Goal: Task Accomplishment & Management: Use online tool/utility

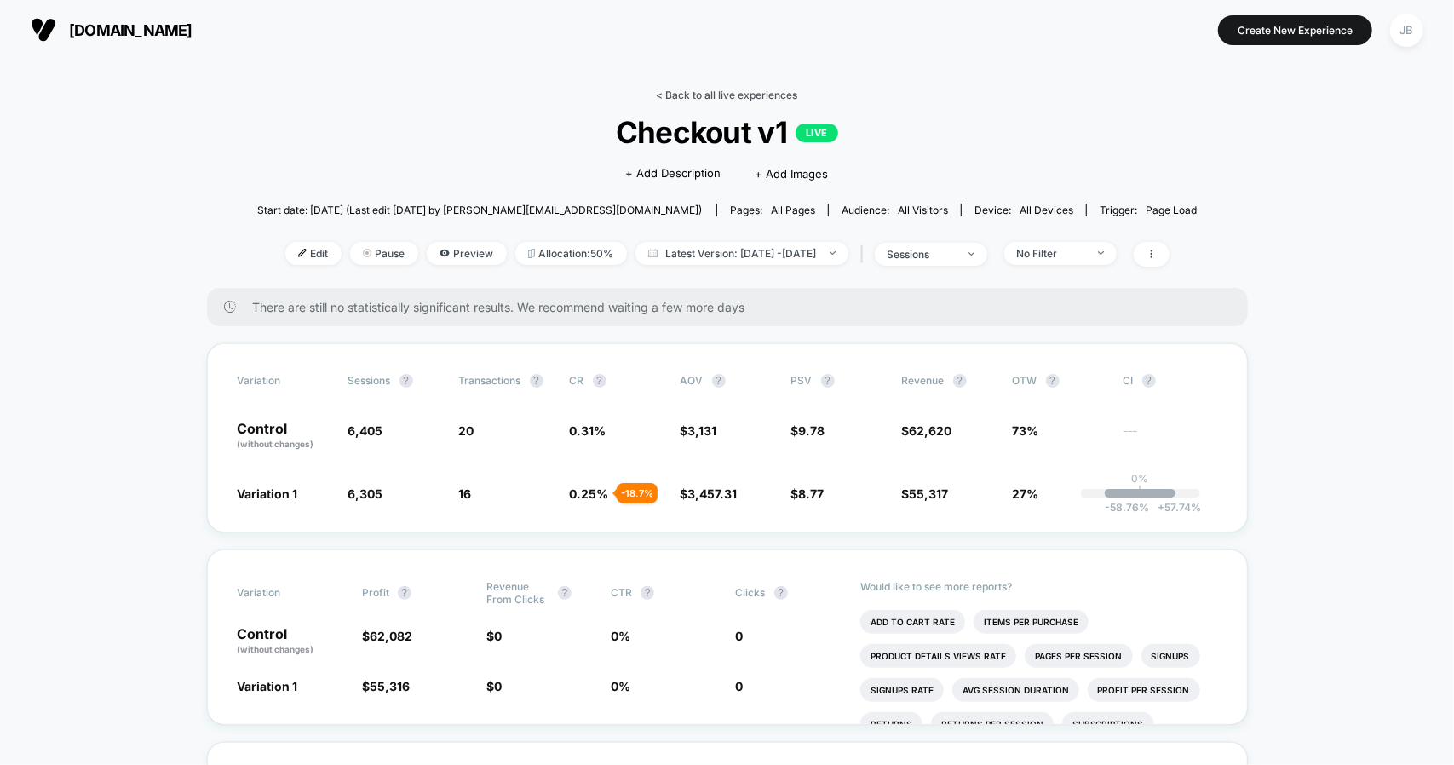
click at [722, 100] on link "< Back to all live experiences" at bounding box center [727, 95] width 141 height 13
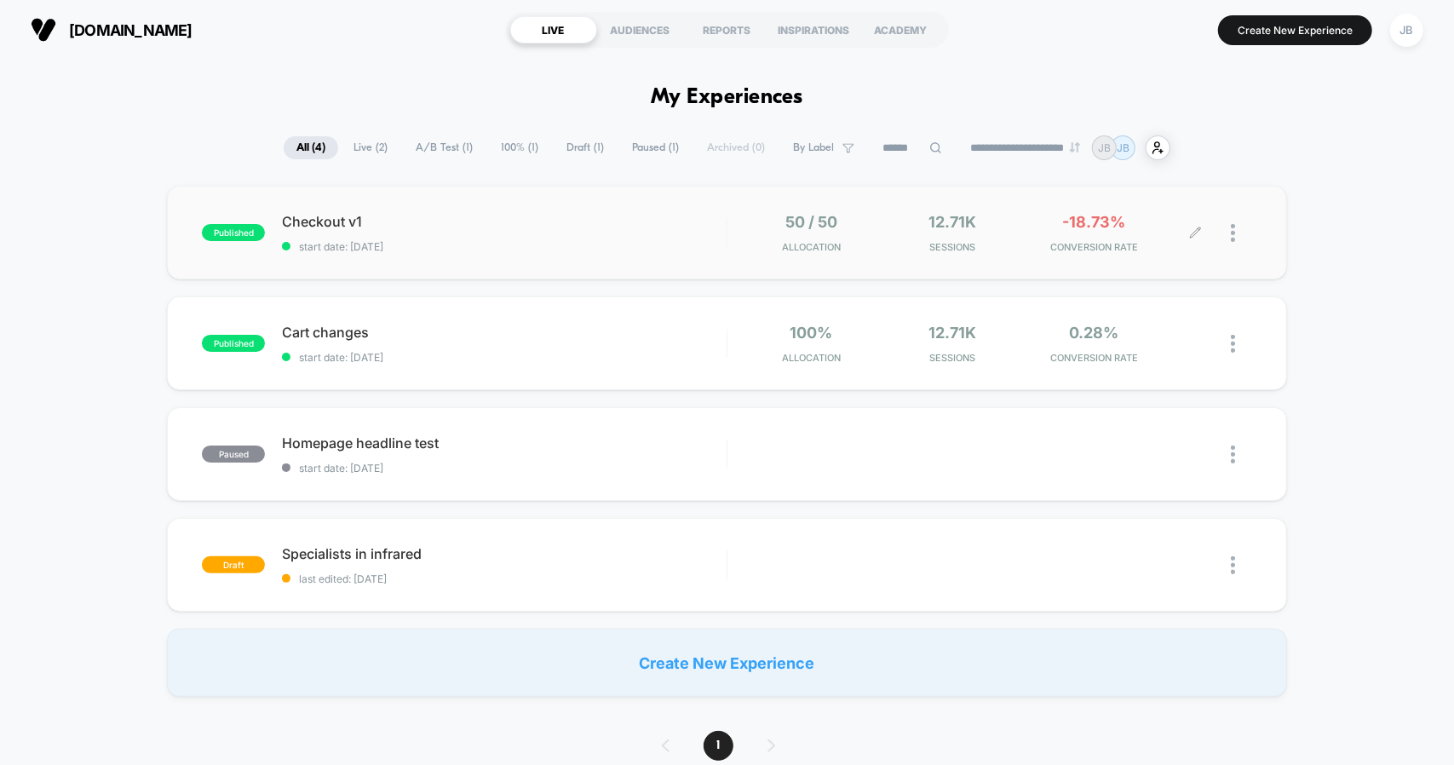
click at [1237, 231] on div at bounding box center [1241, 233] width 21 height 40
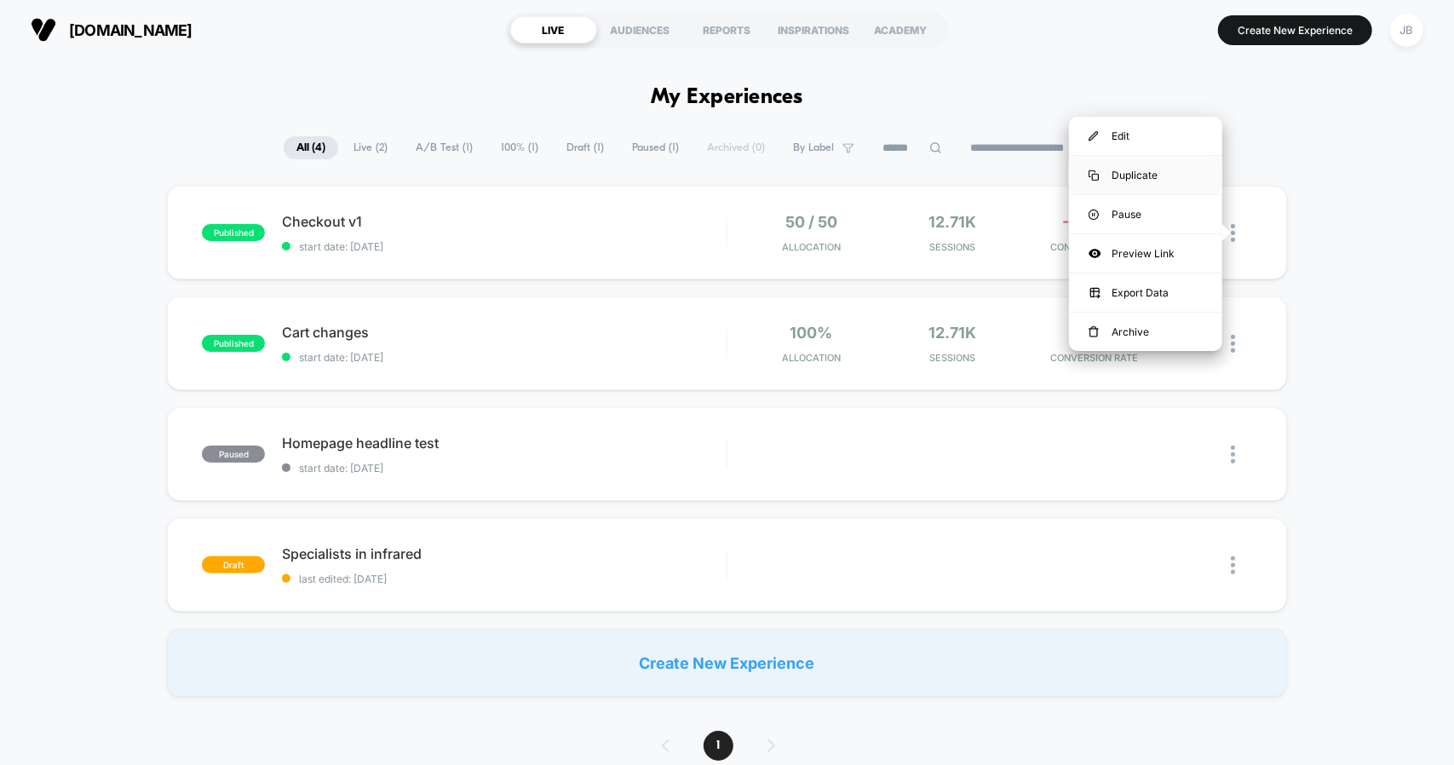
click at [1162, 168] on div "Duplicate" at bounding box center [1145, 175] width 153 height 38
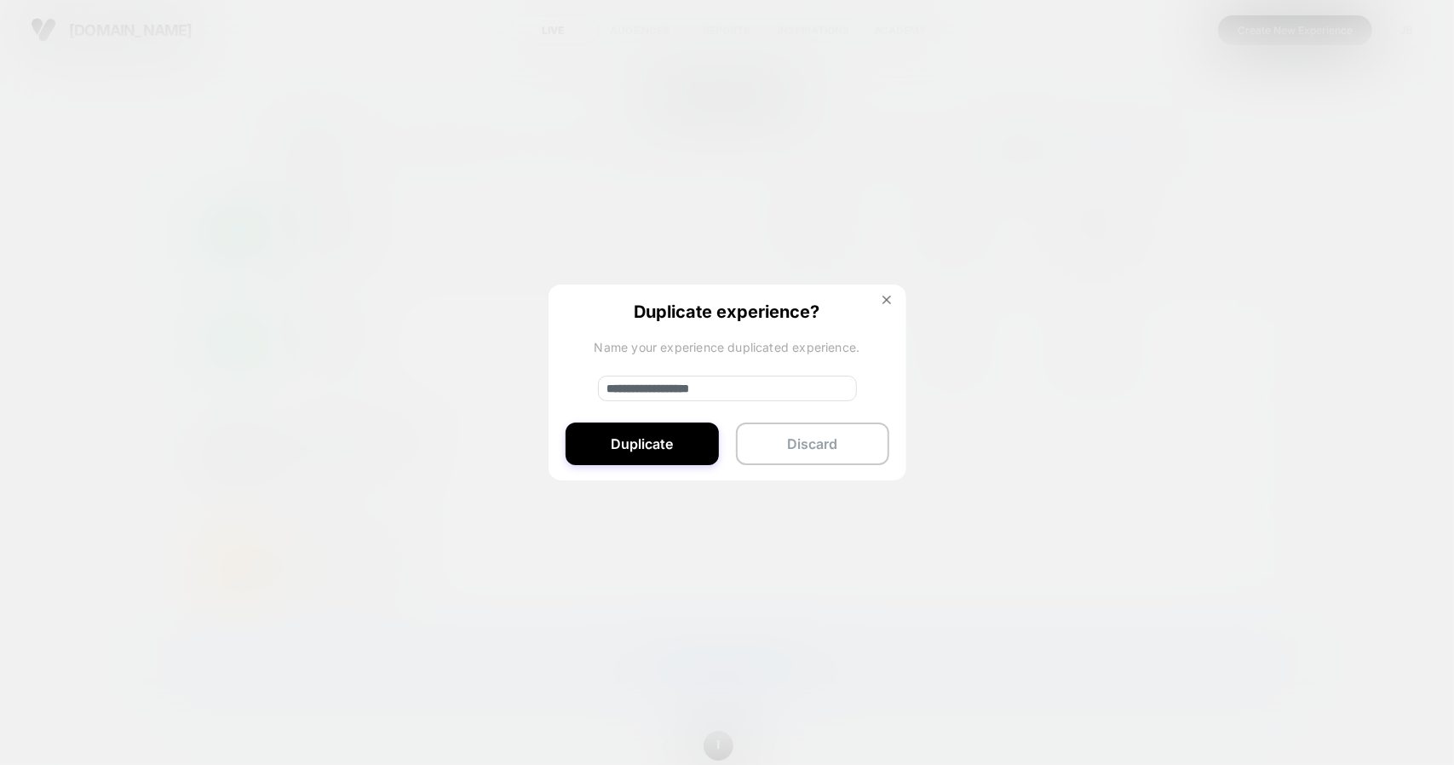
drag, startPoint x: 664, startPoint y: 389, endPoint x: 491, endPoint y: 380, distance: 174.0
click at [1231, 253] on div "**********" at bounding box center [1241, 233] width 21 height 40
click at [704, 396] on input "**********" at bounding box center [727, 389] width 259 height 26
type input "**********"
click at [635, 463] on button "Duplicate" at bounding box center [642, 444] width 153 height 43
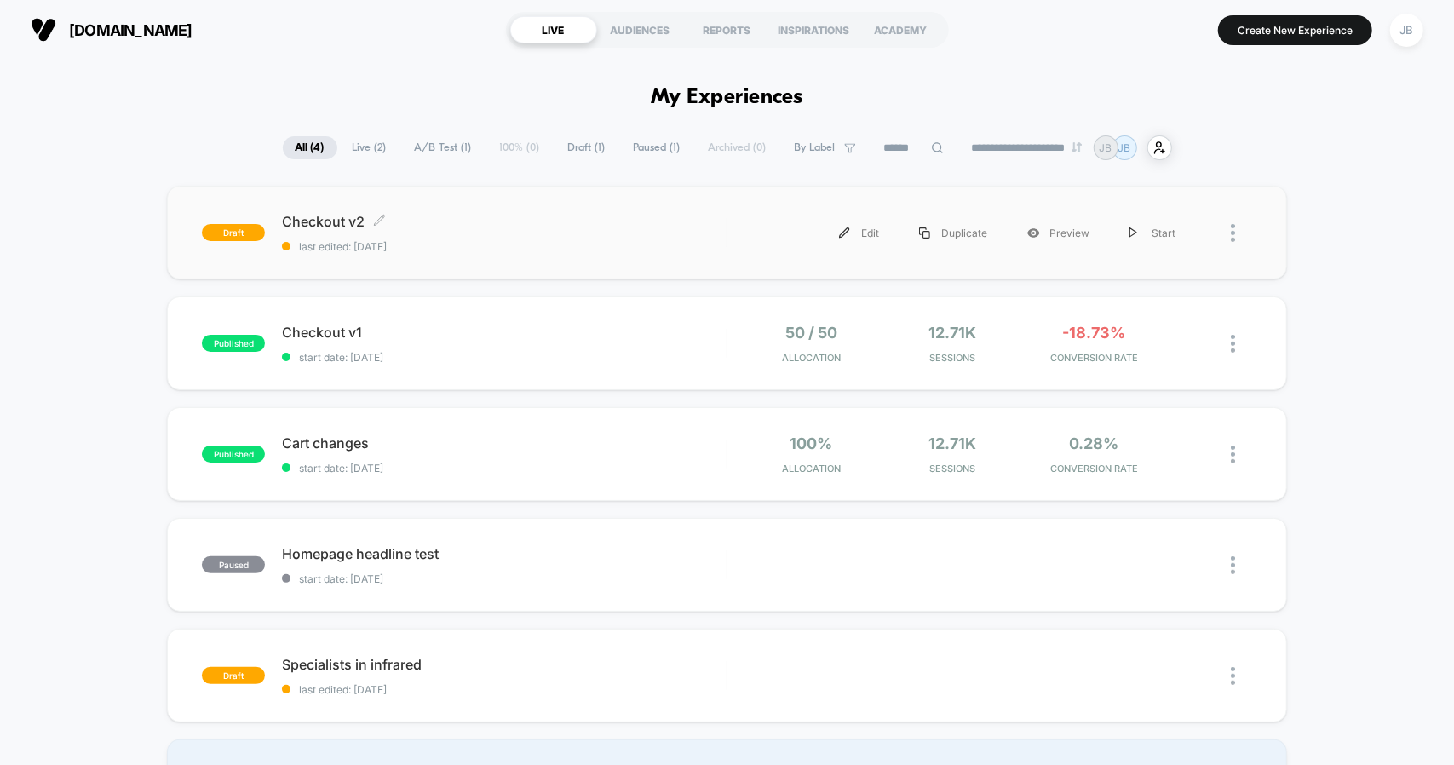
click at [467, 247] on span "last edited: [DATE]" at bounding box center [504, 246] width 444 height 13
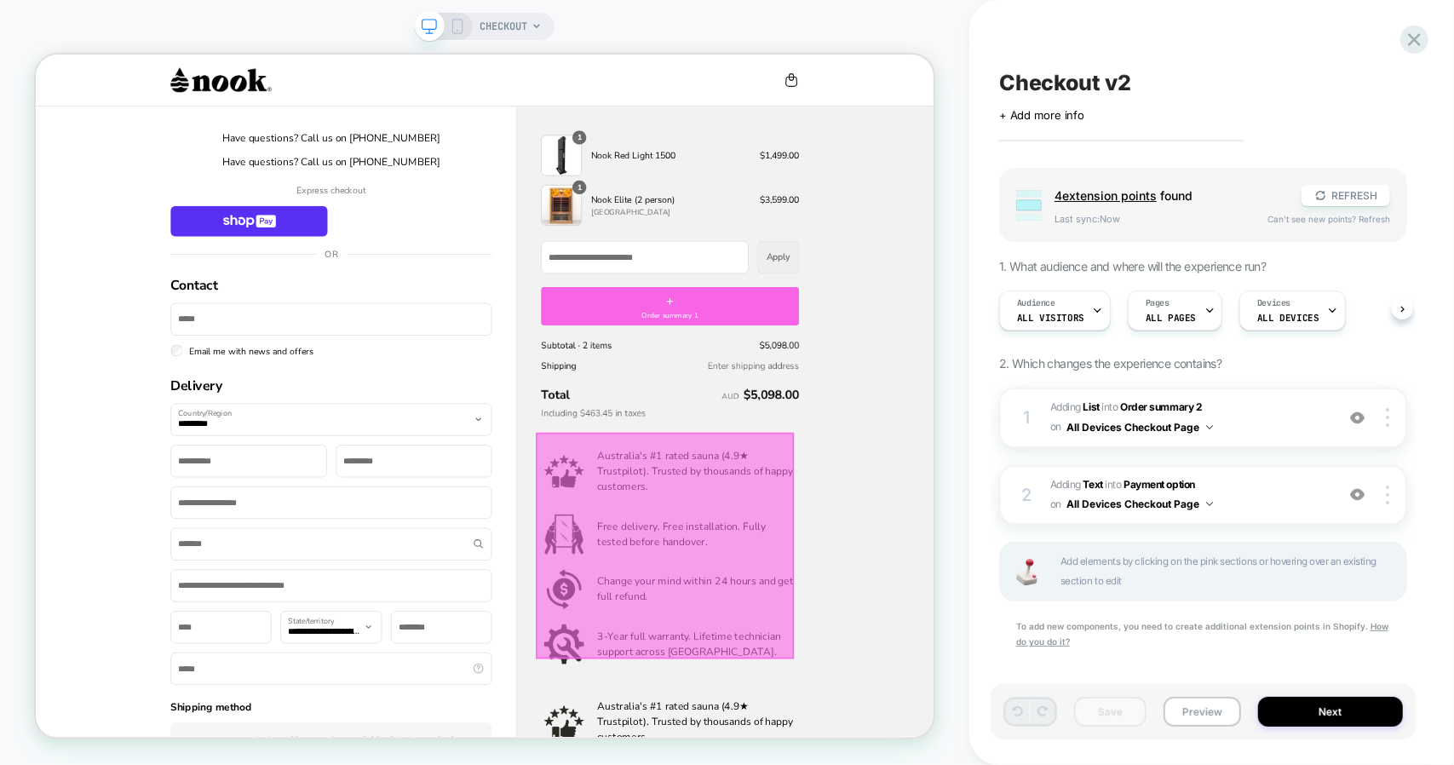
click at [939, 711] on div at bounding box center [874, 709] width 344 height 302
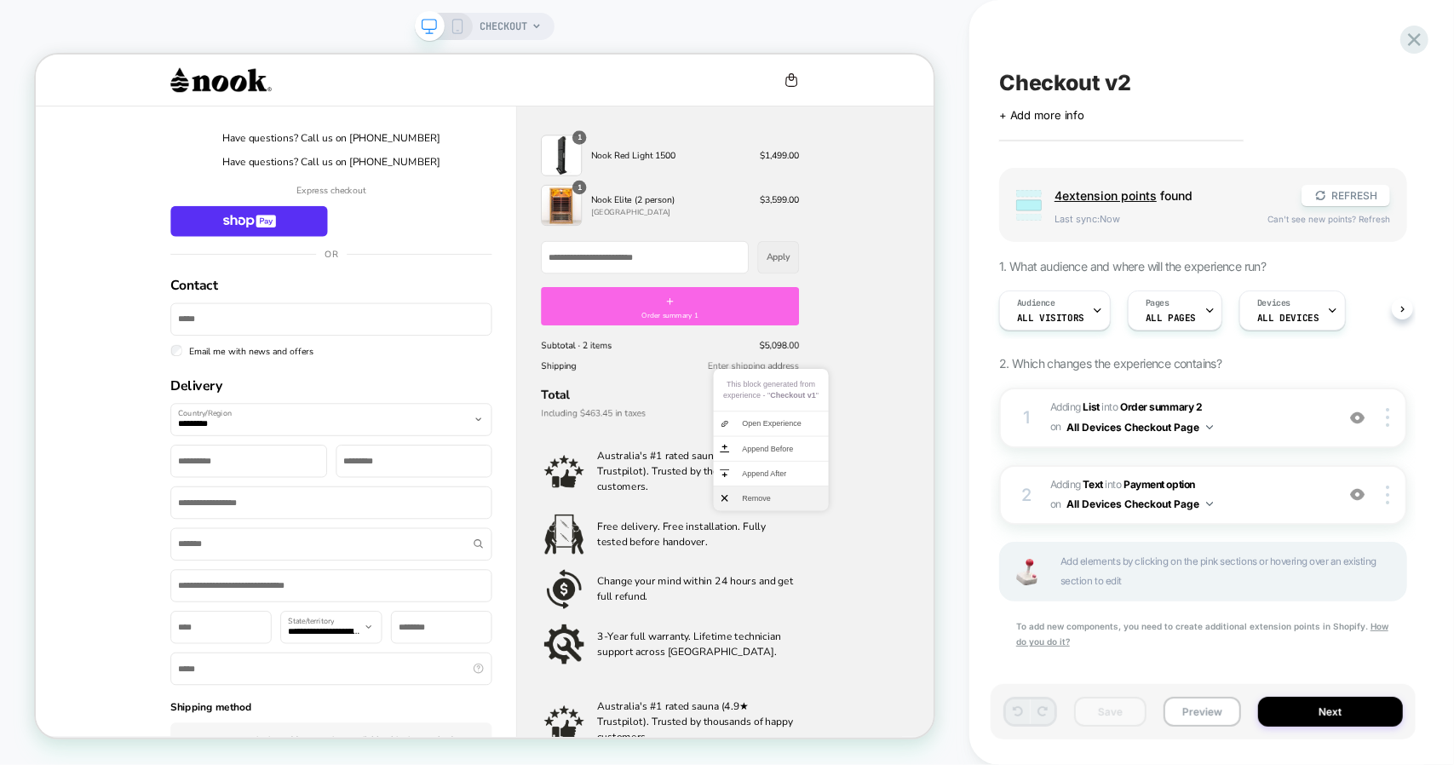
click at [1005, 647] on span "Remove" at bounding box center [1030, 645] width 106 height 15
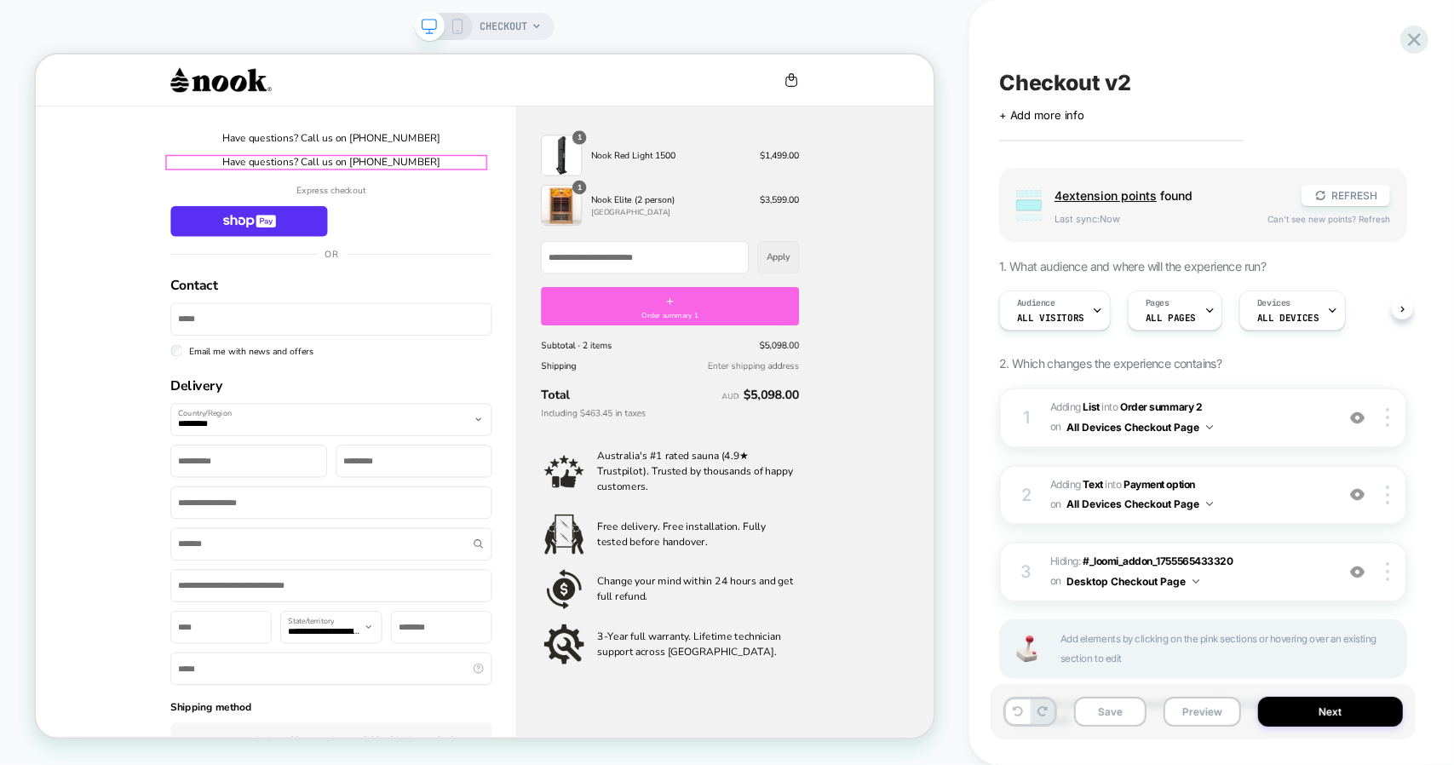
click at [501, 190] on span "Have questions? Call us on [PHONE_NUMBER]" at bounding box center [429, 197] width 291 height 19
click at [567, 193] on div at bounding box center [422, 197] width 429 height 20
click at [603, 217] on li "Remove" at bounding box center [624, 218] width 115 height 32
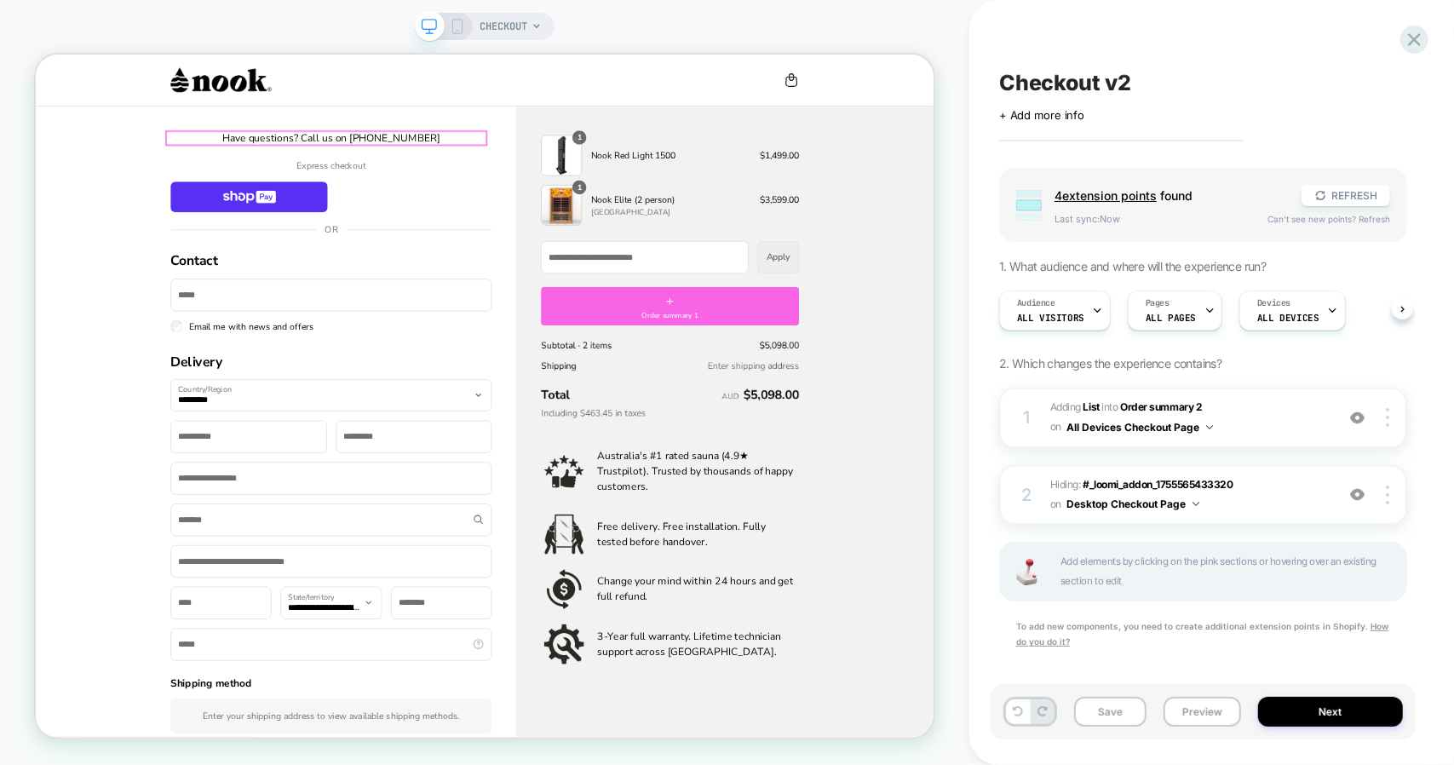
click at [483, 166] on span "Have questions? Call us on [PHONE_NUMBER]" at bounding box center [429, 165] width 291 height 19
click at [519, 161] on div at bounding box center [422, 165] width 429 height 20
click at [577, 241] on span "Remove" at bounding box center [610, 242] width 106 height 15
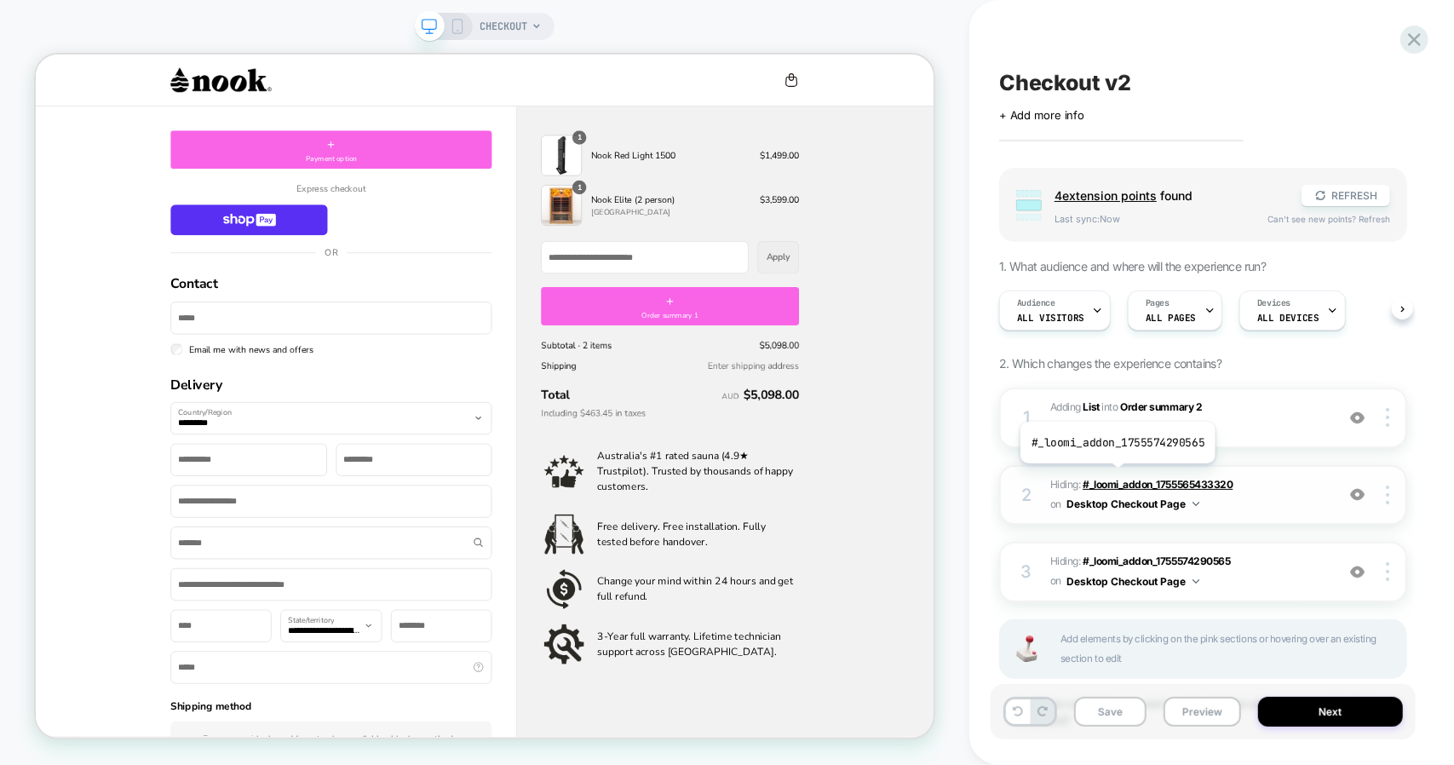
scroll to position [86, 0]
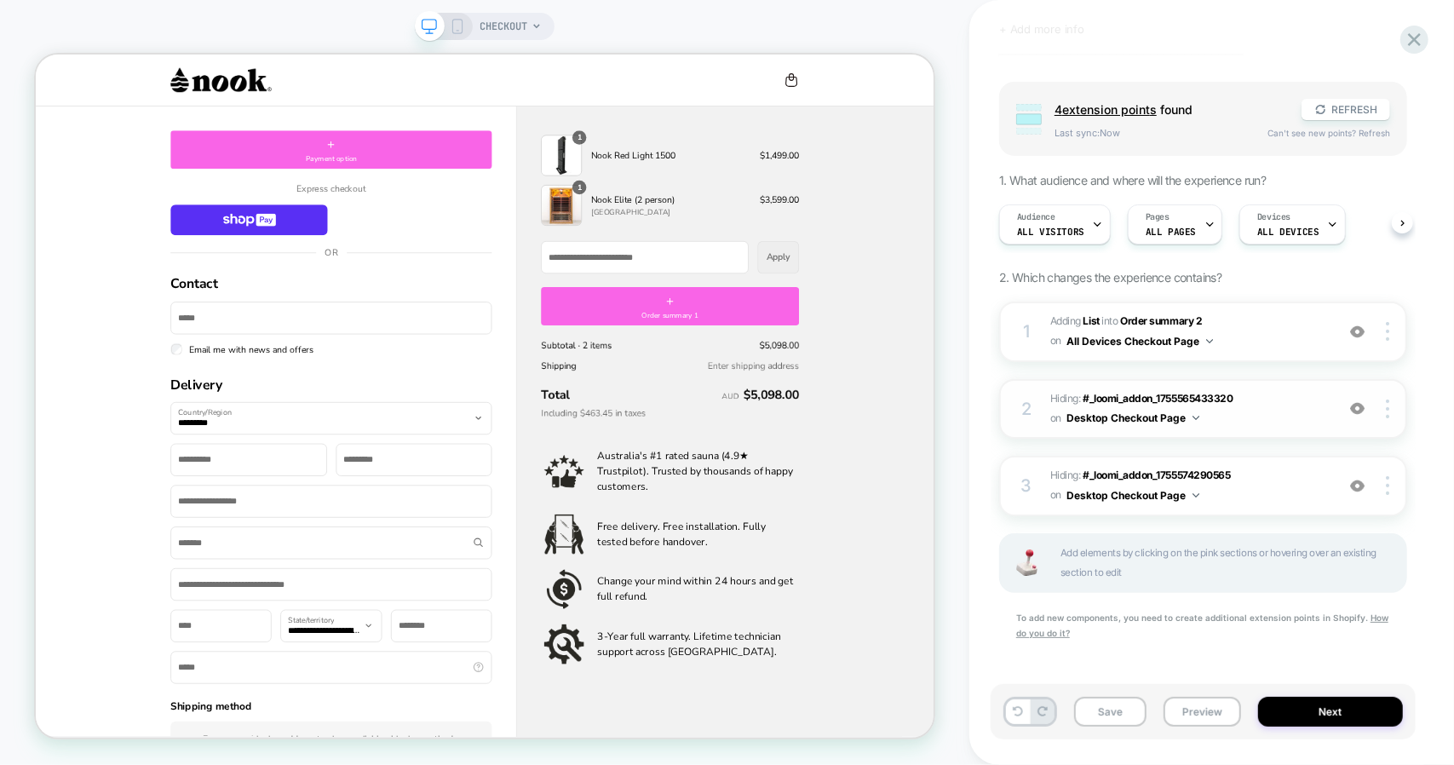
click at [1358, 408] on img at bounding box center [1357, 408] width 14 height 14
click at [1360, 492] on div "3 Hiding : #_loomi_addon_1755574290565 #_loomi_addon_1755574290565 on Desktop C…" at bounding box center [1203, 486] width 408 height 60
click at [1360, 485] on img at bounding box center [1357, 486] width 14 height 14
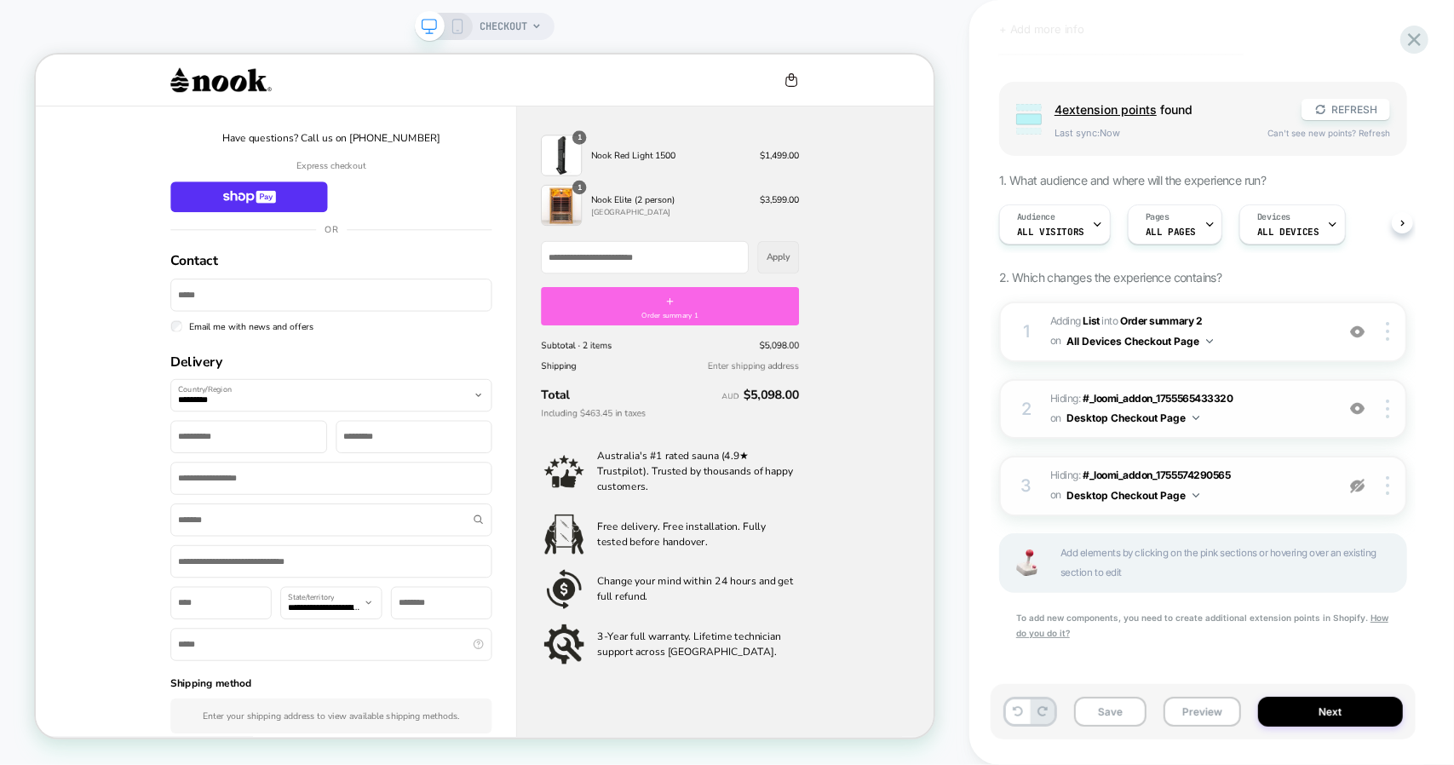
click at [1360, 485] on img at bounding box center [1357, 486] width 14 height 14
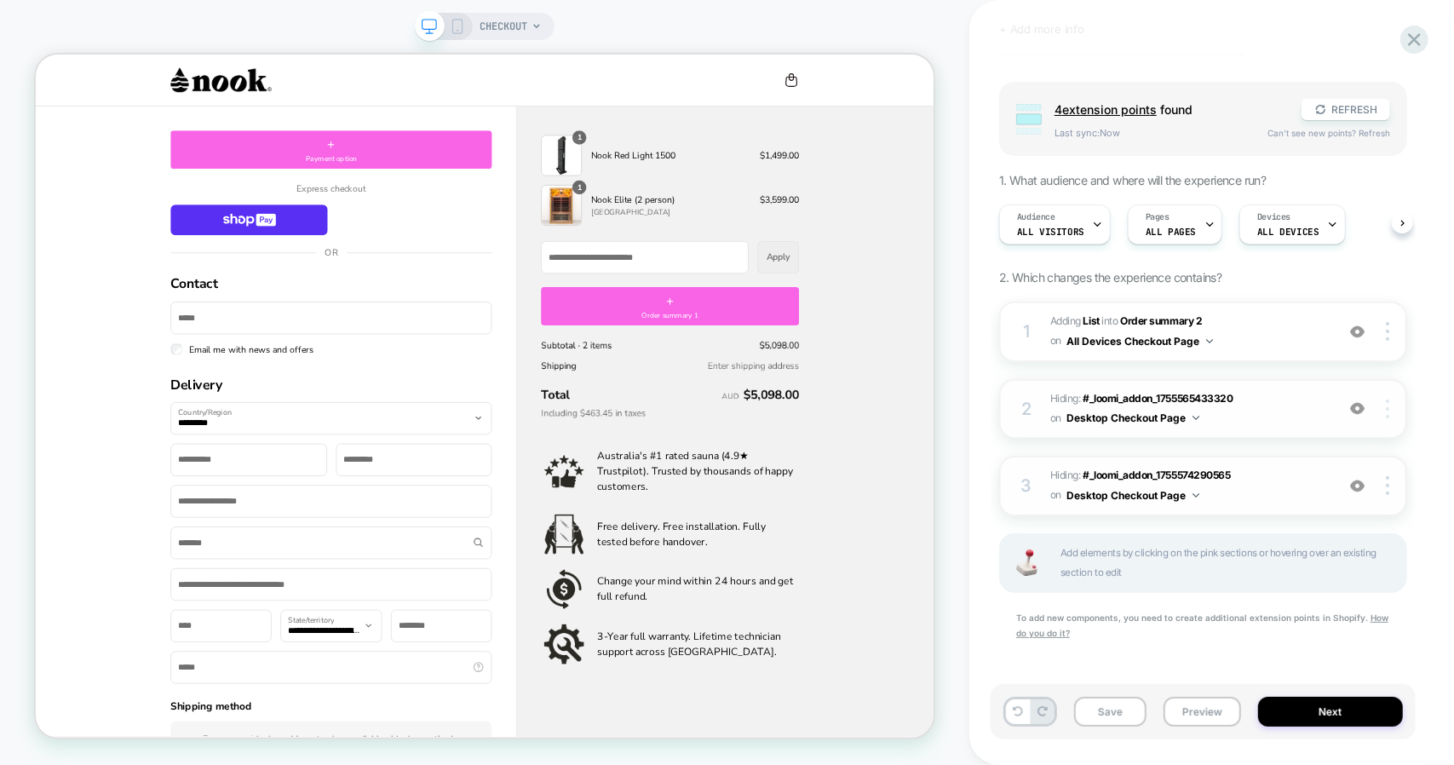
click at [1389, 409] on img at bounding box center [1387, 409] width 3 height 19
click at [1279, 476] on div "Delete" at bounding box center [1287, 478] width 152 height 46
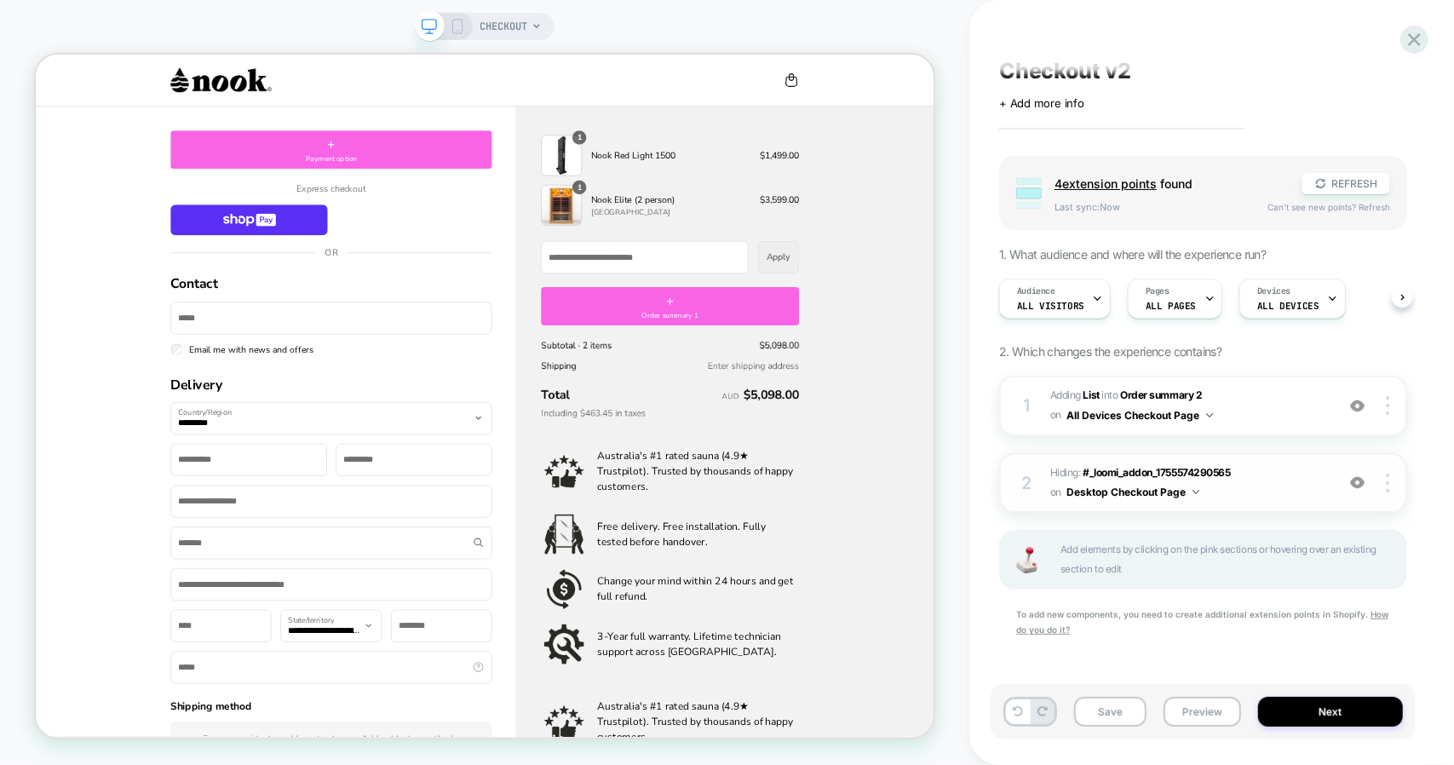
scroll to position [9, 0]
click at [1392, 486] on div at bounding box center [1390, 485] width 32 height 19
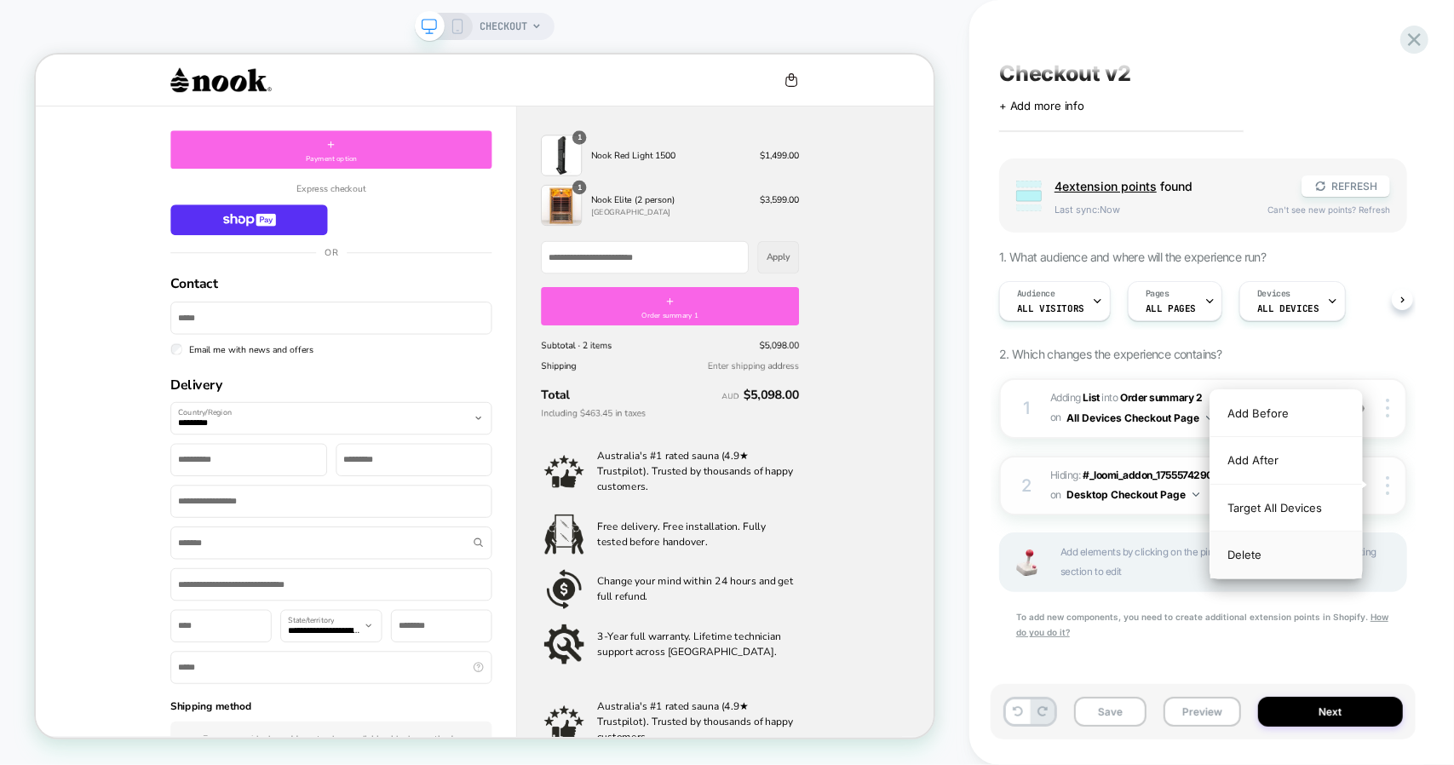
click at [1297, 551] on div "Delete" at bounding box center [1287, 555] width 152 height 46
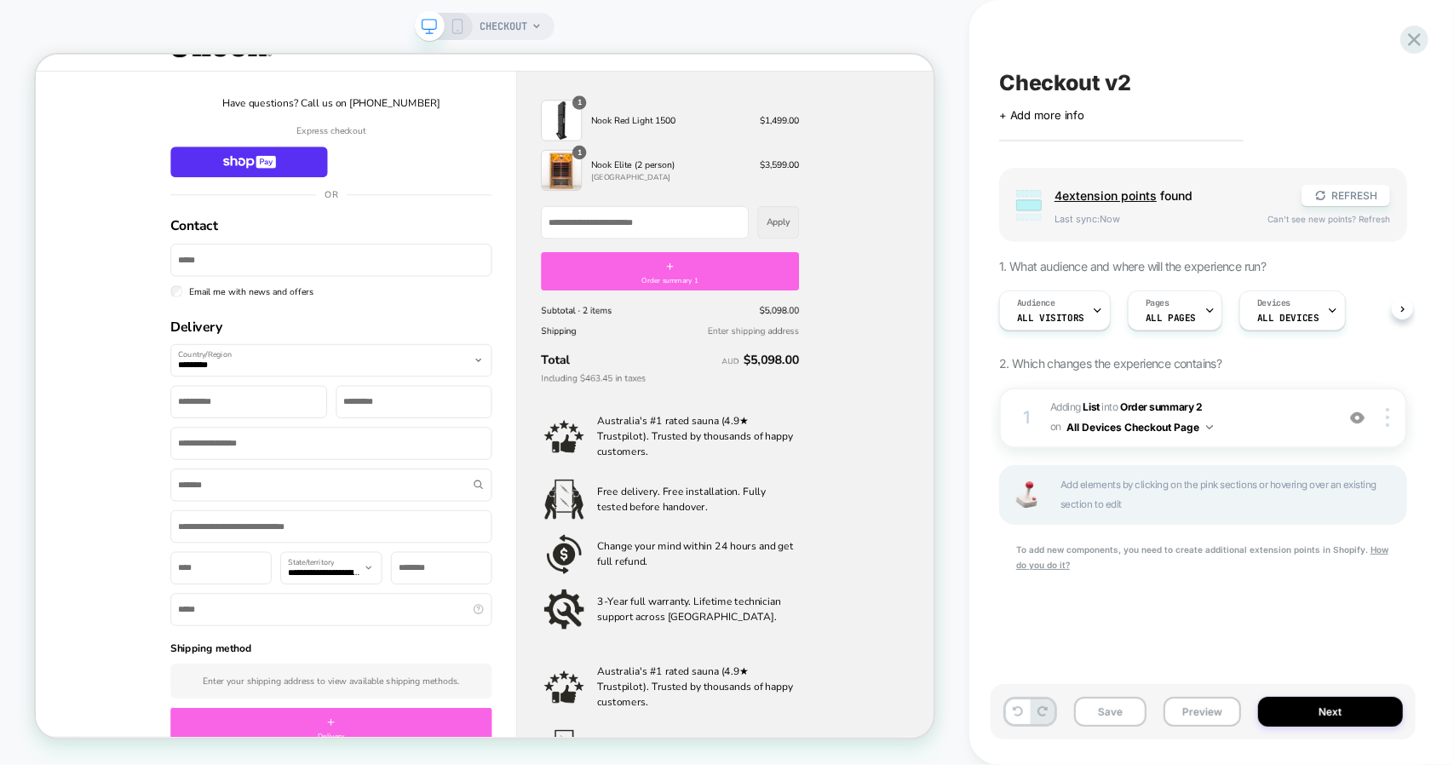
scroll to position [0, 0]
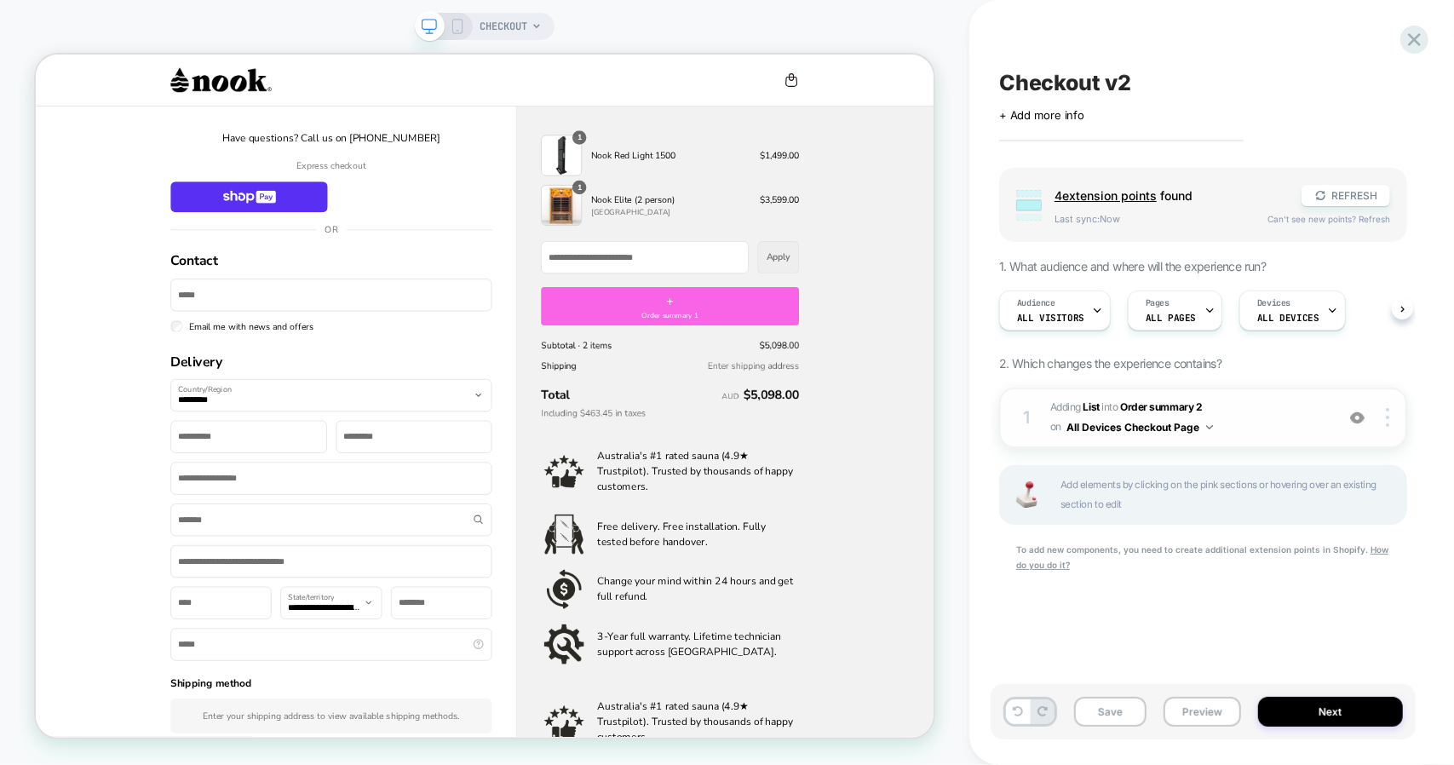
click at [1361, 417] on img at bounding box center [1357, 418] width 14 height 14
click at [1390, 418] on div at bounding box center [1390, 417] width 32 height 19
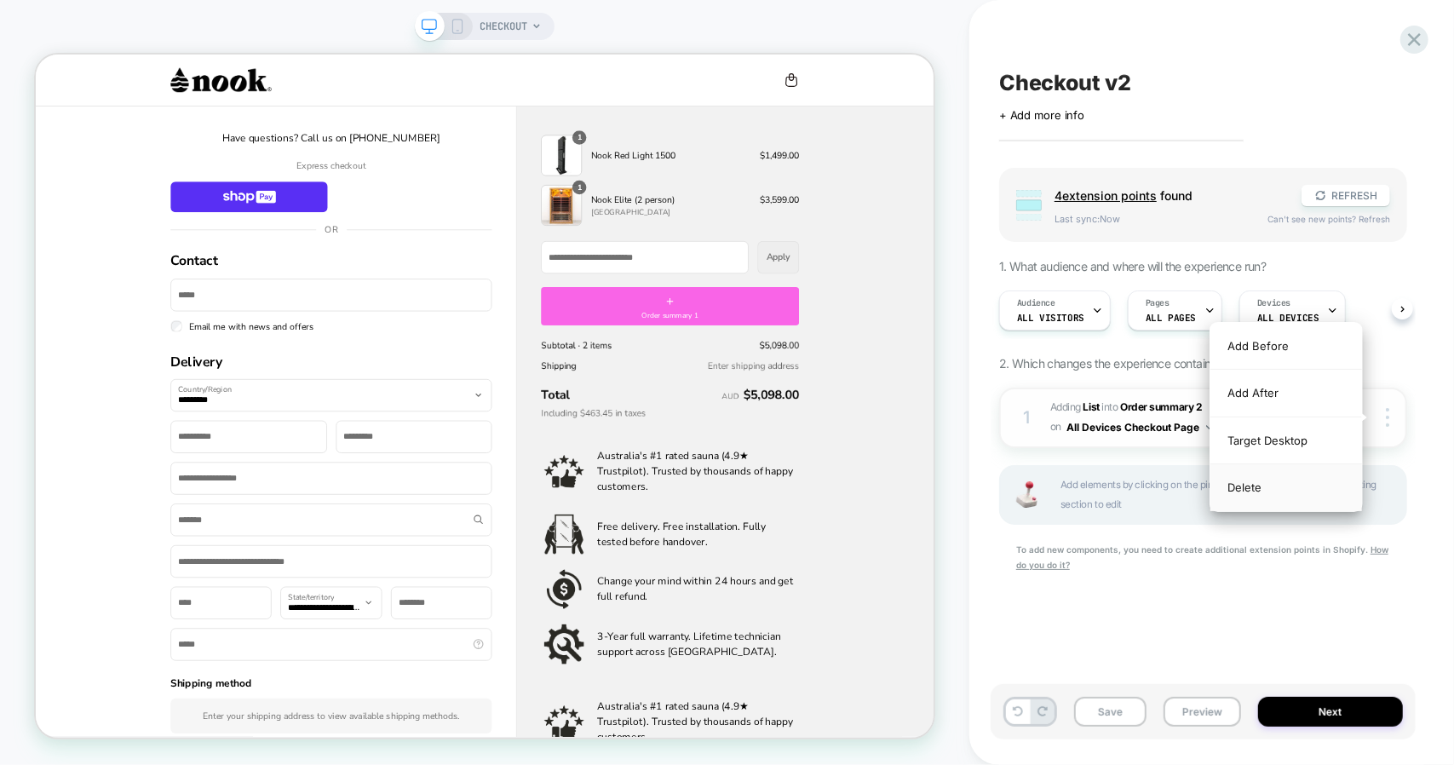
click at [1297, 483] on div "Delete" at bounding box center [1287, 487] width 152 height 46
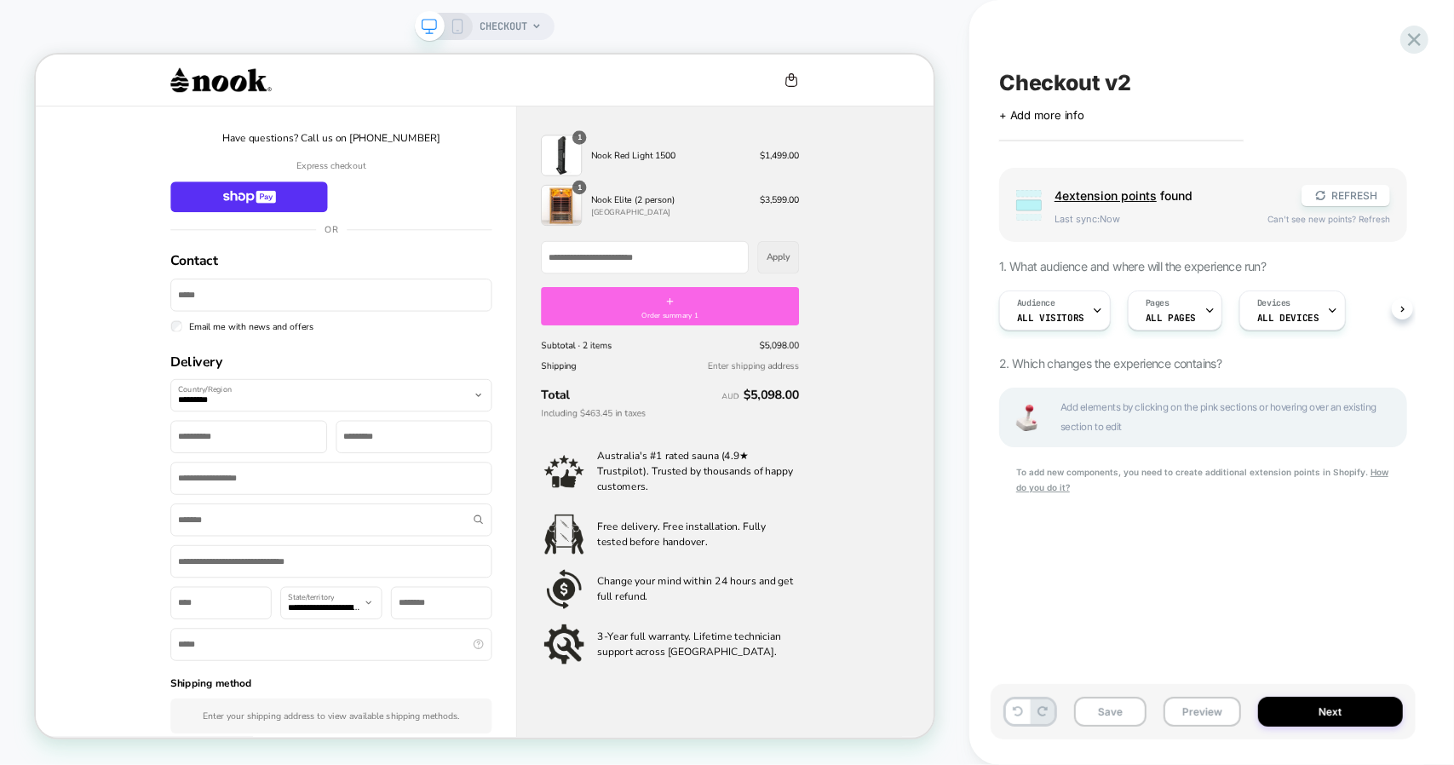
click at [1426, 59] on div "Checkout v2 Click to edit experience details + Add more info Group 4 extension …" at bounding box center [1211, 382] width 485 height 765
click at [457, 22] on icon at bounding box center [457, 26] width 15 height 15
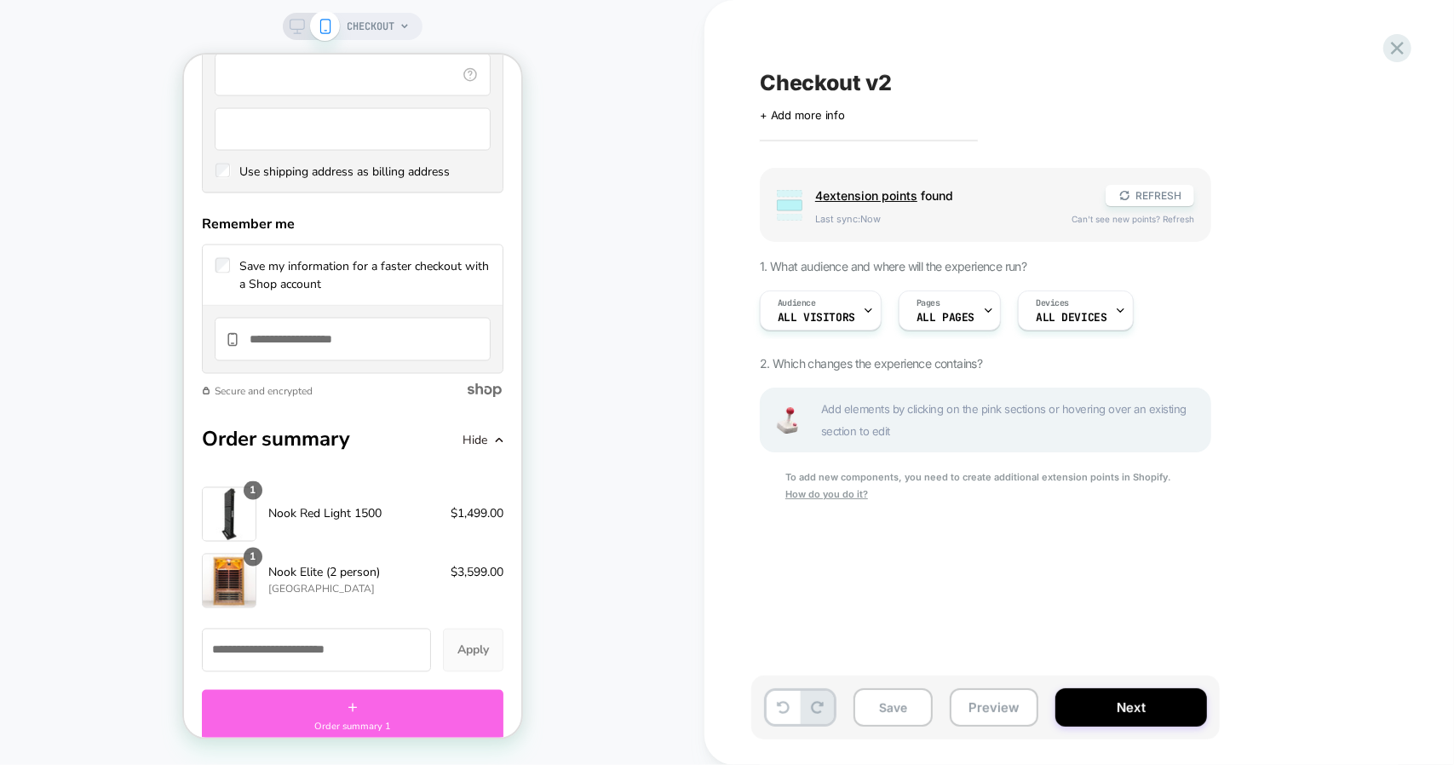
scroll to position [2229, 0]
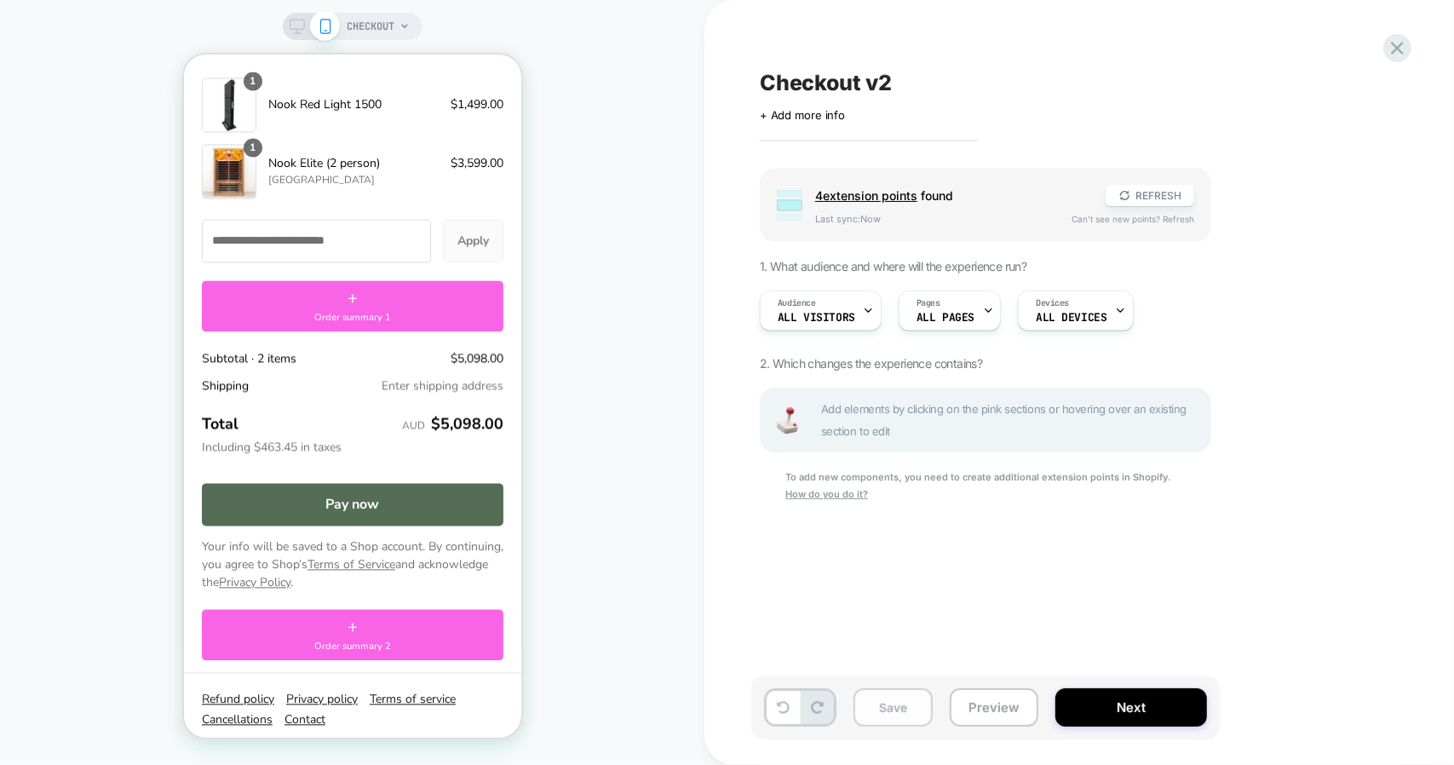
click at [906, 703] on button "Save" at bounding box center [893, 707] width 79 height 38
click at [1395, 53] on icon at bounding box center [1397, 48] width 23 height 23
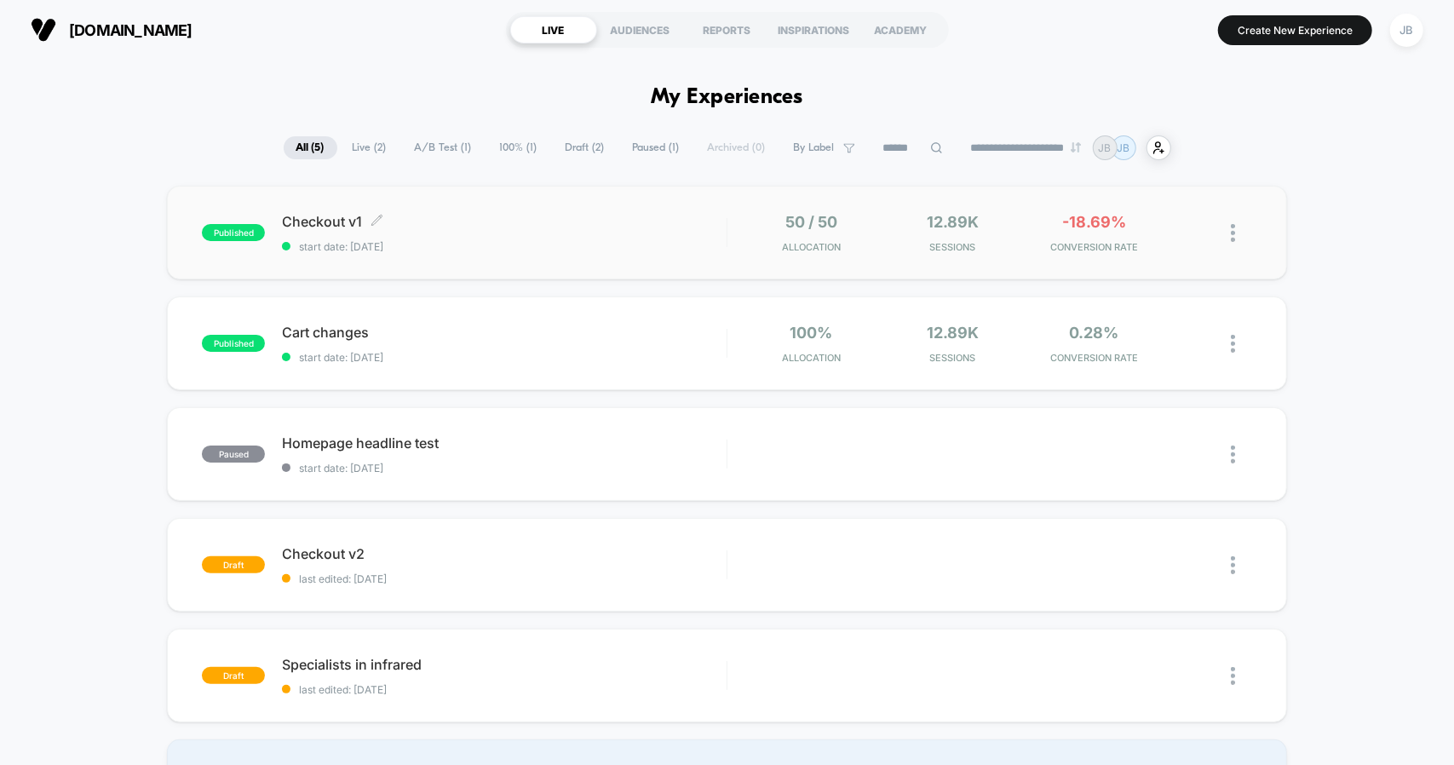
click at [581, 239] on div "Checkout v1 Click to edit experience details Click to edit experience details s…" at bounding box center [504, 233] width 444 height 40
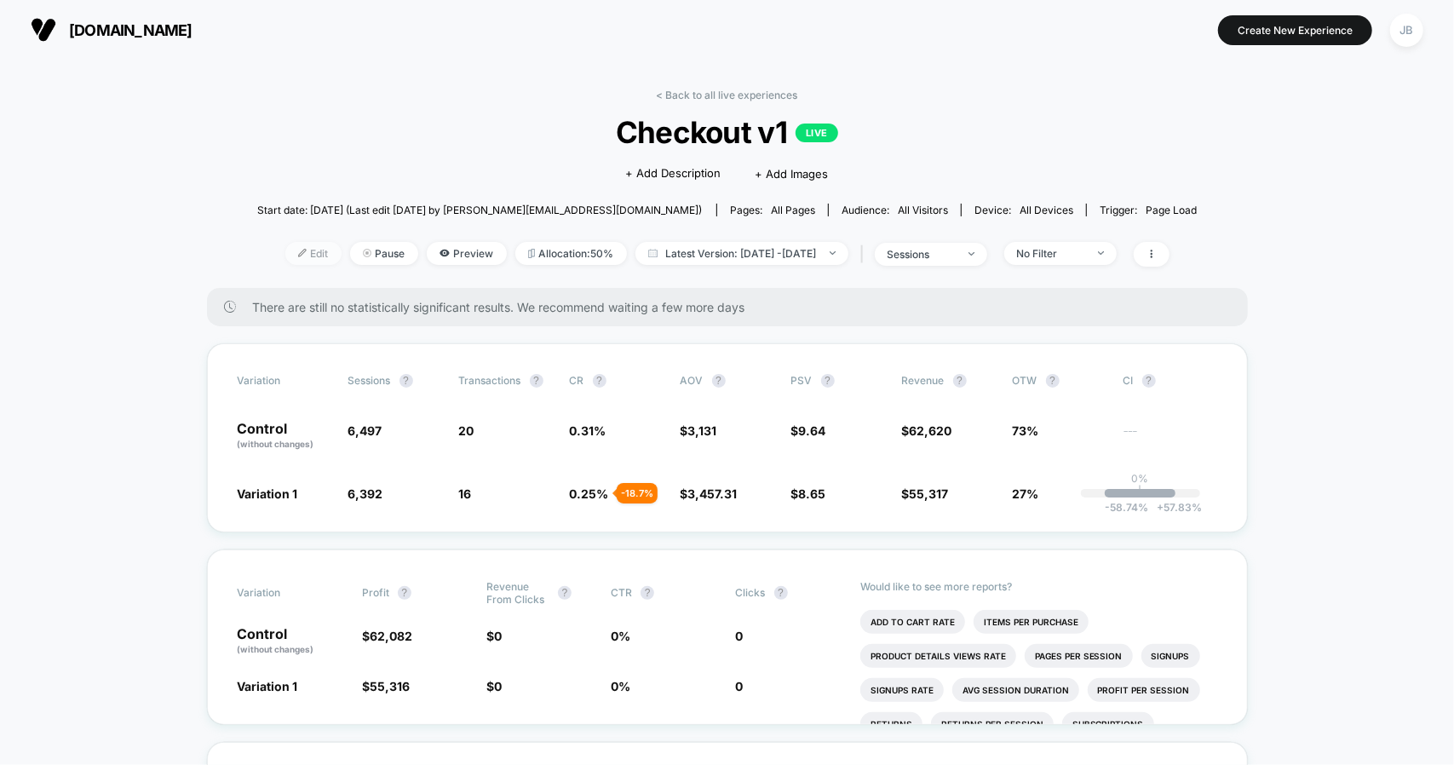
click at [285, 247] on span "Edit" at bounding box center [313, 253] width 56 height 23
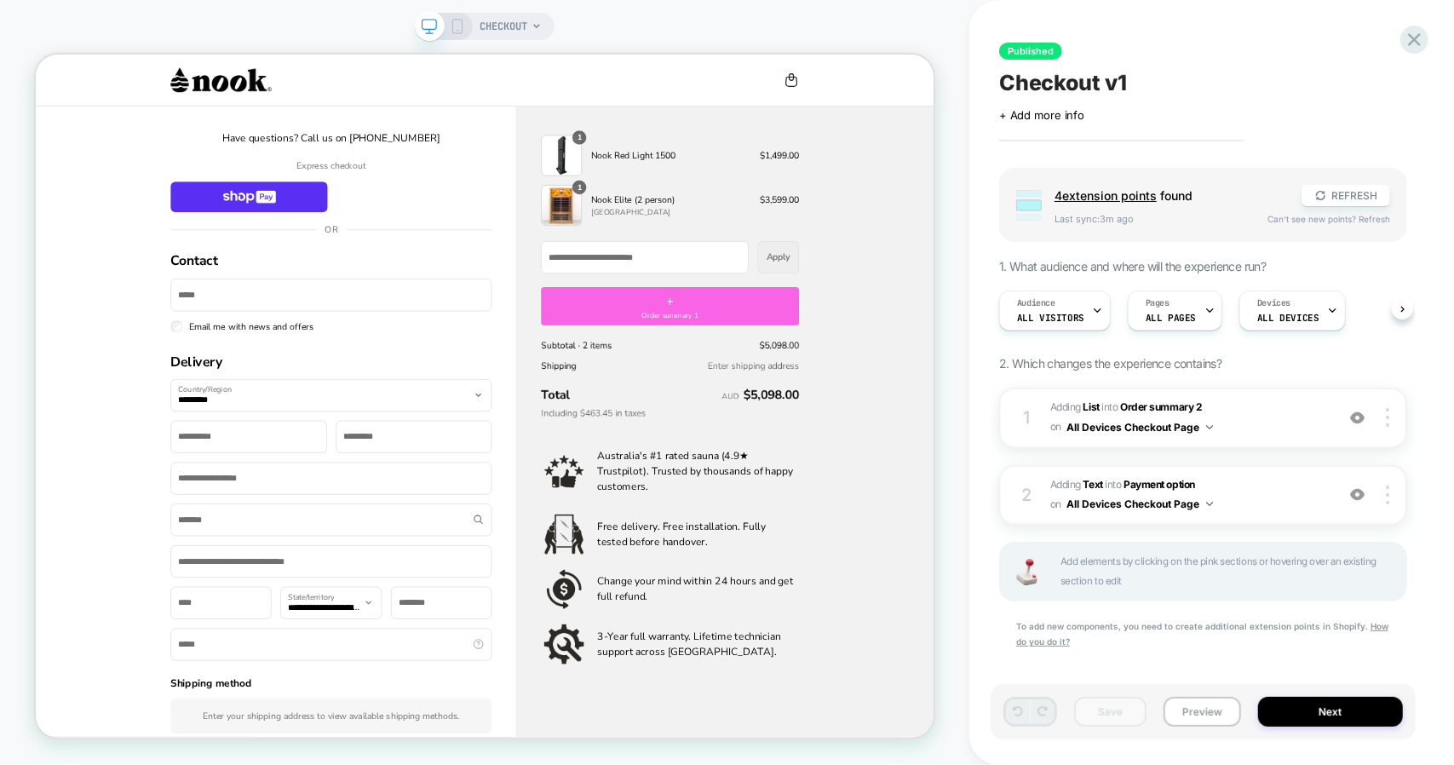
click at [457, 32] on icon at bounding box center [457, 26] width 15 height 15
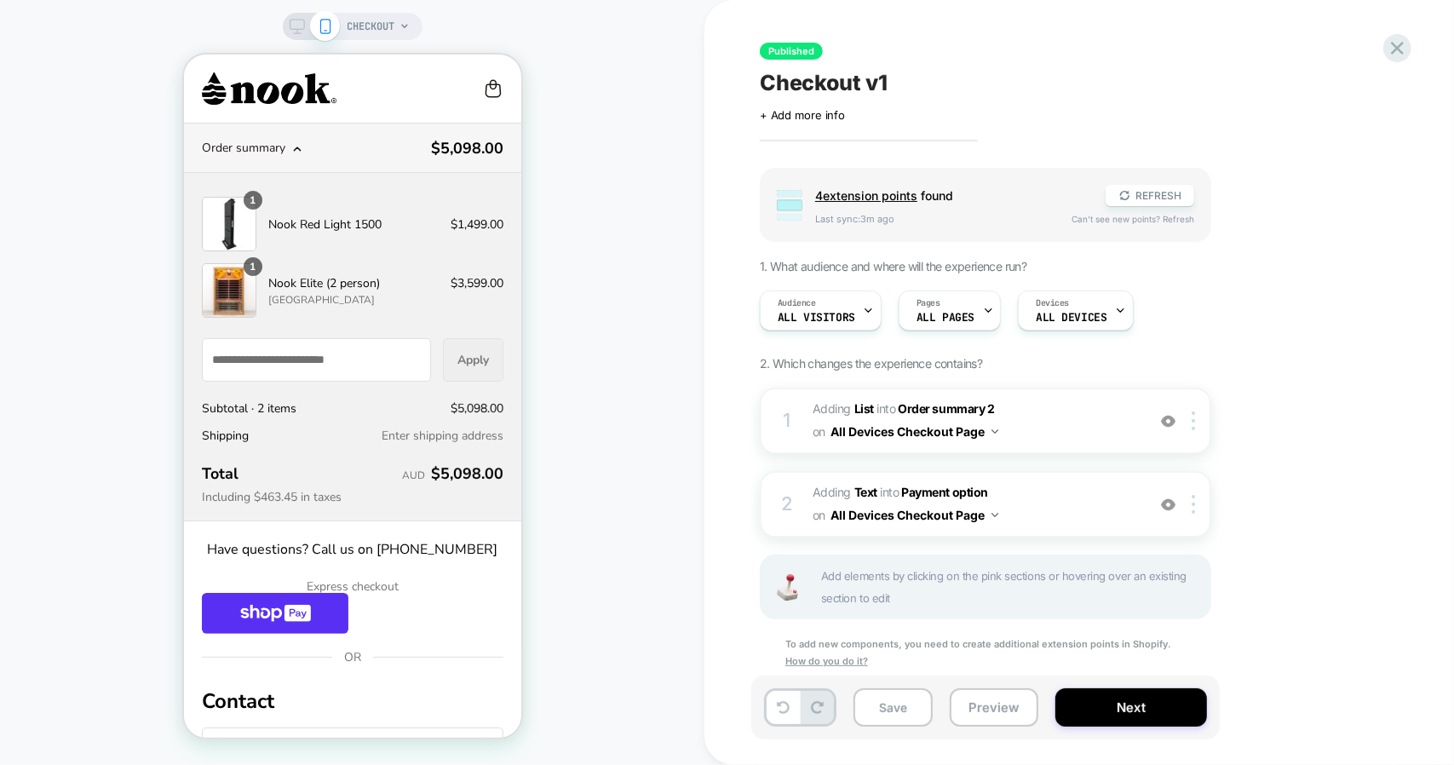
click at [293, 147] on icon at bounding box center [296, 148] width 6 height 3
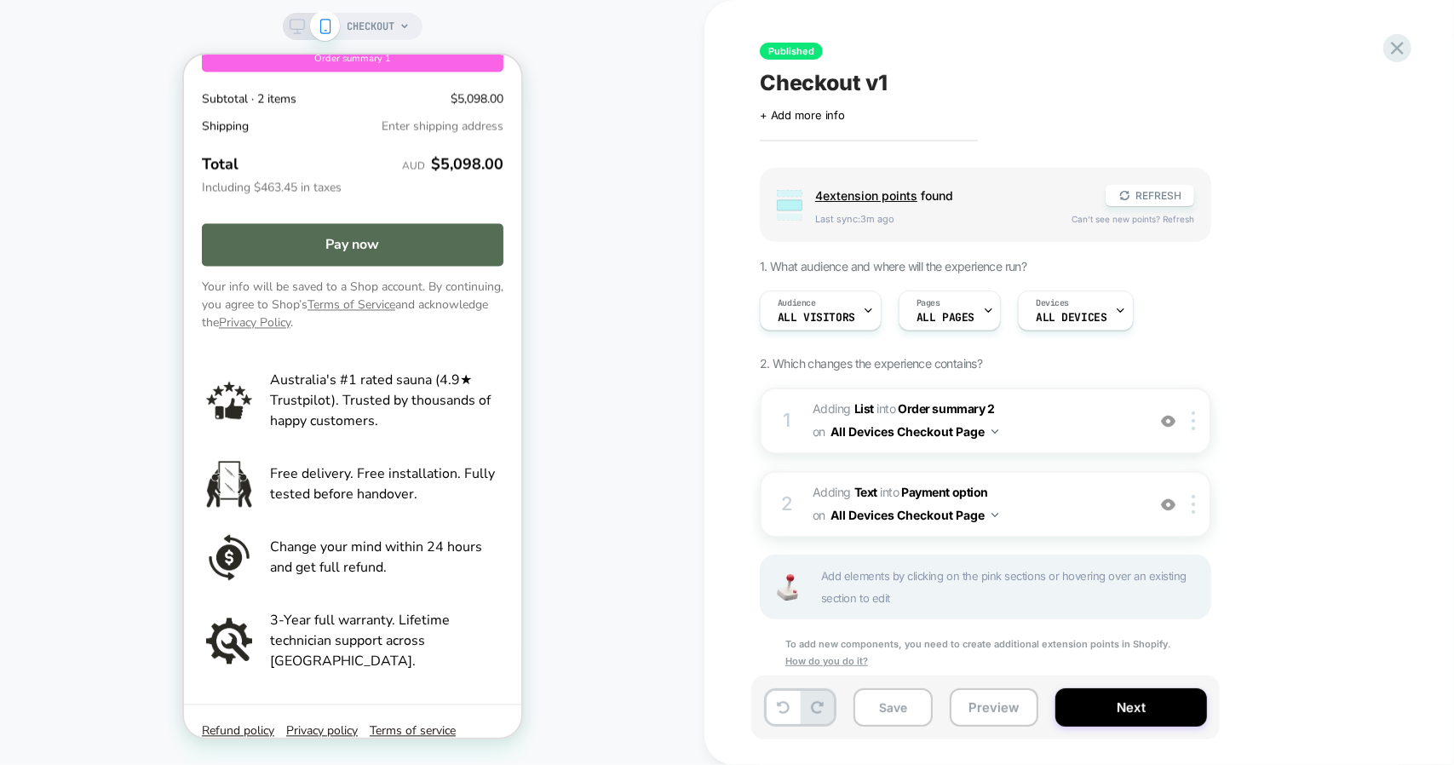
scroll to position [2121, 0]
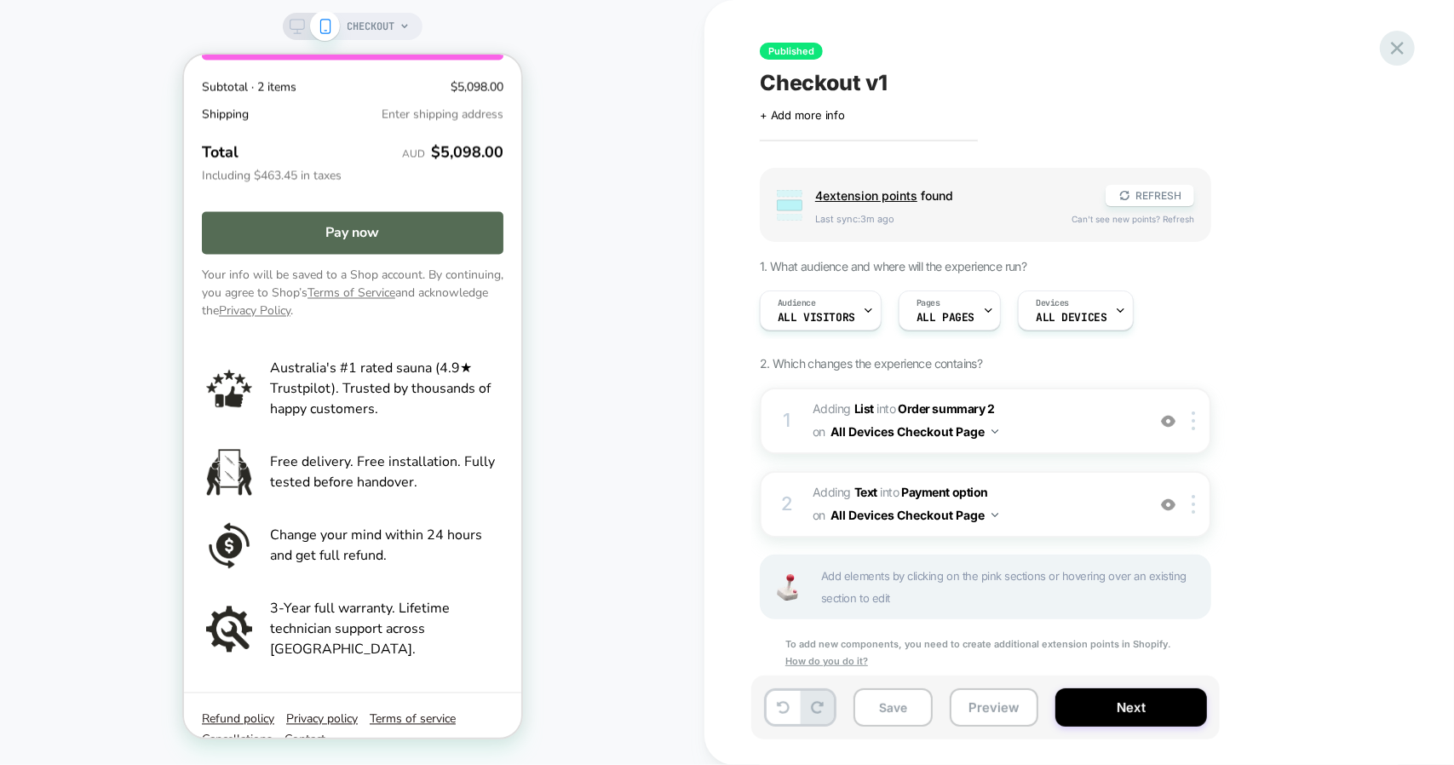
click at [1401, 45] on icon at bounding box center [1397, 48] width 13 height 13
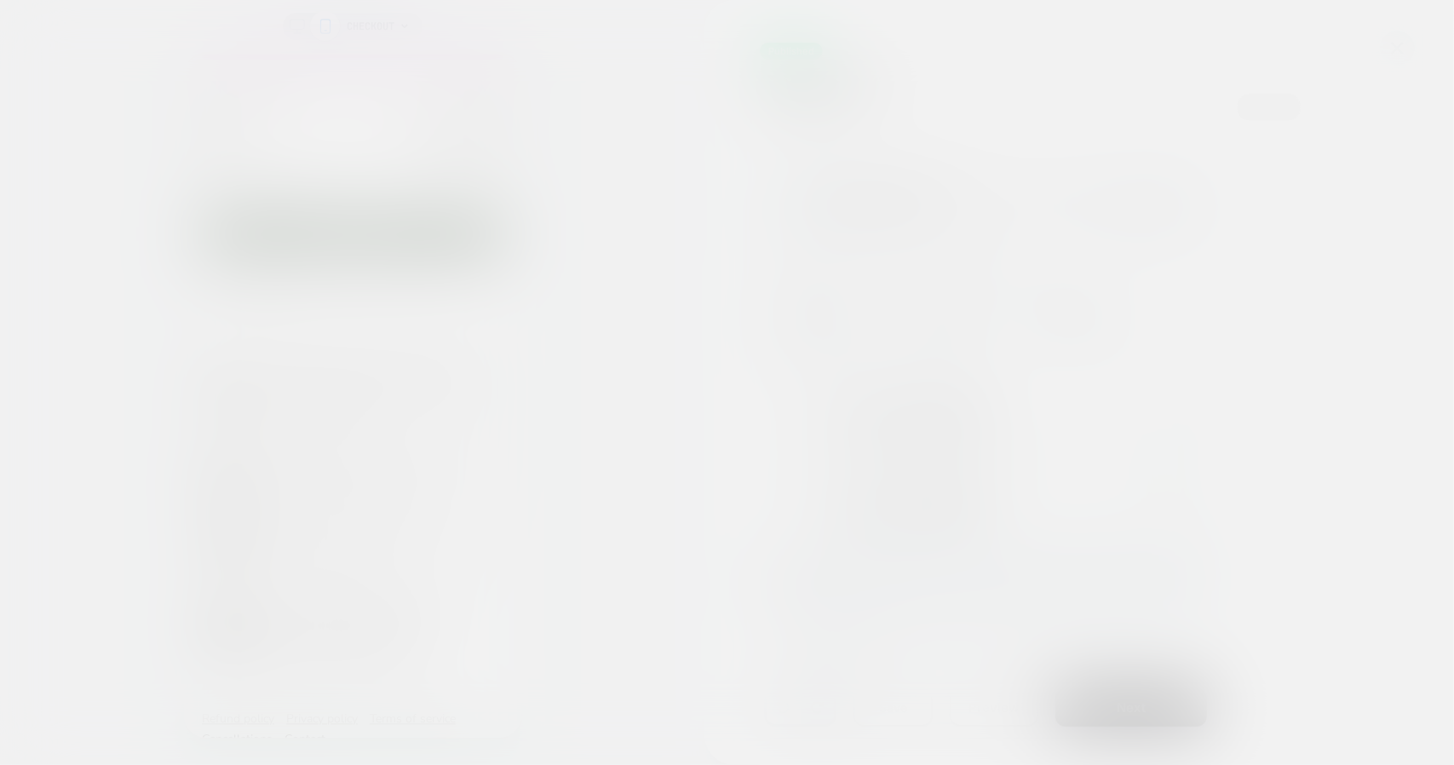
click at [1401, 45] on div at bounding box center [727, 382] width 1454 height 765
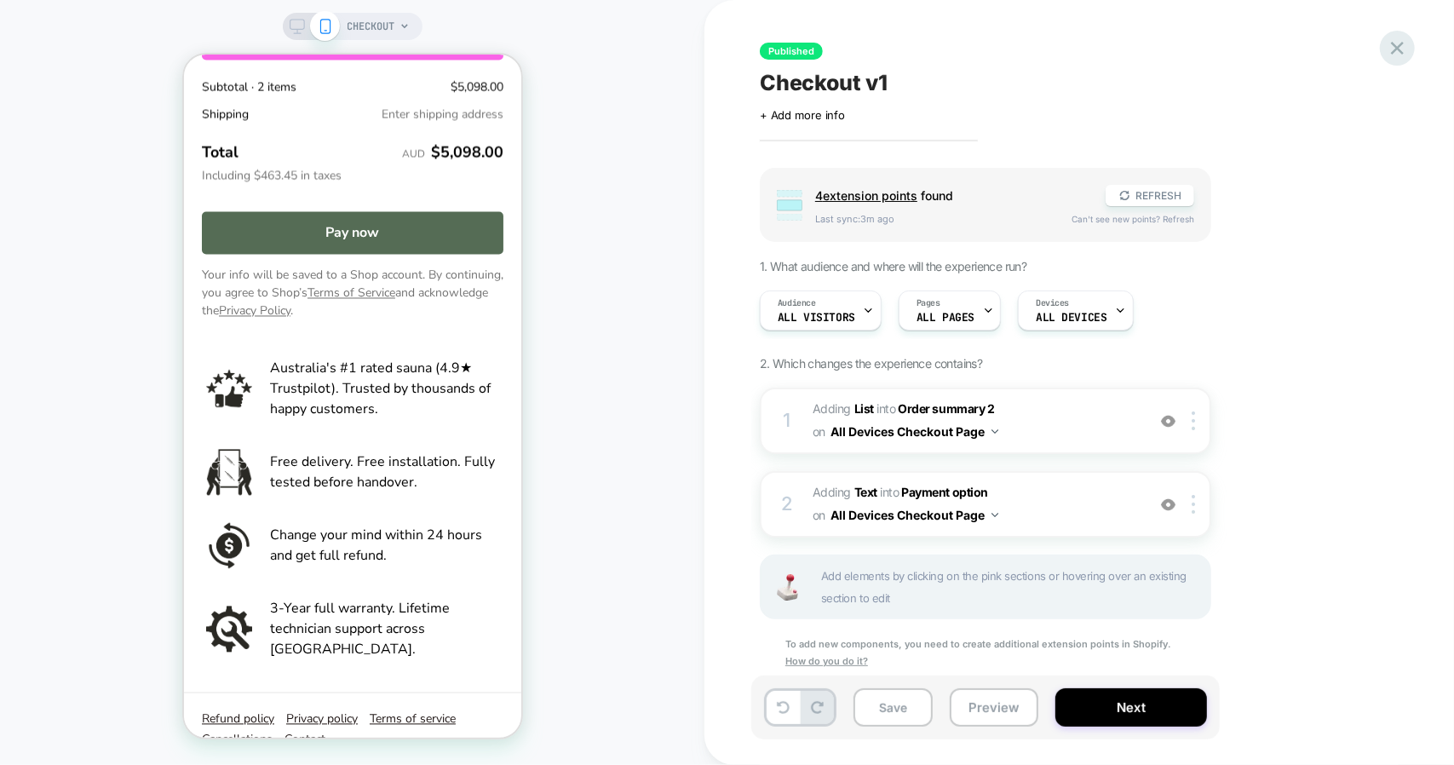
click at [1404, 49] on icon at bounding box center [1397, 48] width 23 height 23
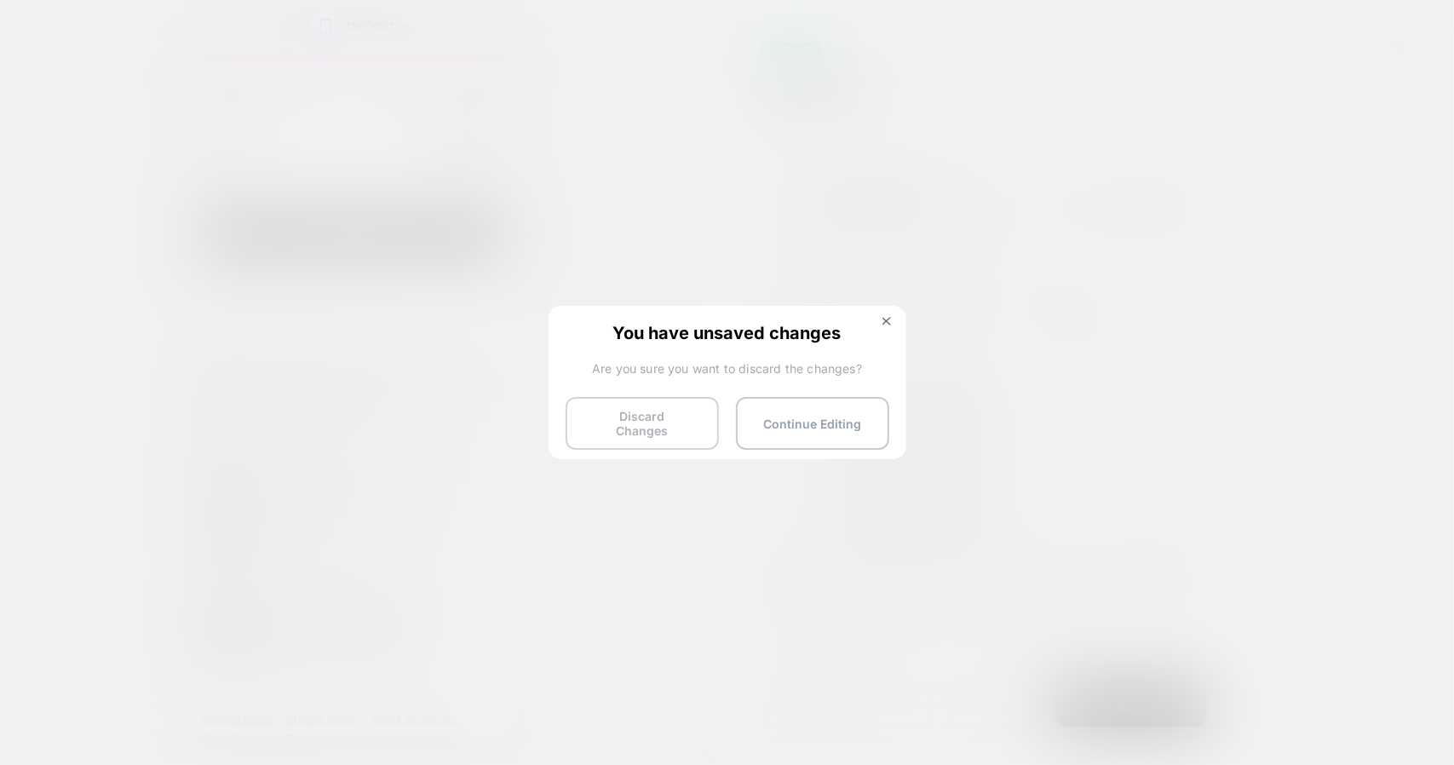
click at [644, 429] on button "Discard Changes" at bounding box center [642, 423] width 153 height 53
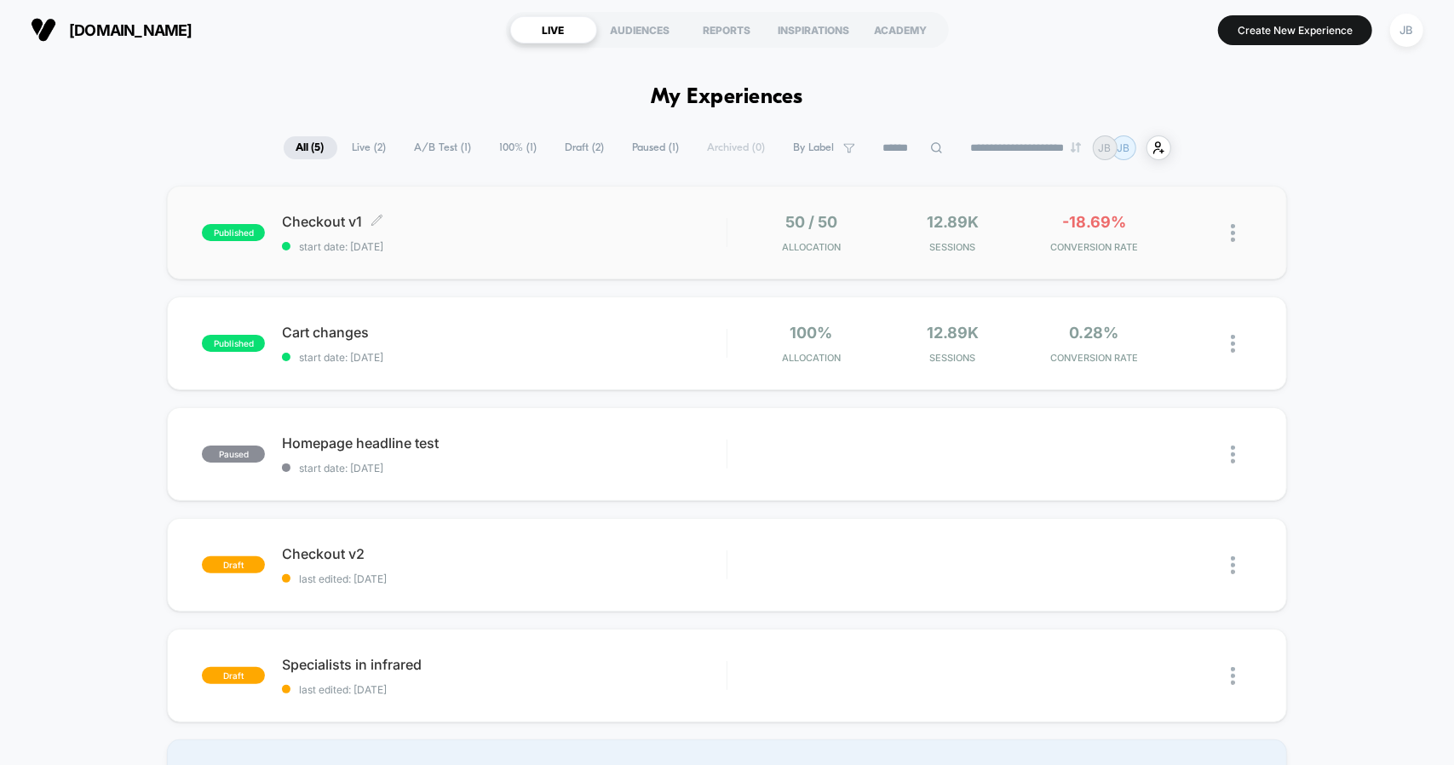
click at [605, 238] on div "Checkout v1 Click to edit experience details Click to edit experience details s…" at bounding box center [504, 233] width 444 height 40
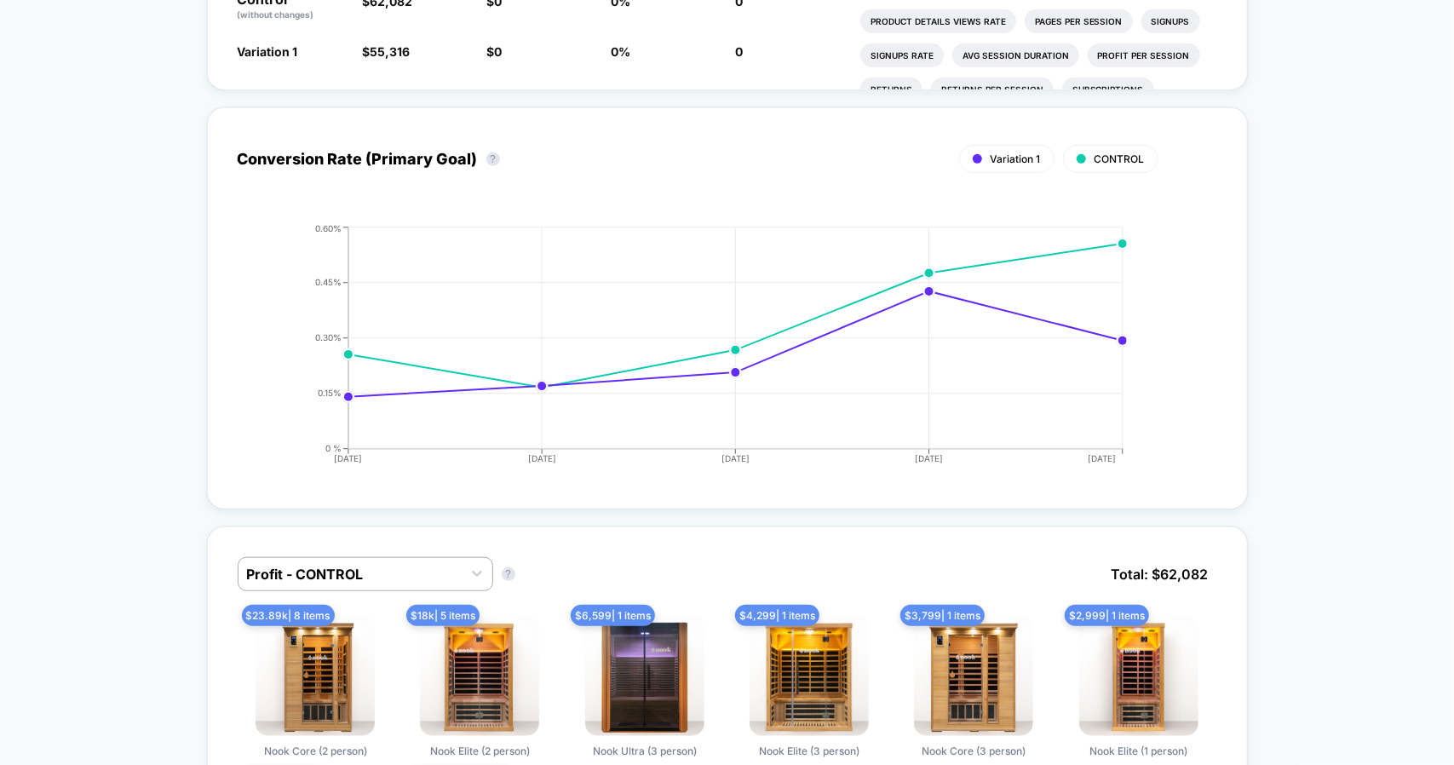
scroll to position [634, 0]
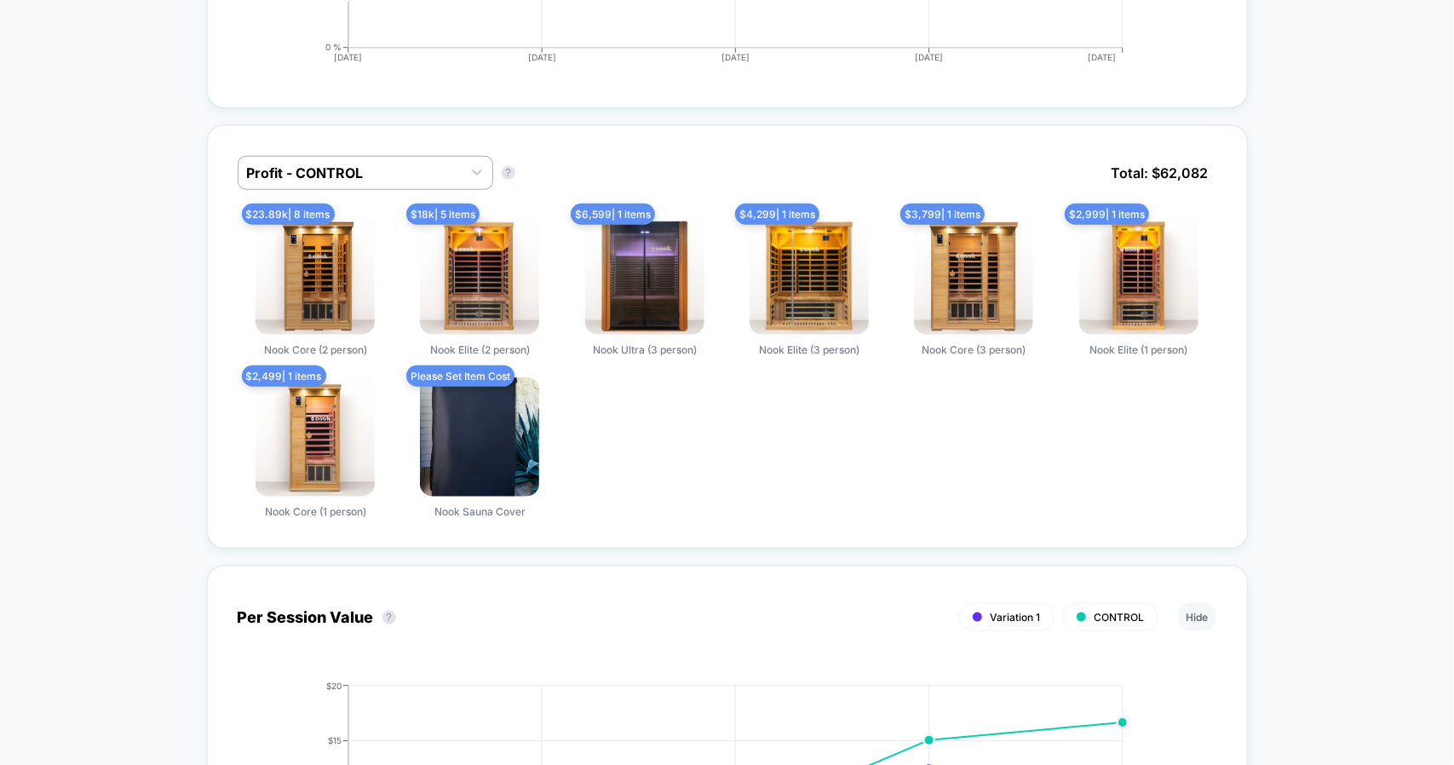
scroll to position [1031, 0]
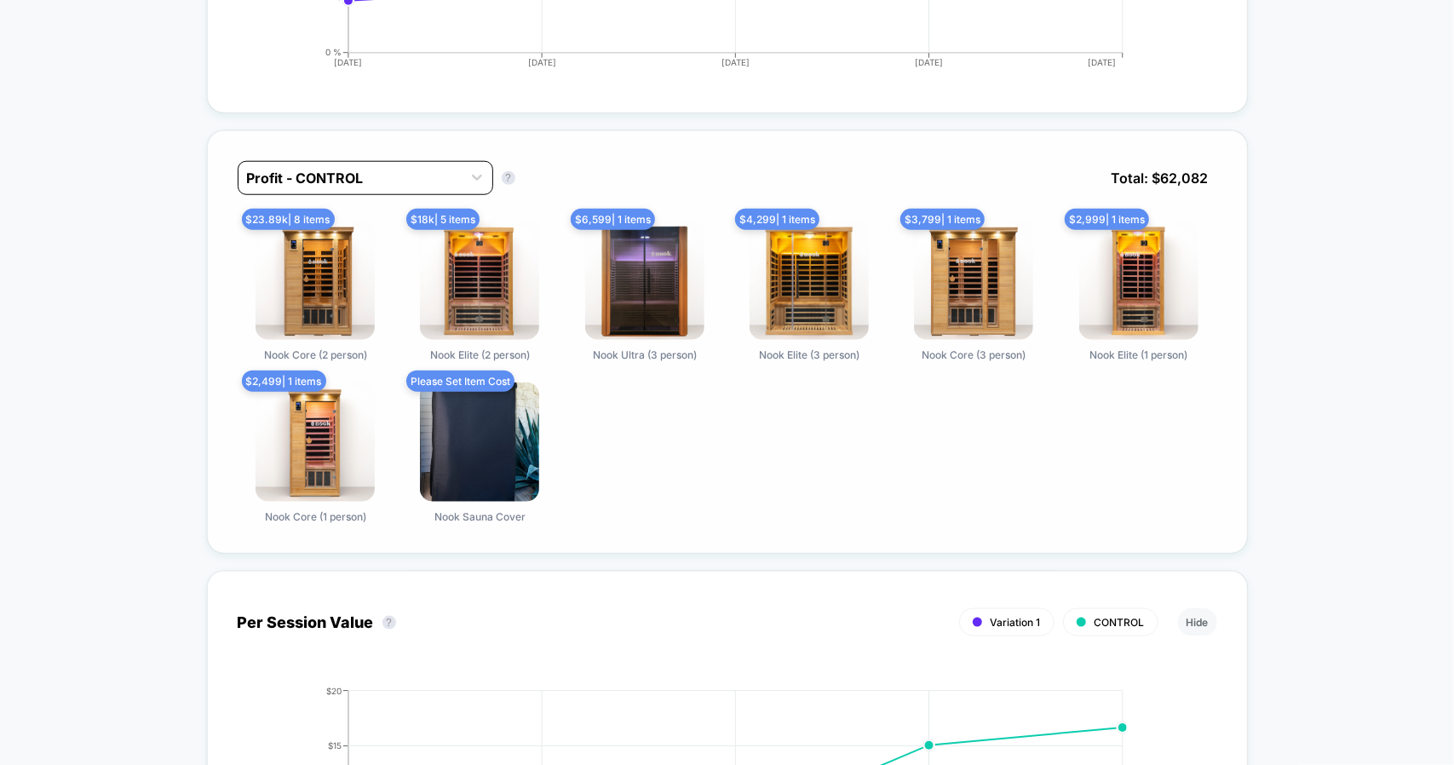
click at [426, 171] on div at bounding box center [350, 178] width 206 height 20
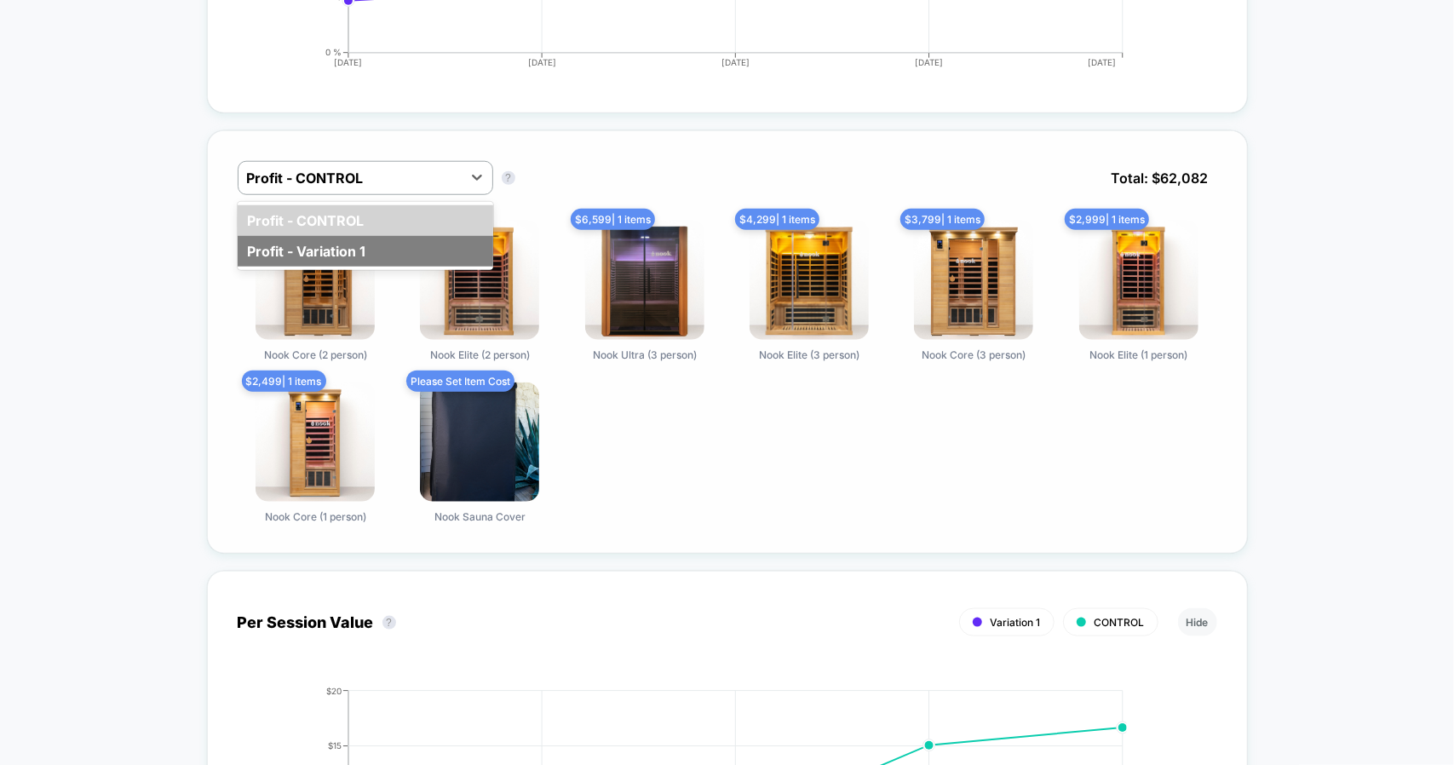
click at [378, 246] on div "Profit - Variation 1" at bounding box center [366, 251] width 256 height 31
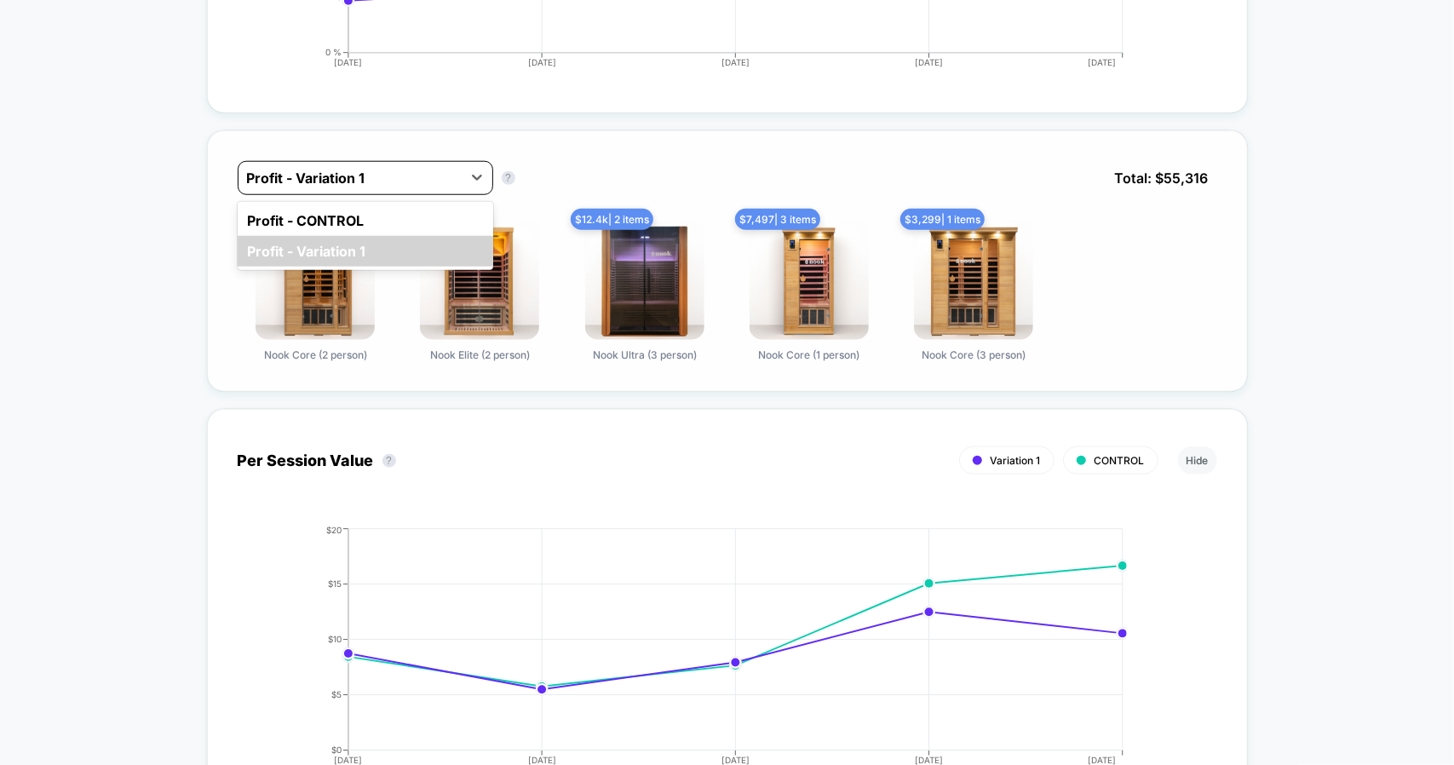
click at [328, 171] on div at bounding box center [350, 178] width 206 height 20
click at [336, 210] on div "Profit - CONTROL" at bounding box center [366, 220] width 256 height 31
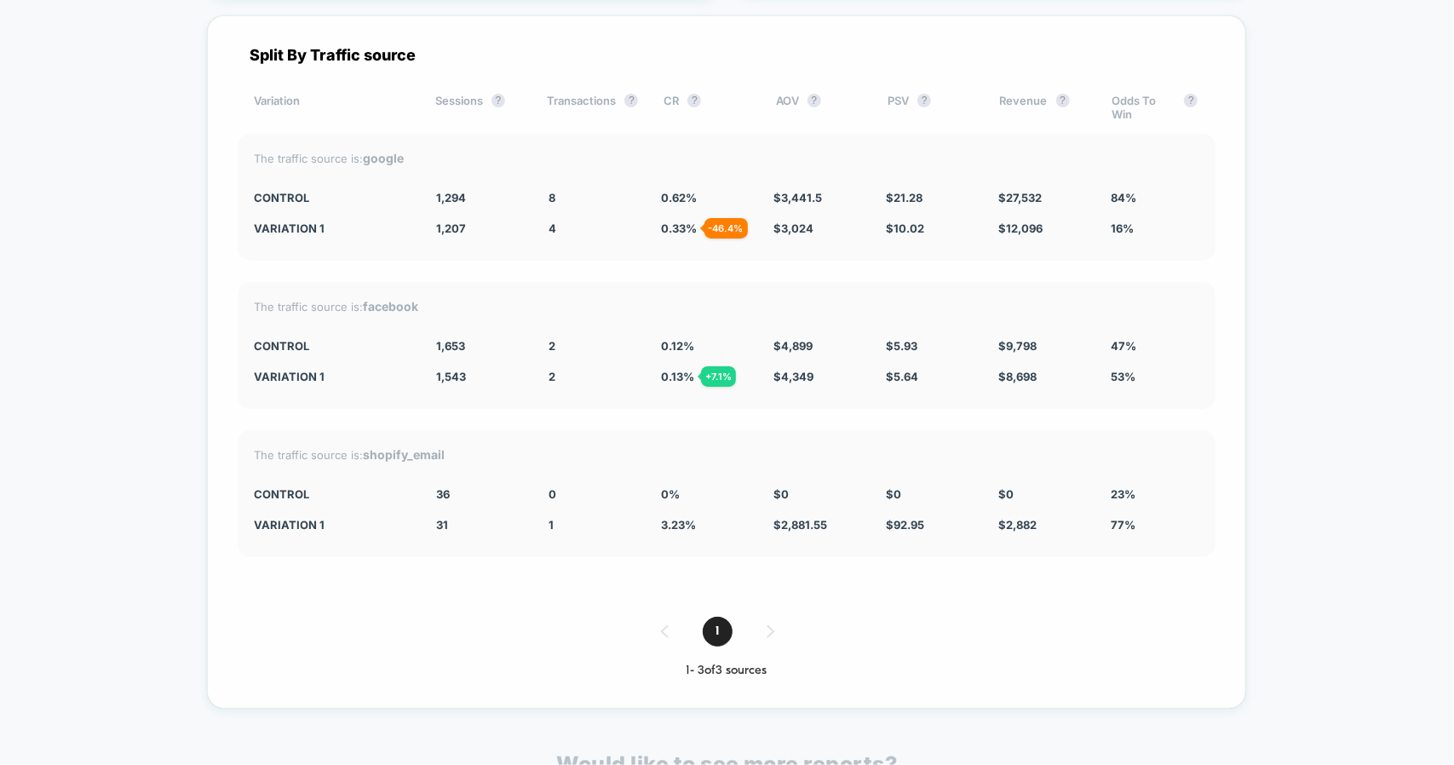
scroll to position [4508, 0]
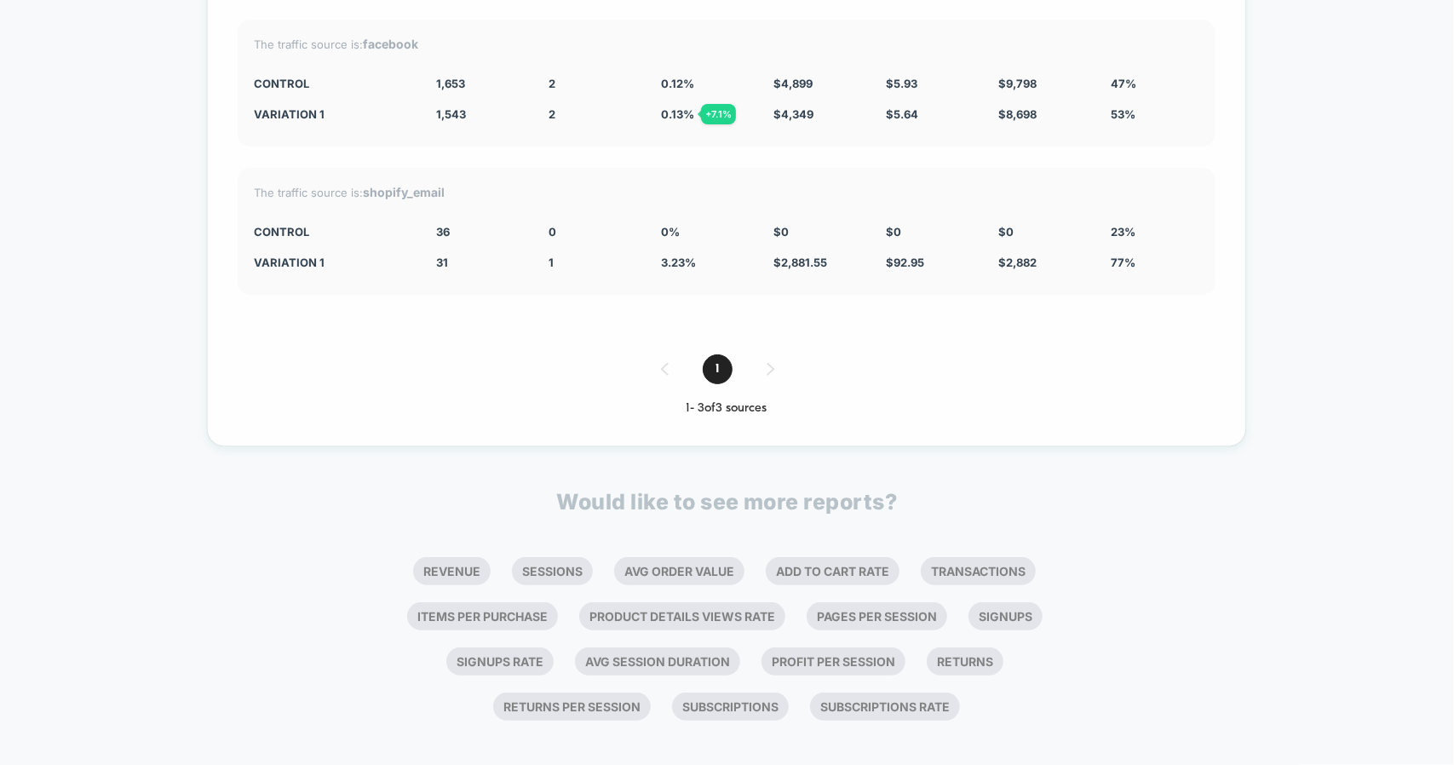
click at [772, 354] on div "1" at bounding box center [727, 369] width 978 height 30
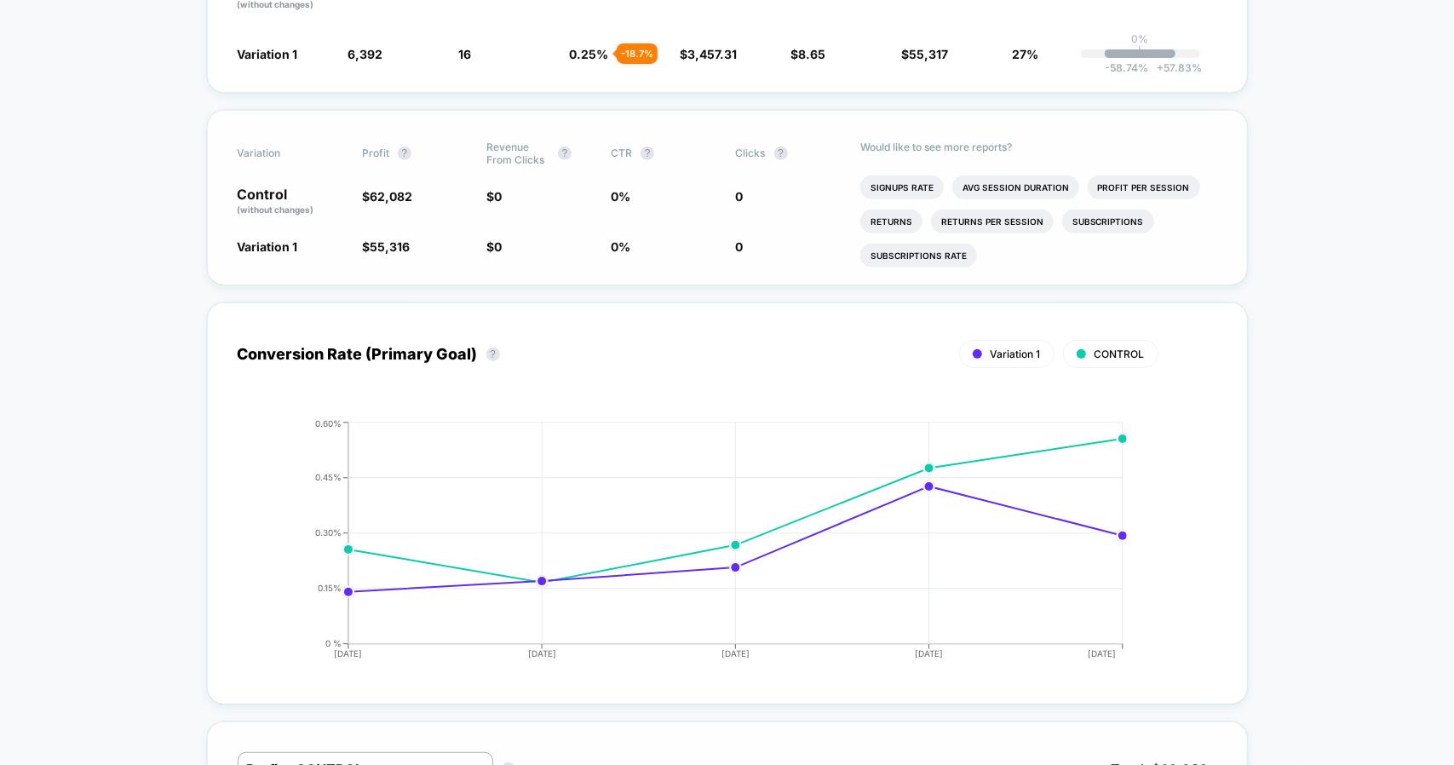
scroll to position [0, 0]
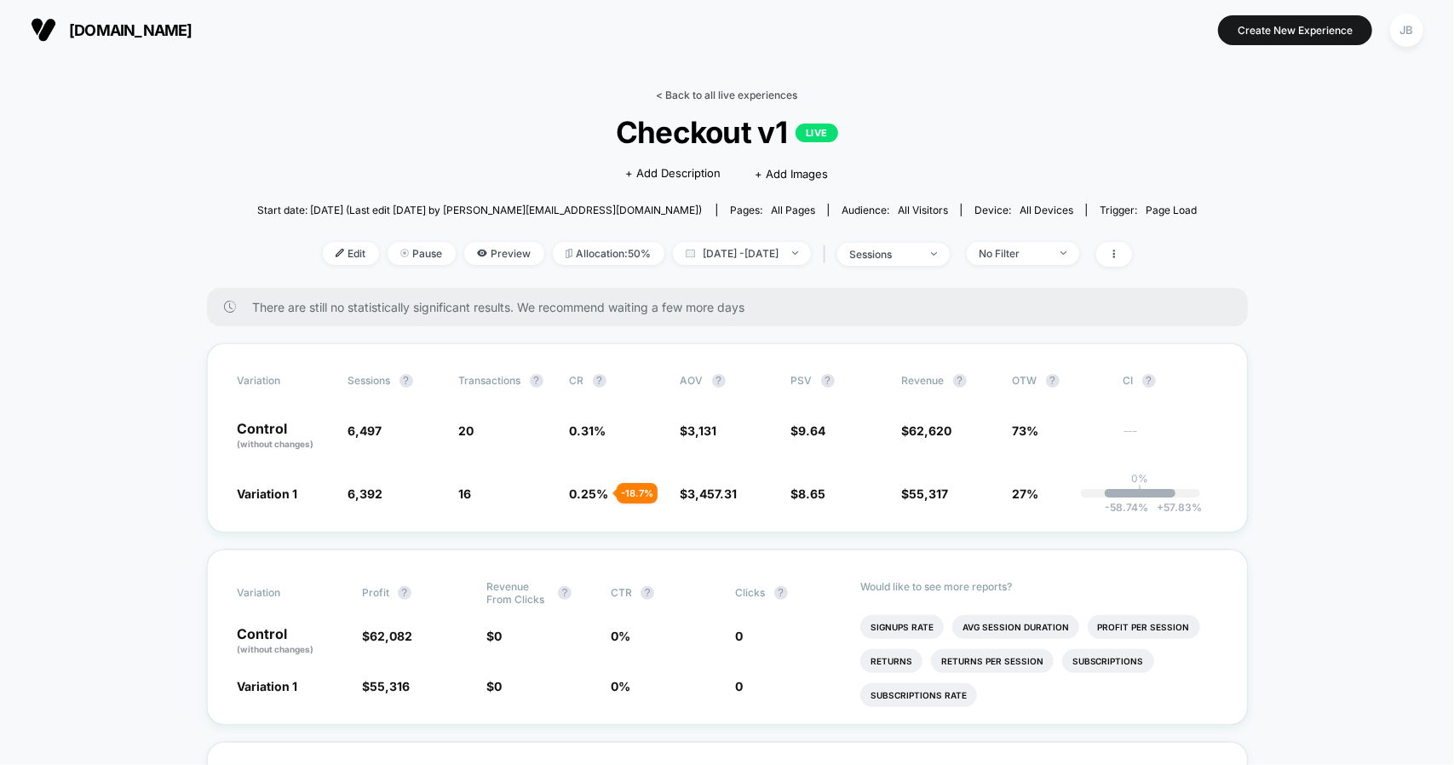
click at [697, 96] on link "< Back to all live experiences" at bounding box center [727, 95] width 141 height 13
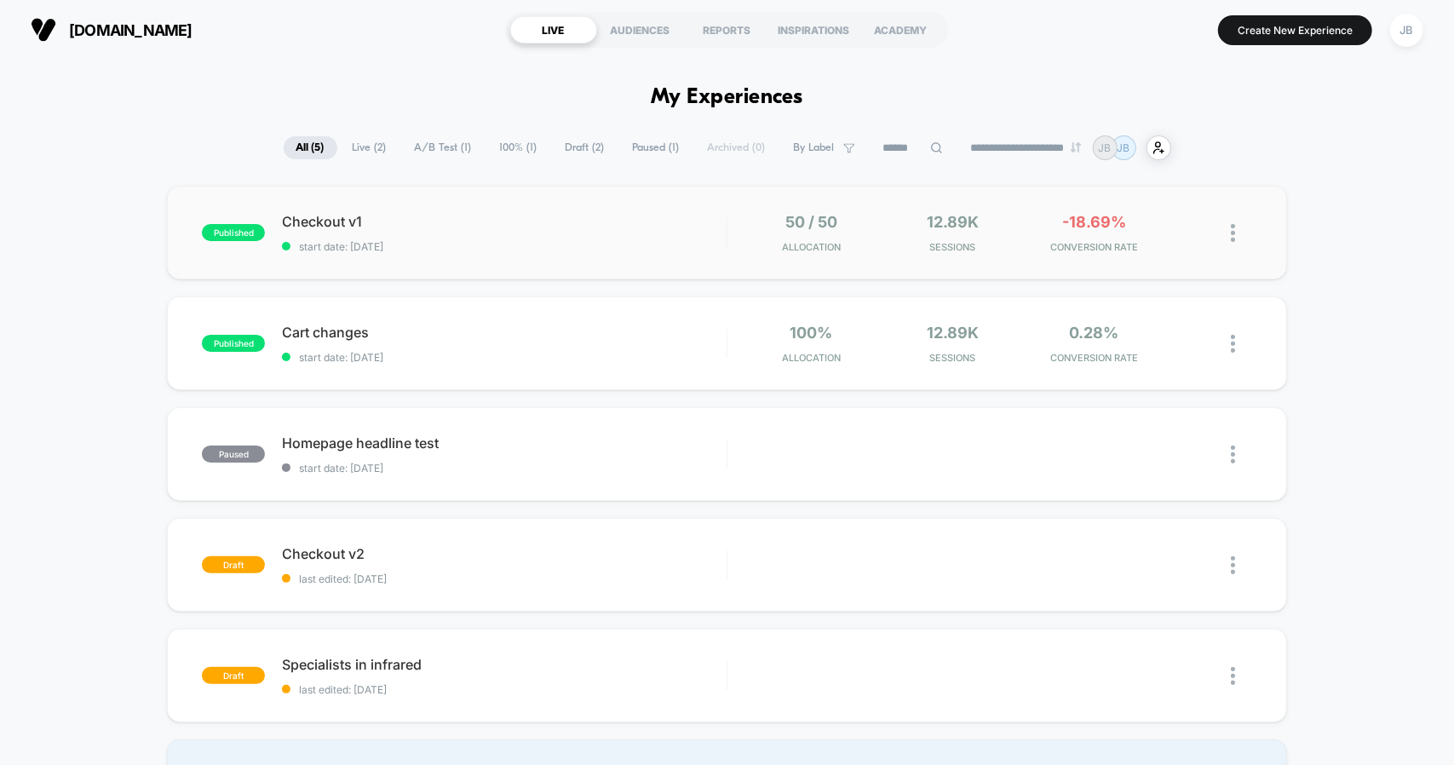
click at [495, 252] on div "published Checkout v1 start date: [DATE] 50 / 50 Allocation 12.89k Sessions -18…" at bounding box center [726, 233] width 1119 height 94
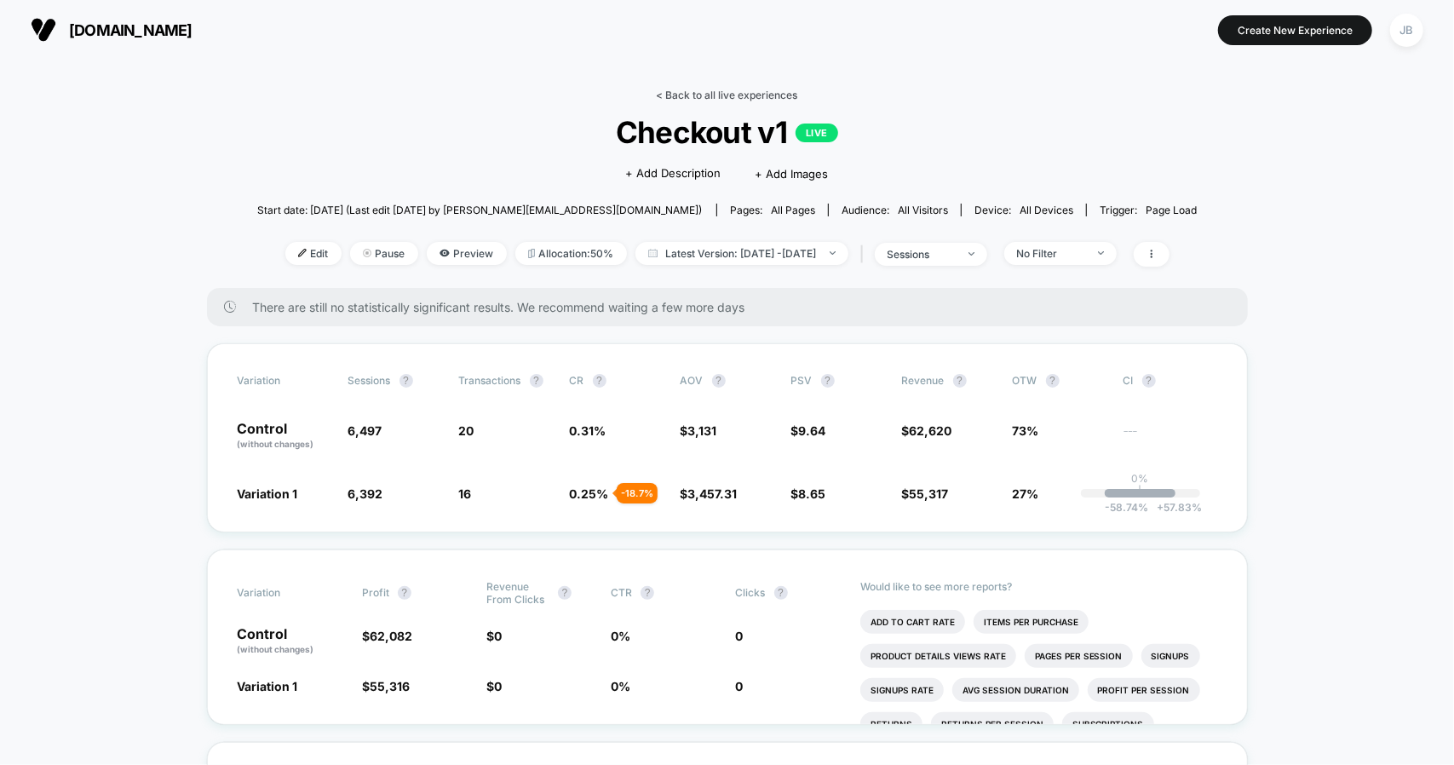
click at [708, 95] on link "< Back to all live experiences" at bounding box center [727, 95] width 141 height 13
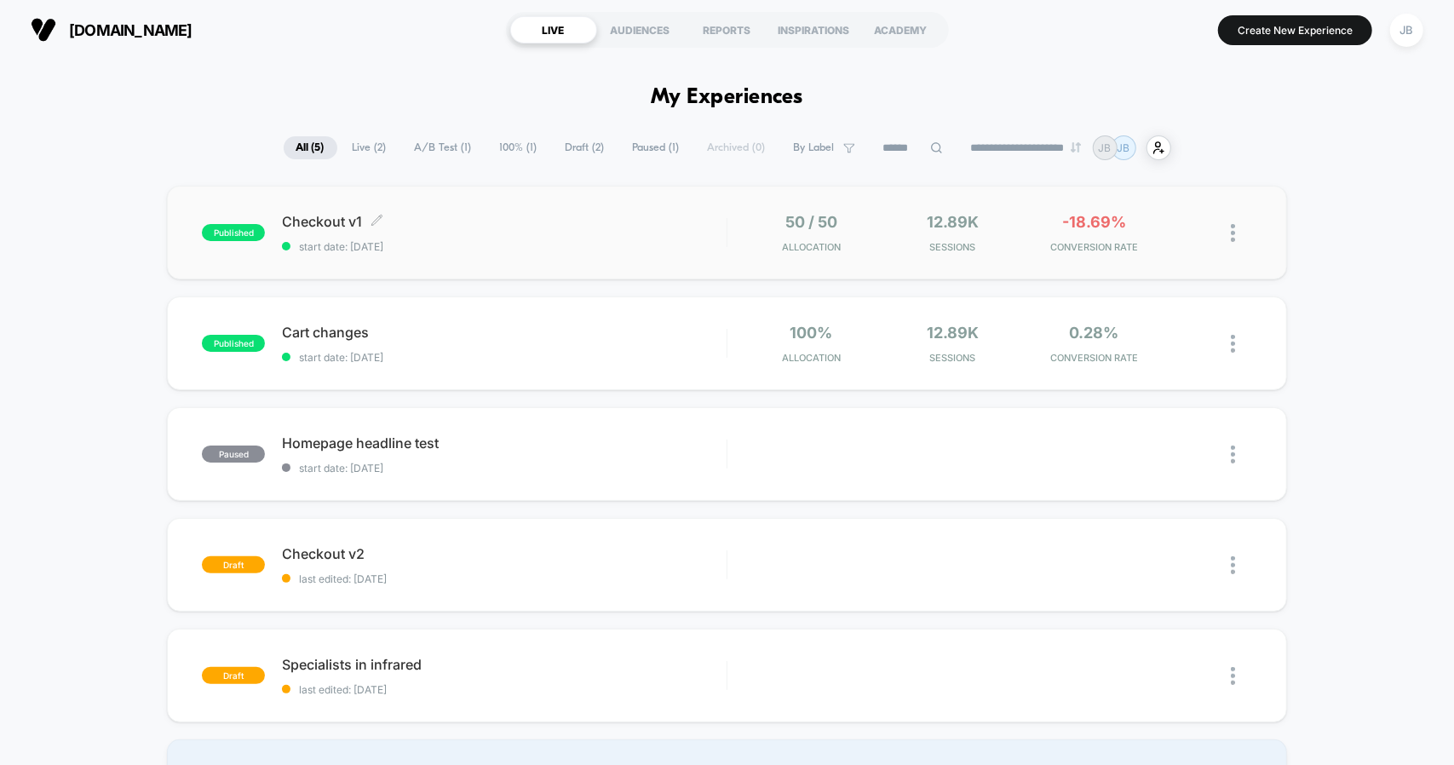
click at [498, 246] on span "start date: [DATE]" at bounding box center [504, 246] width 444 height 13
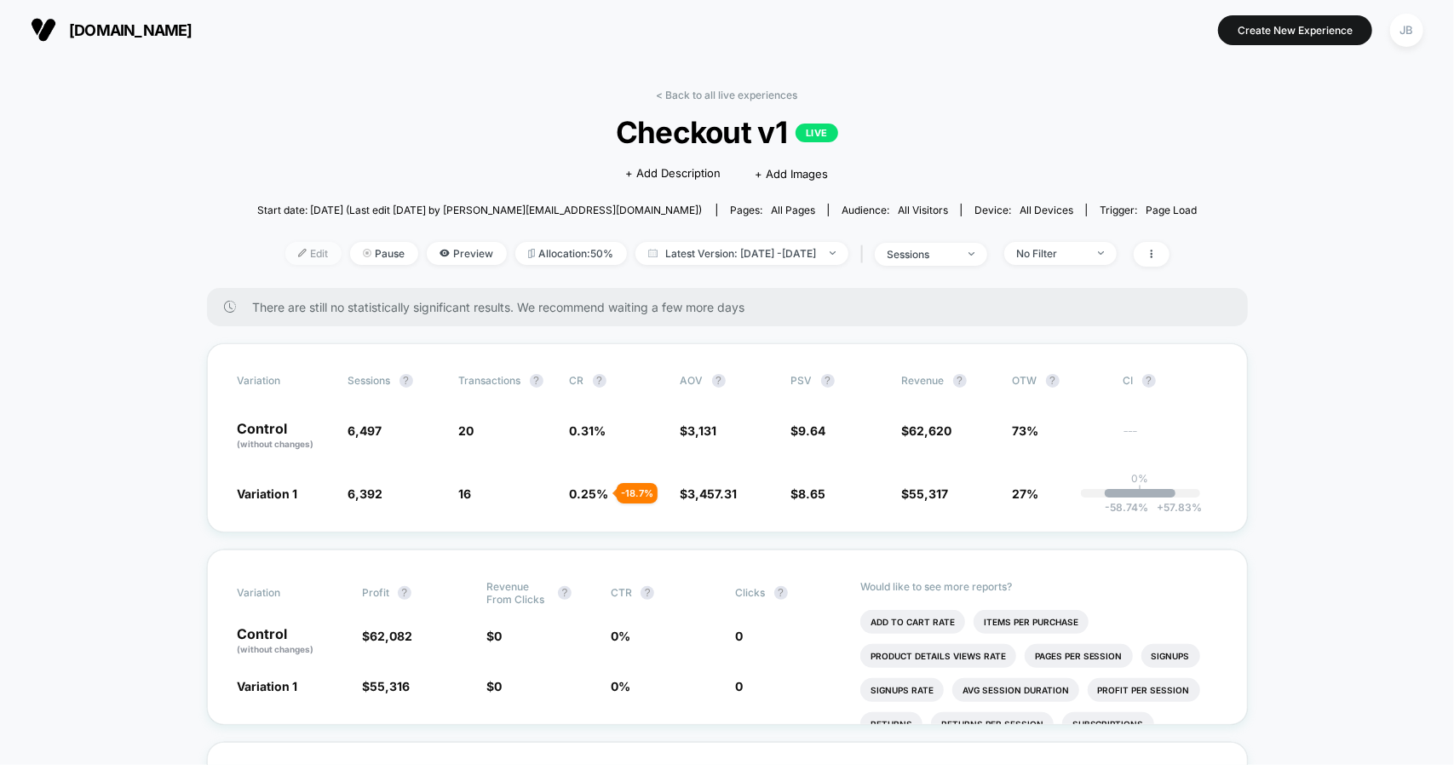
click at [285, 254] on span "Edit" at bounding box center [313, 253] width 56 height 23
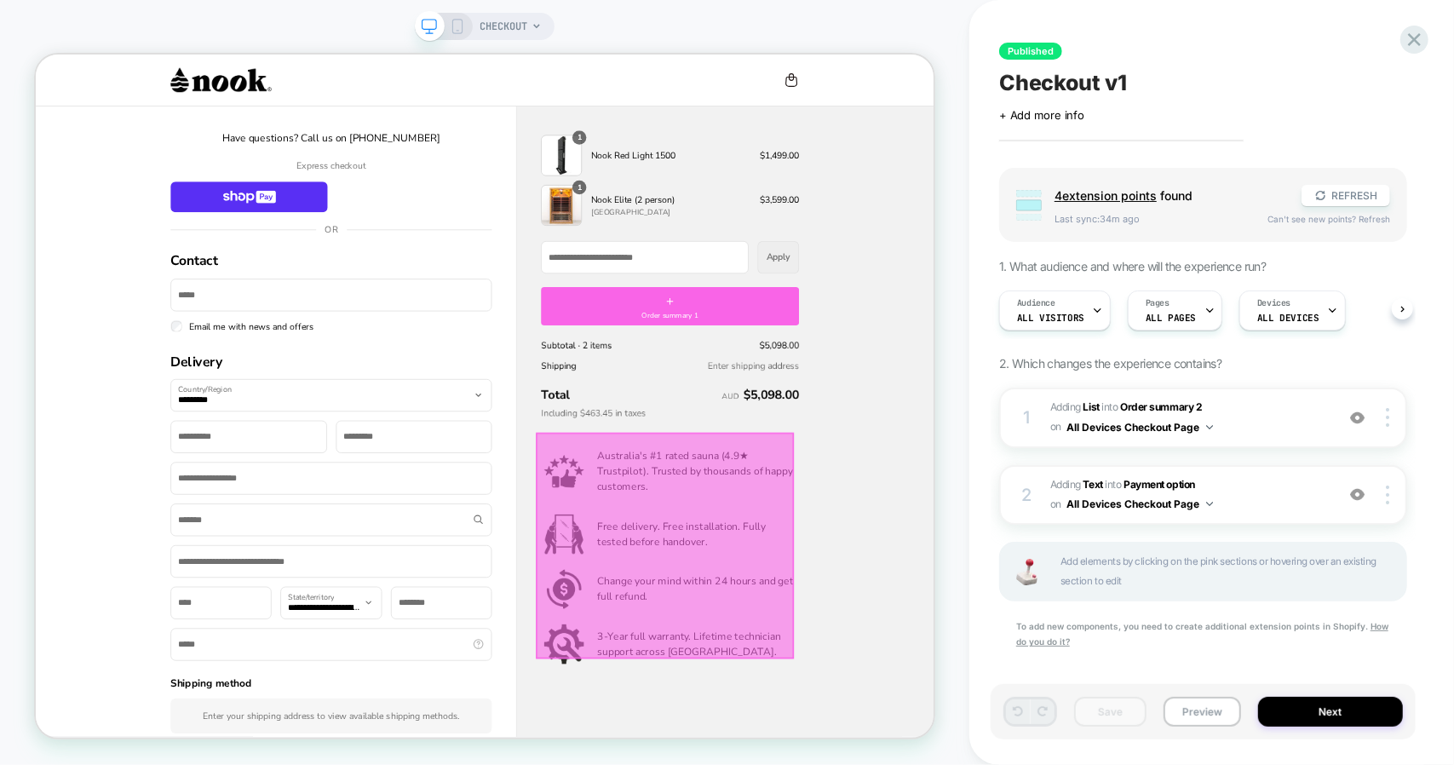
click at [918, 674] on div at bounding box center [874, 709] width 344 height 302
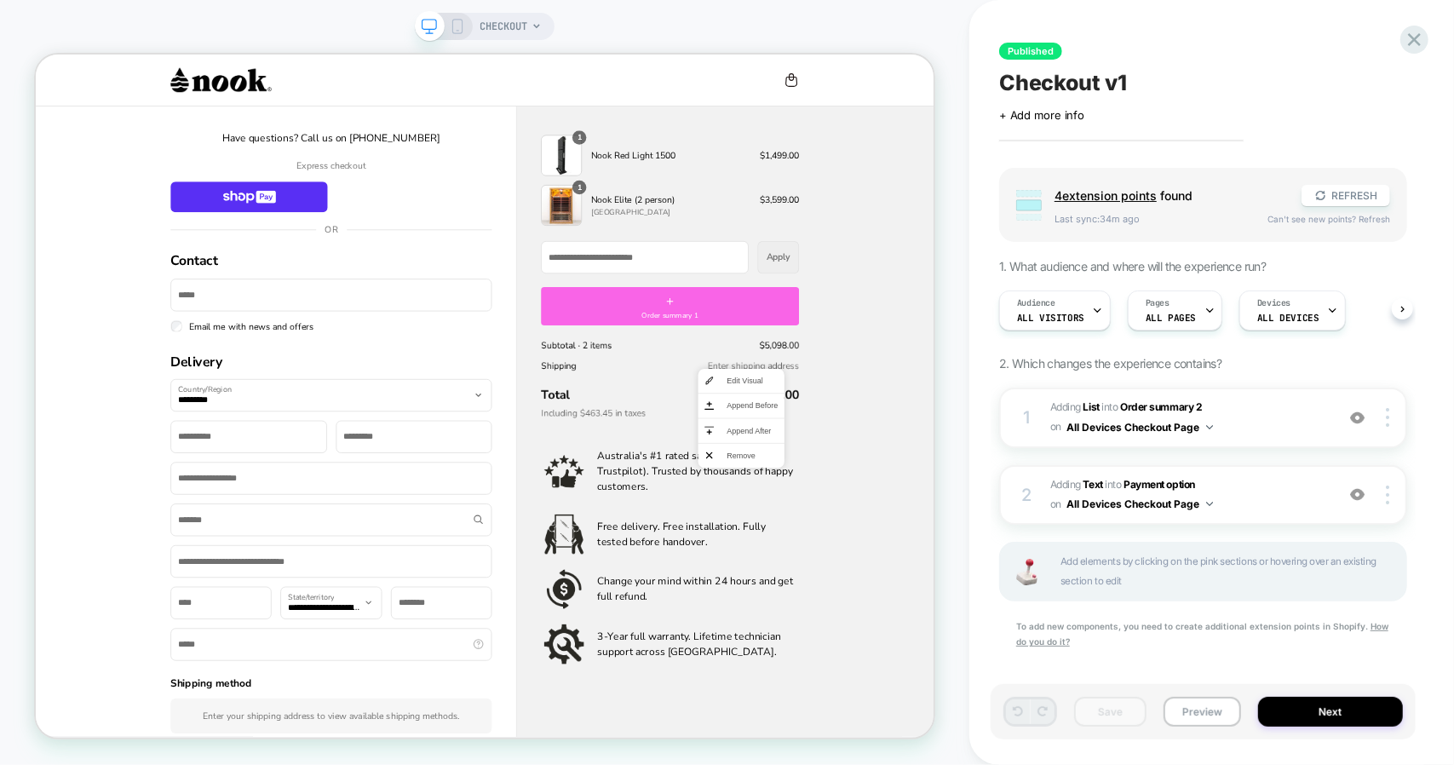
click at [512, 173] on p "Have questions? Call us on [PHONE_NUMBER]" at bounding box center [429, 165] width 429 height 20
click at [518, 159] on span "Have questions? Call us on [PHONE_NUMBER]" at bounding box center [429, 165] width 291 height 19
click at [518, 159] on div at bounding box center [422, 165] width 429 height 20
click at [601, 187] on span "Remove" at bounding box center [590, 185] width 68 height 15
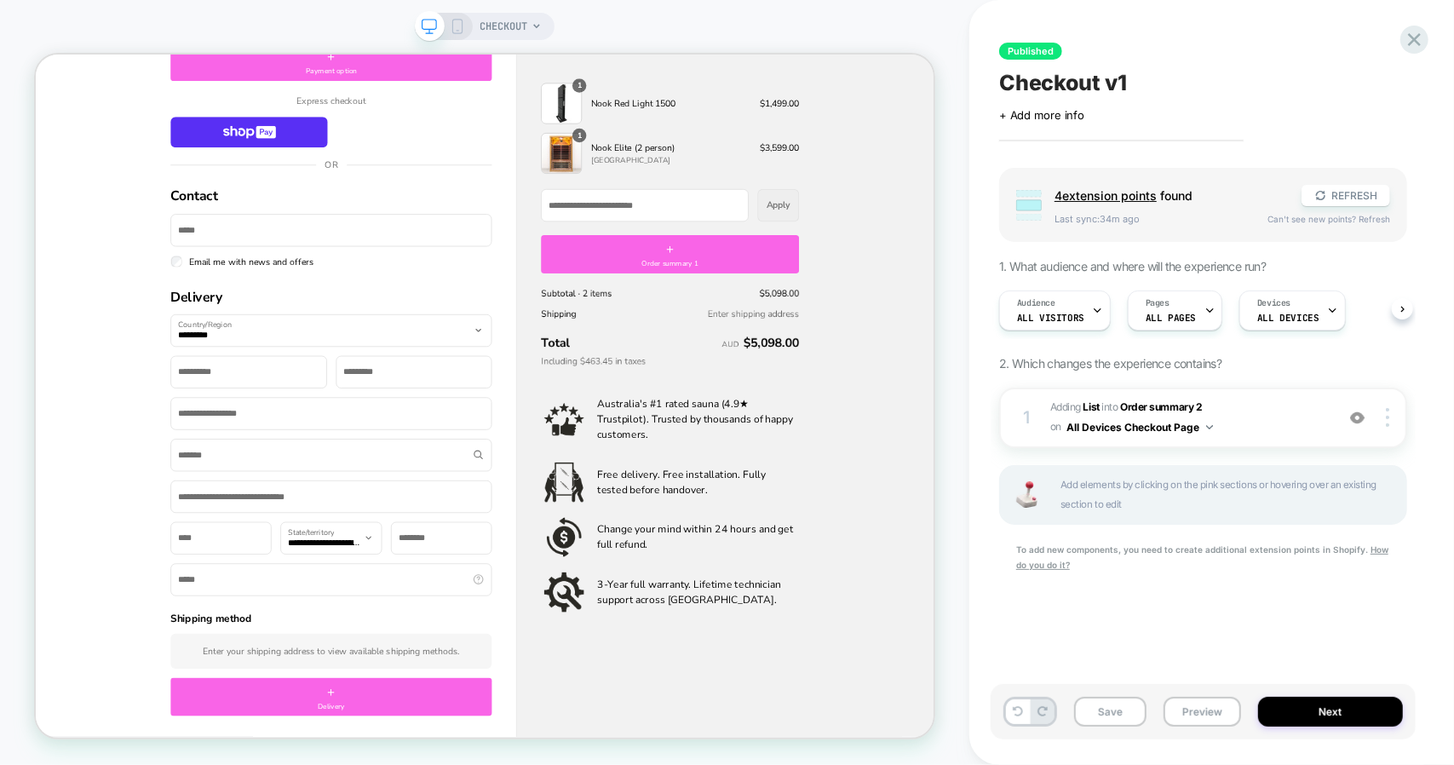
scroll to position [119, 0]
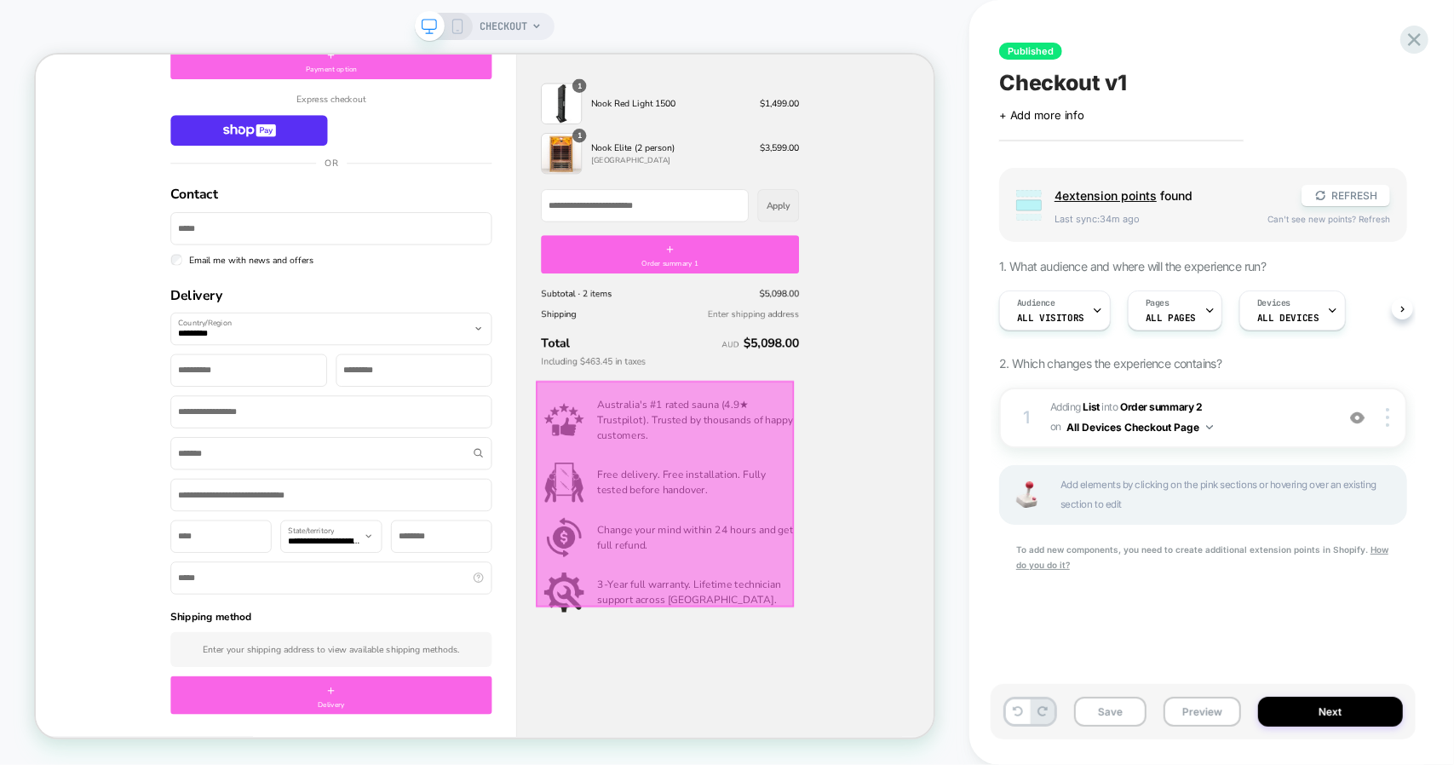
click at [933, 553] on div at bounding box center [874, 640] width 344 height 302
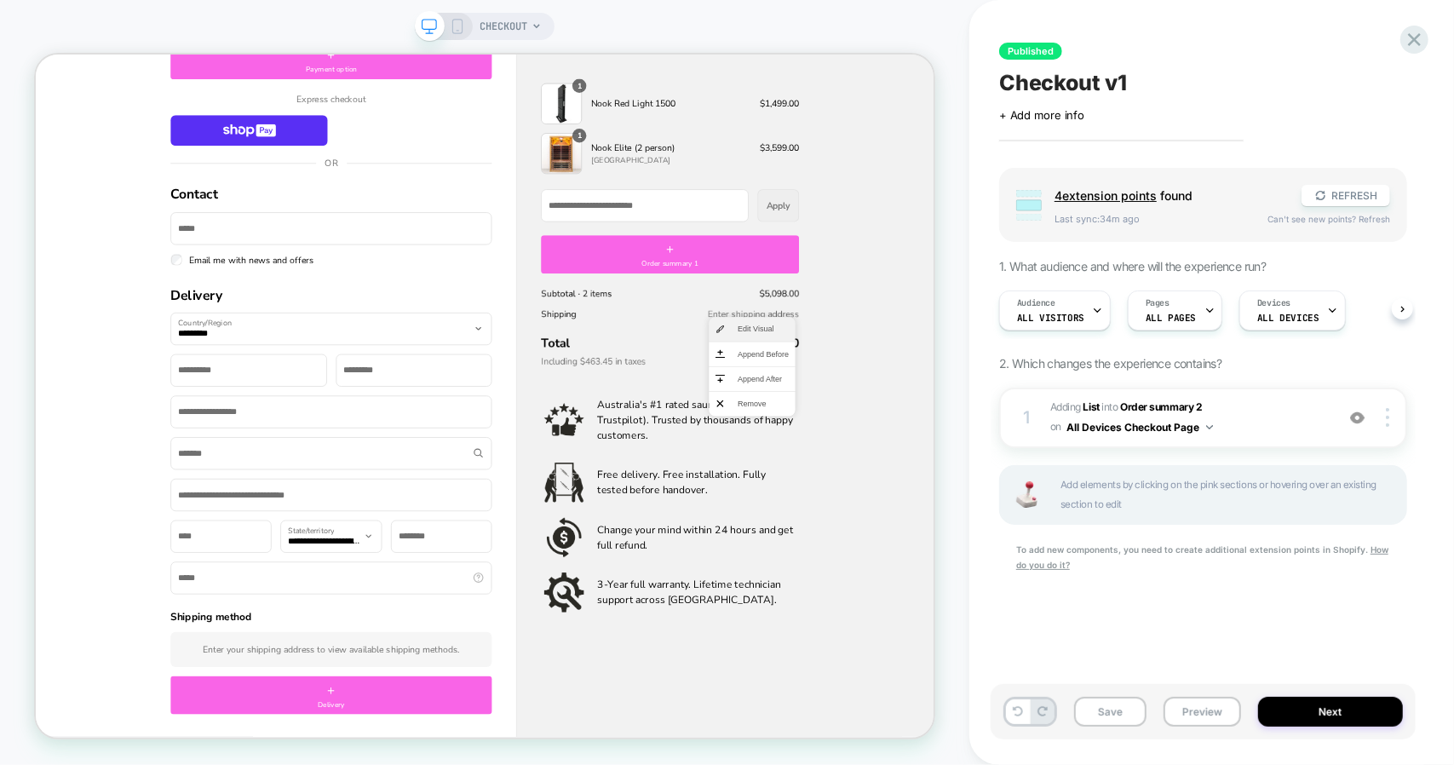
click at [985, 420] on span "Edit Visual" at bounding box center [1005, 419] width 68 height 15
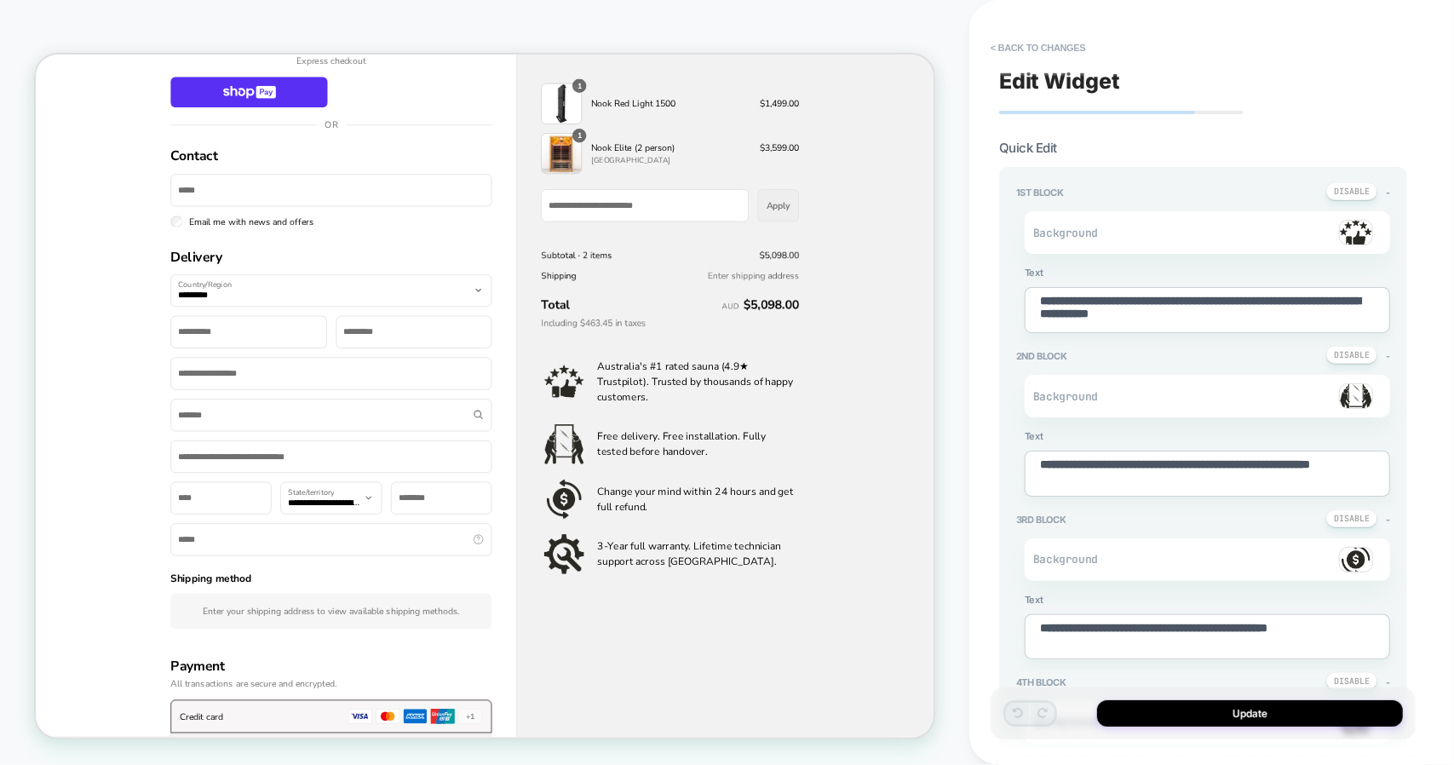
scroll to position [272, 0]
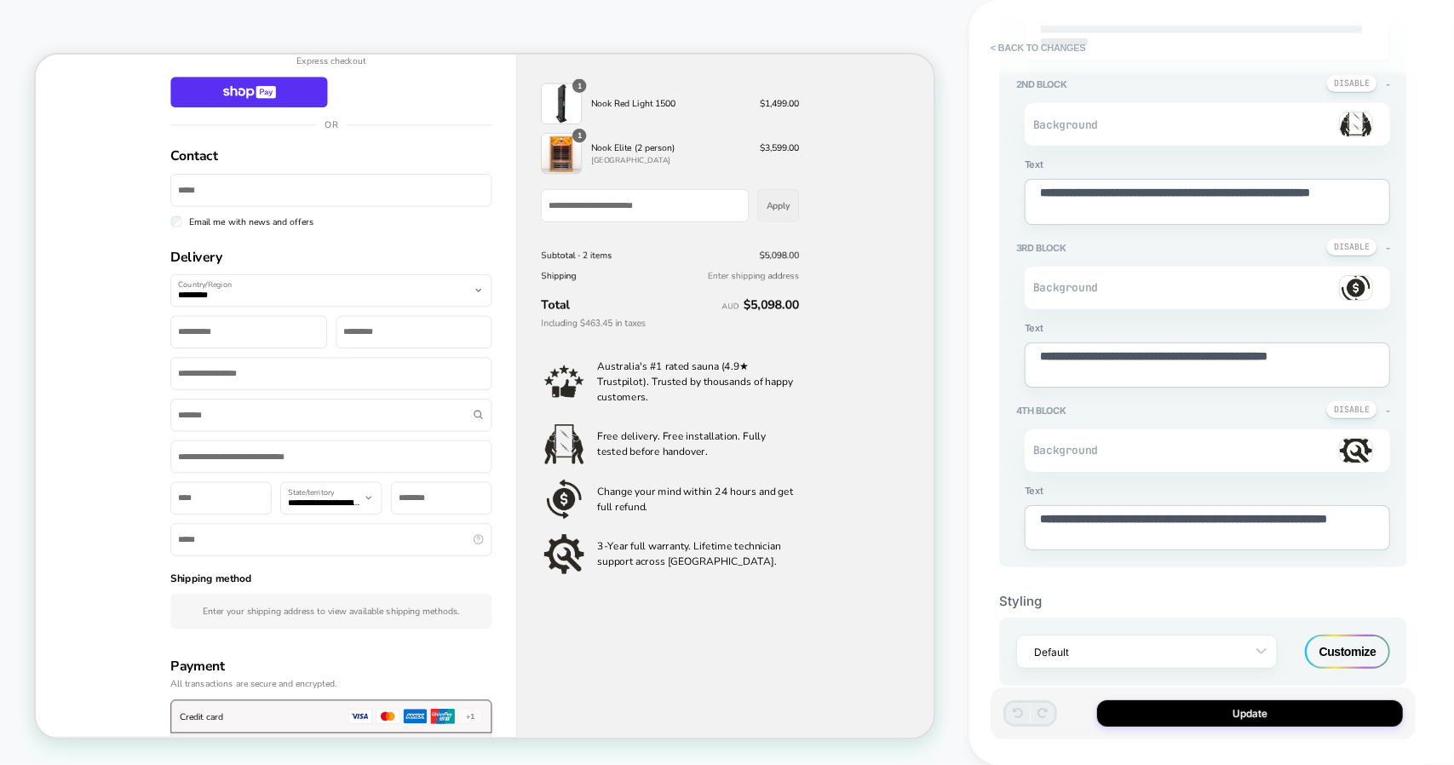
click at [1349, 655] on div "Customize" at bounding box center [1347, 652] width 85 height 34
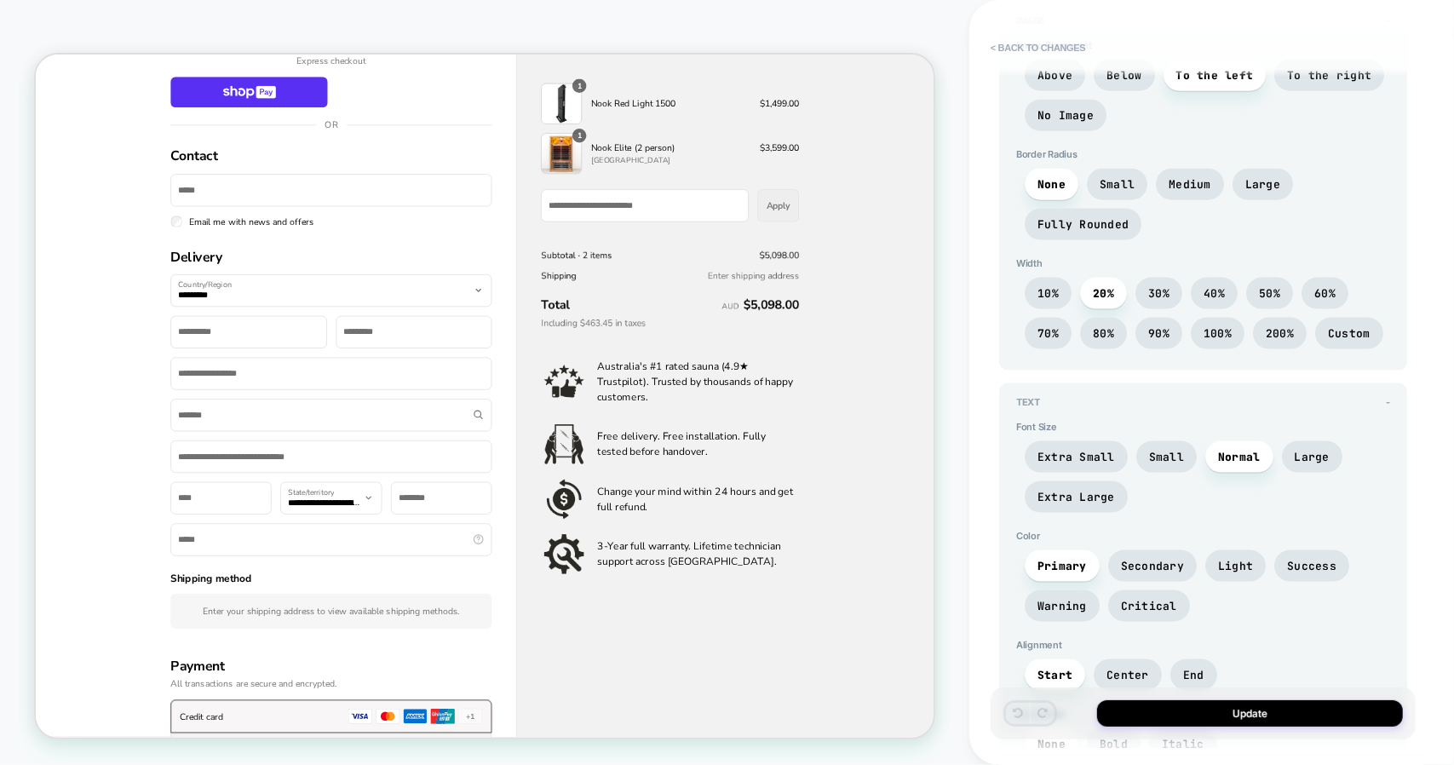
scroll to position [1473, 0]
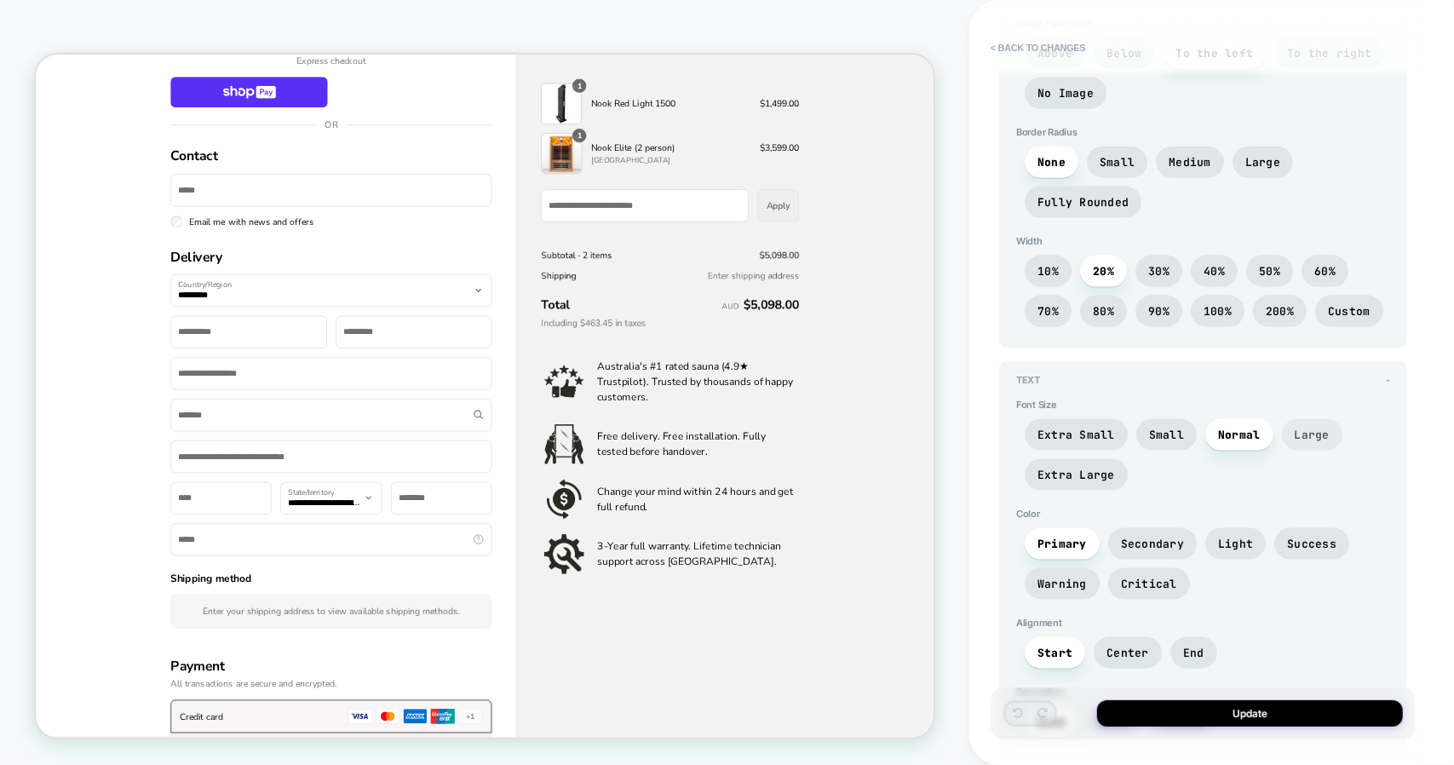
click at [1301, 428] on span "Large" at bounding box center [1312, 435] width 35 height 14
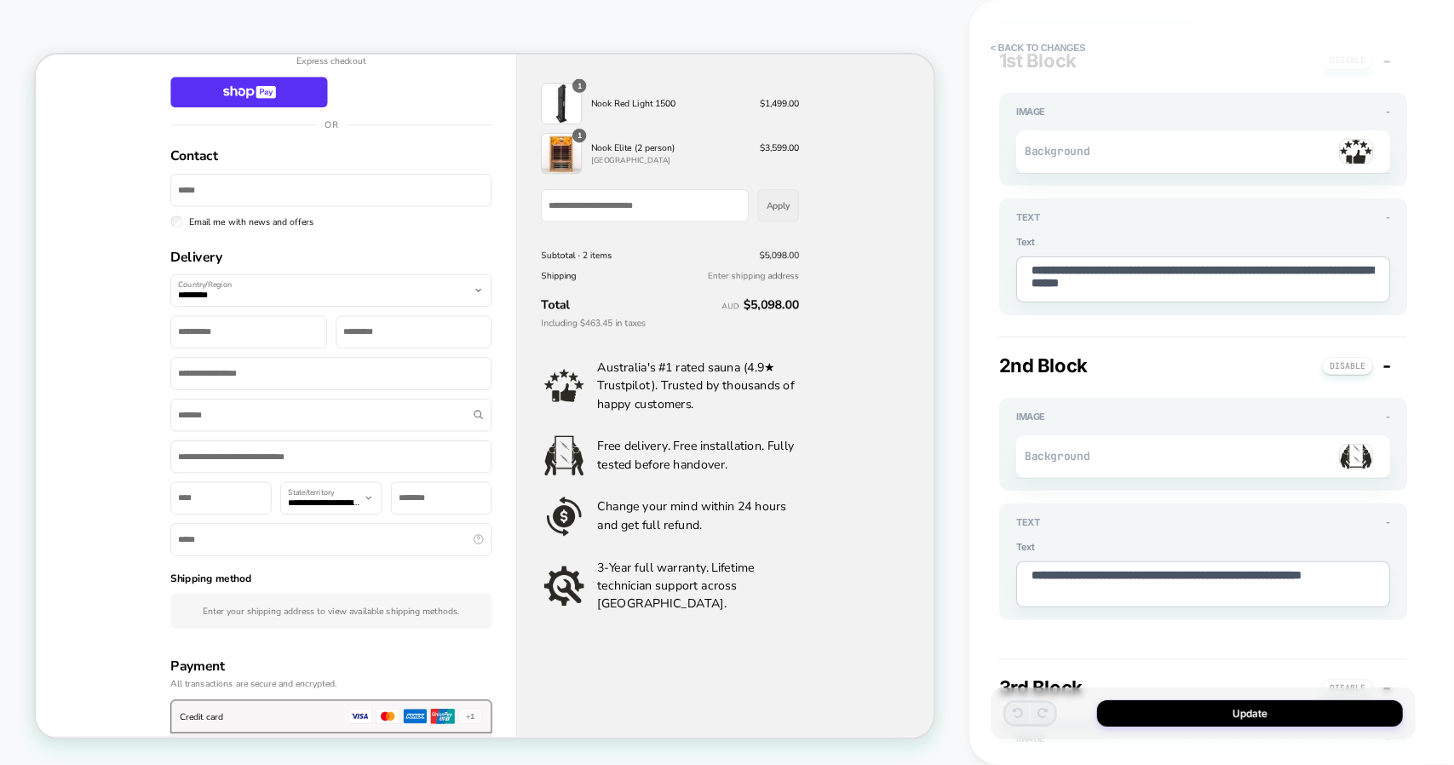
scroll to position [91, 0]
click at [1205, 270] on textarea "**********" at bounding box center [1203, 279] width 374 height 46
type textarea "*"
type textarea "**********"
type textarea "*"
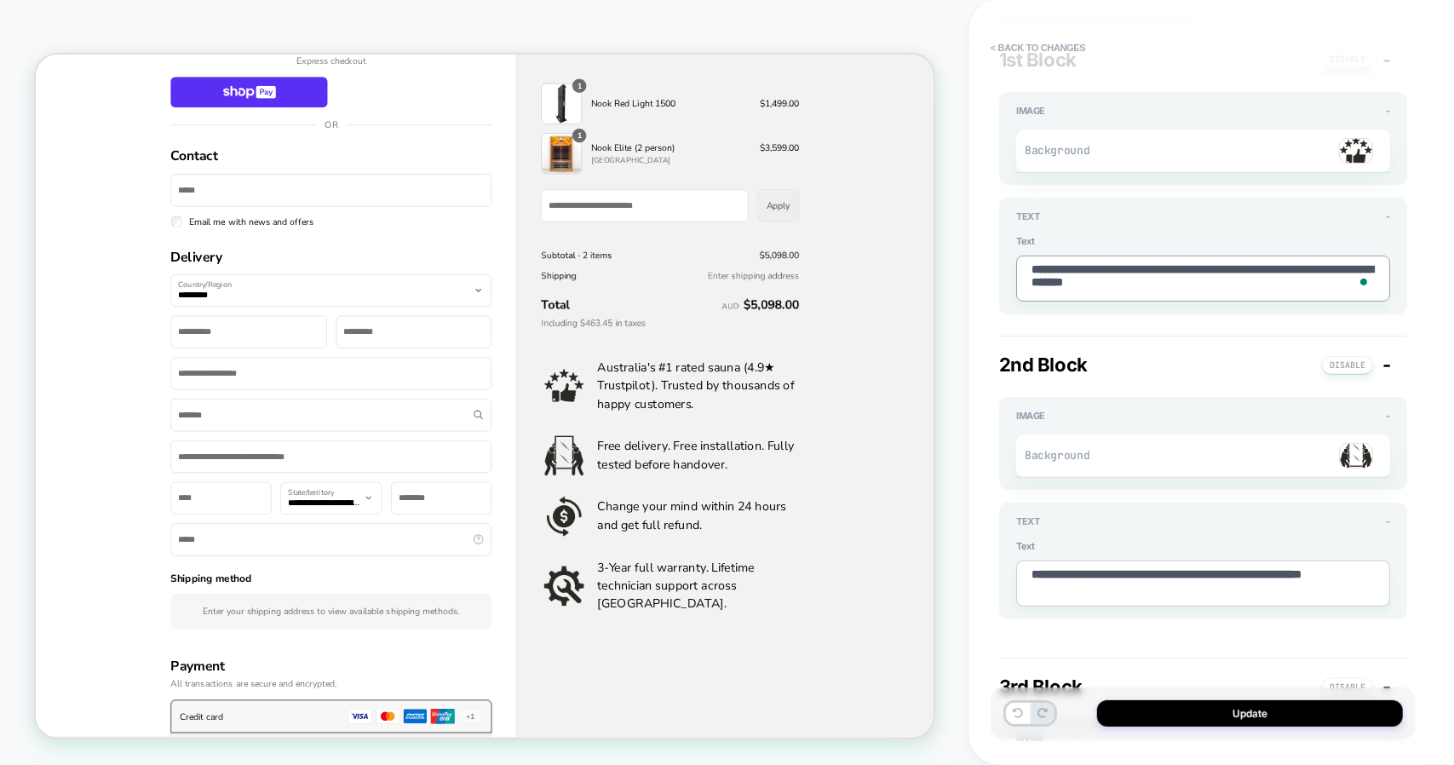
type textarea "**********"
type textarea "*"
type textarea "**********"
type textarea "*"
type textarea "**********"
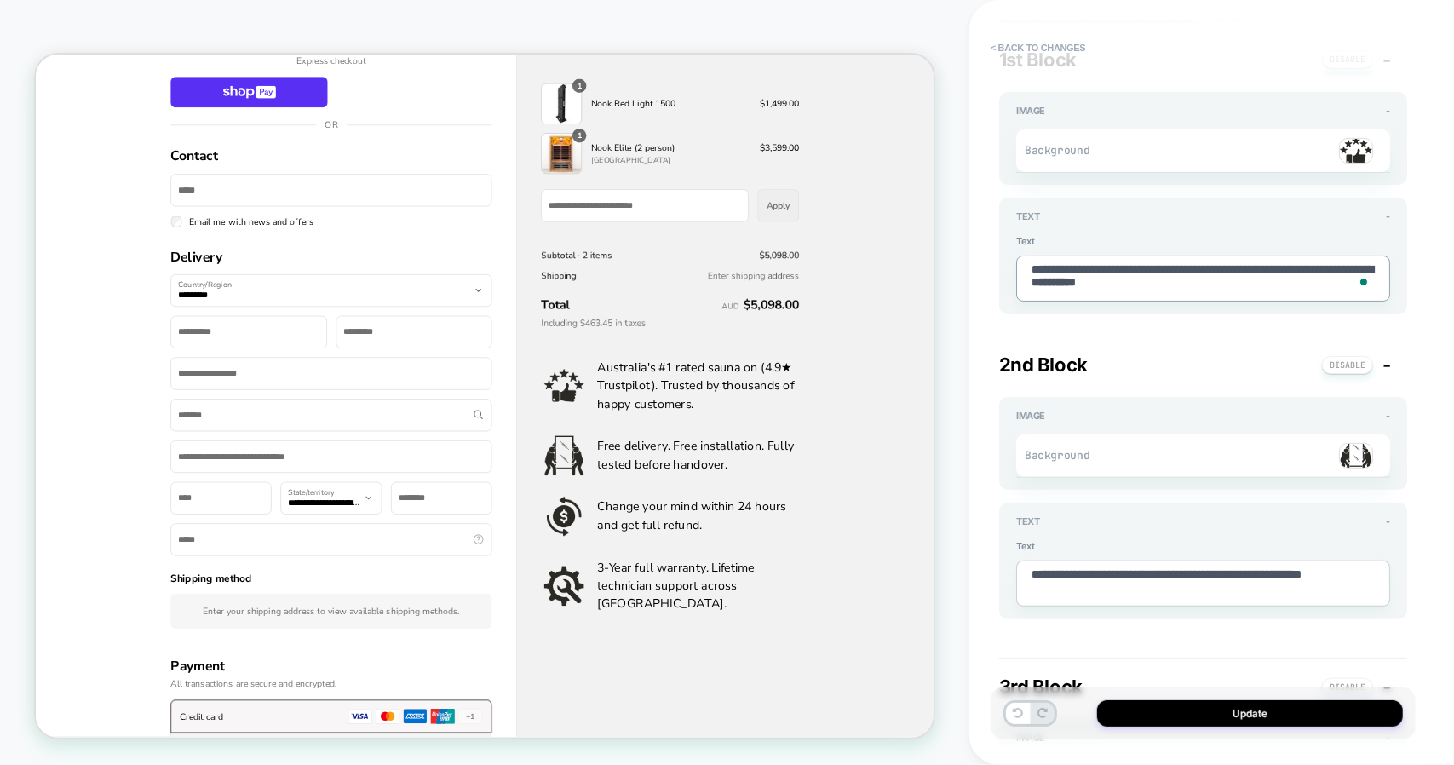
type textarea "*"
type textarea "**********"
type textarea "*"
type textarea "**********"
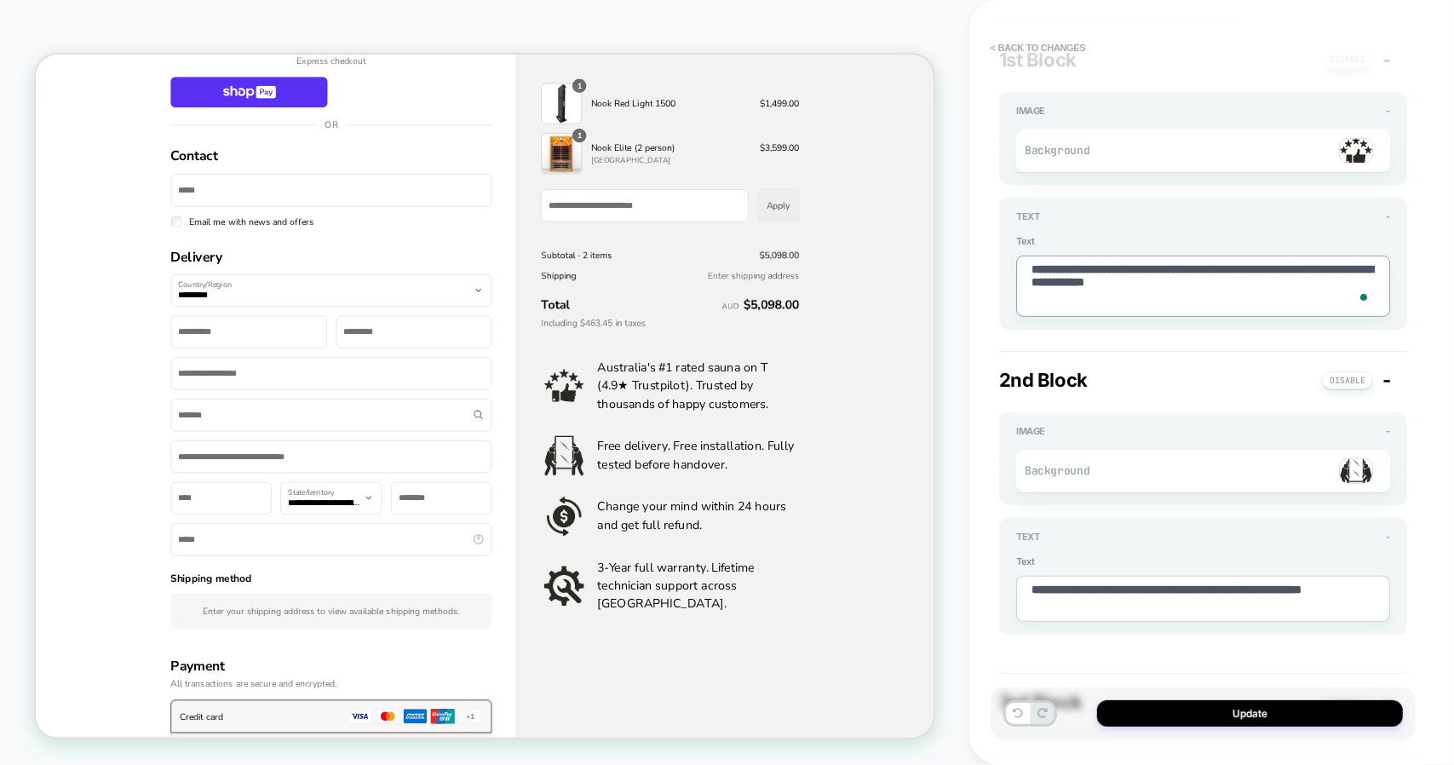
type textarea "*"
type textarea "**********"
type textarea "*"
type textarea "**********"
type textarea "*"
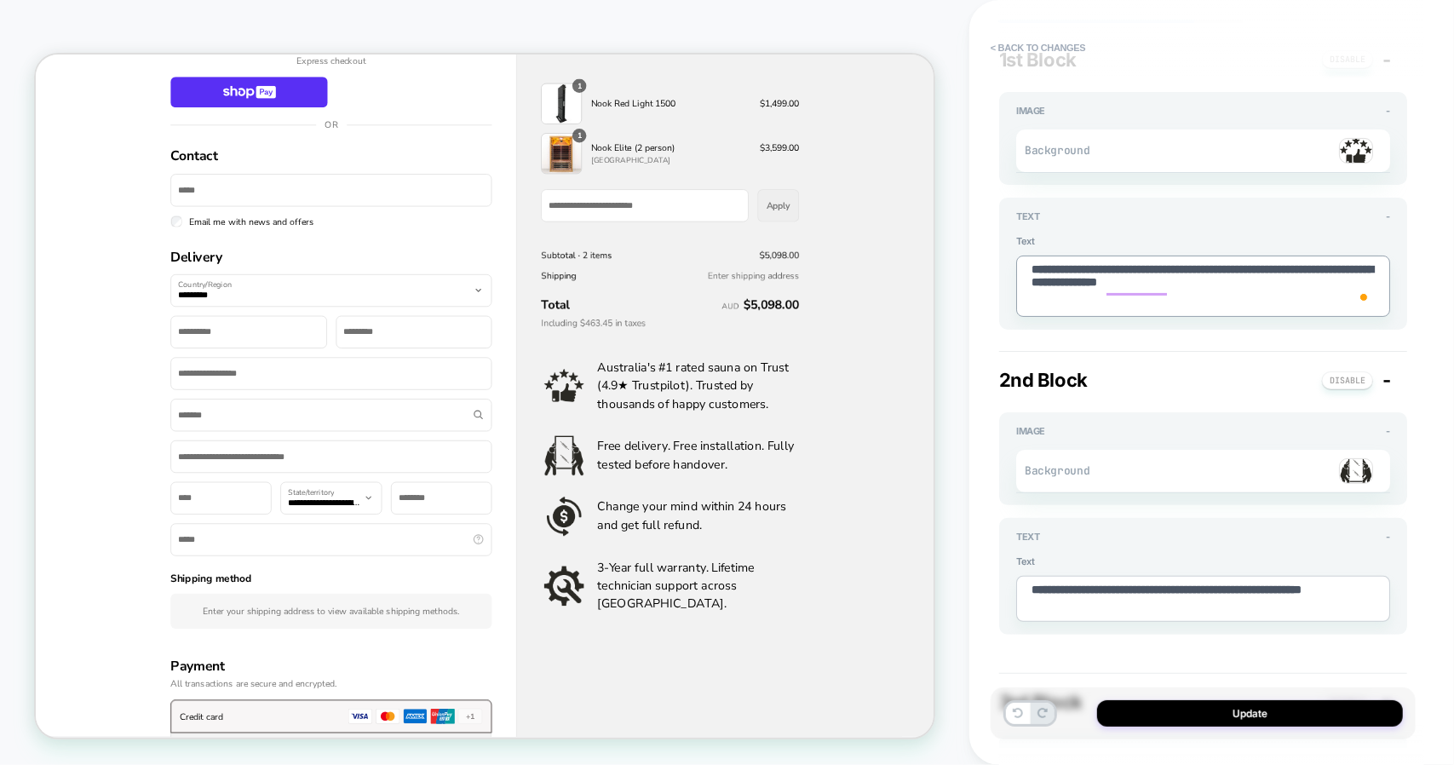
type textarea "**********"
type textarea "*"
type textarea "**********"
type textarea "*"
type textarea "**********"
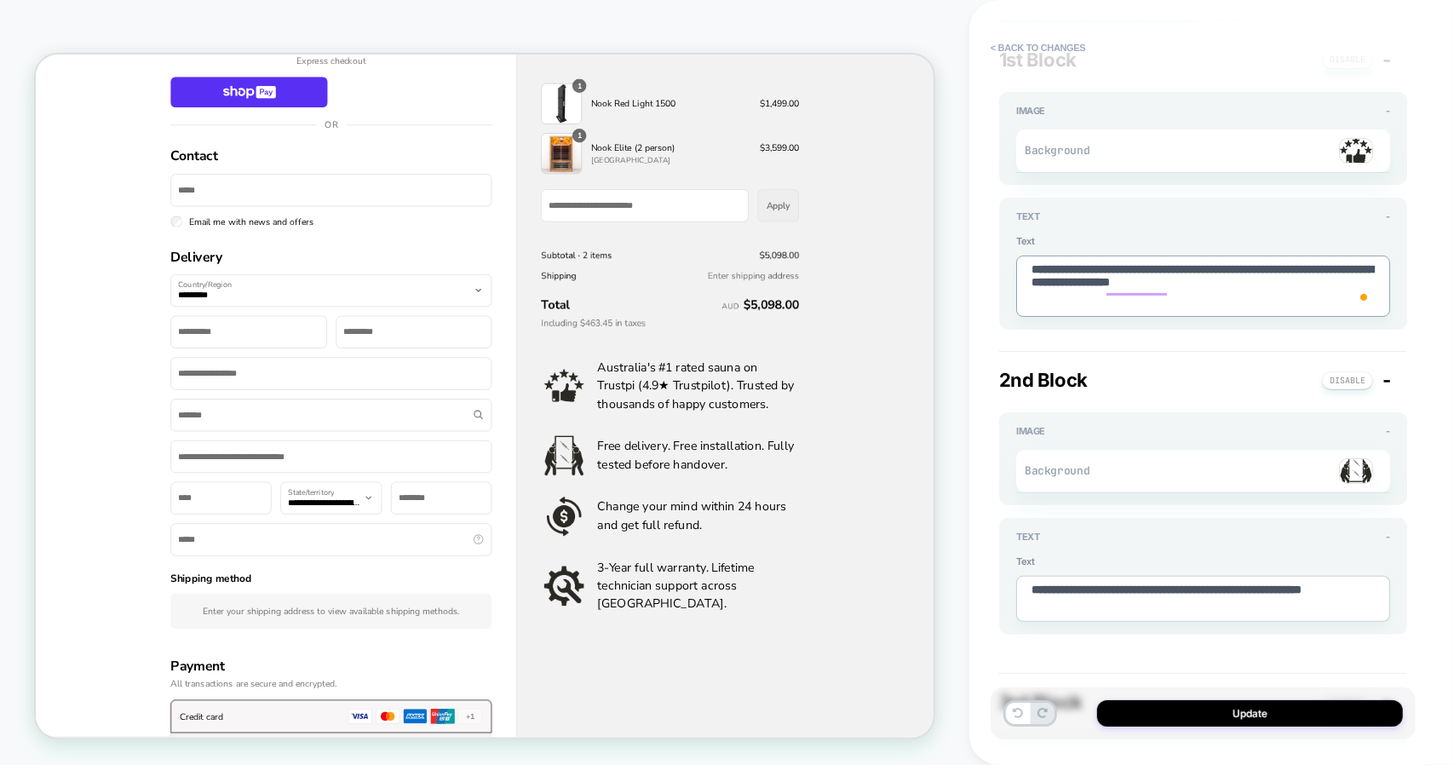
type textarea "*"
type textarea "**********"
type textarea "*"
type textarea "**********"
click at [1102, 285] on textarea "**********" at bounding box center [1203, 286] width 374 height 61
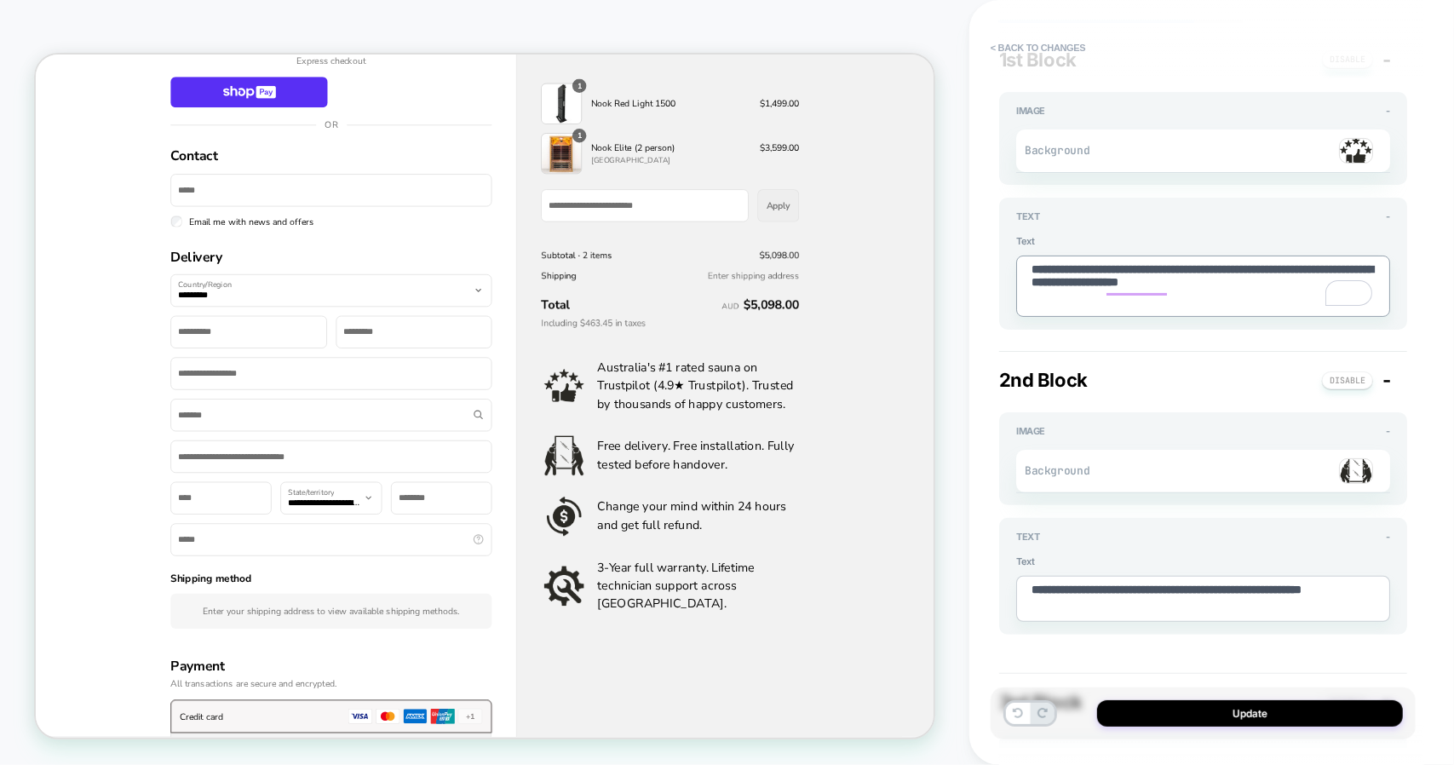
type textarea "*"
type textarea "**********"
type textarea "*"
type textarea "**********"
type textarea "*"
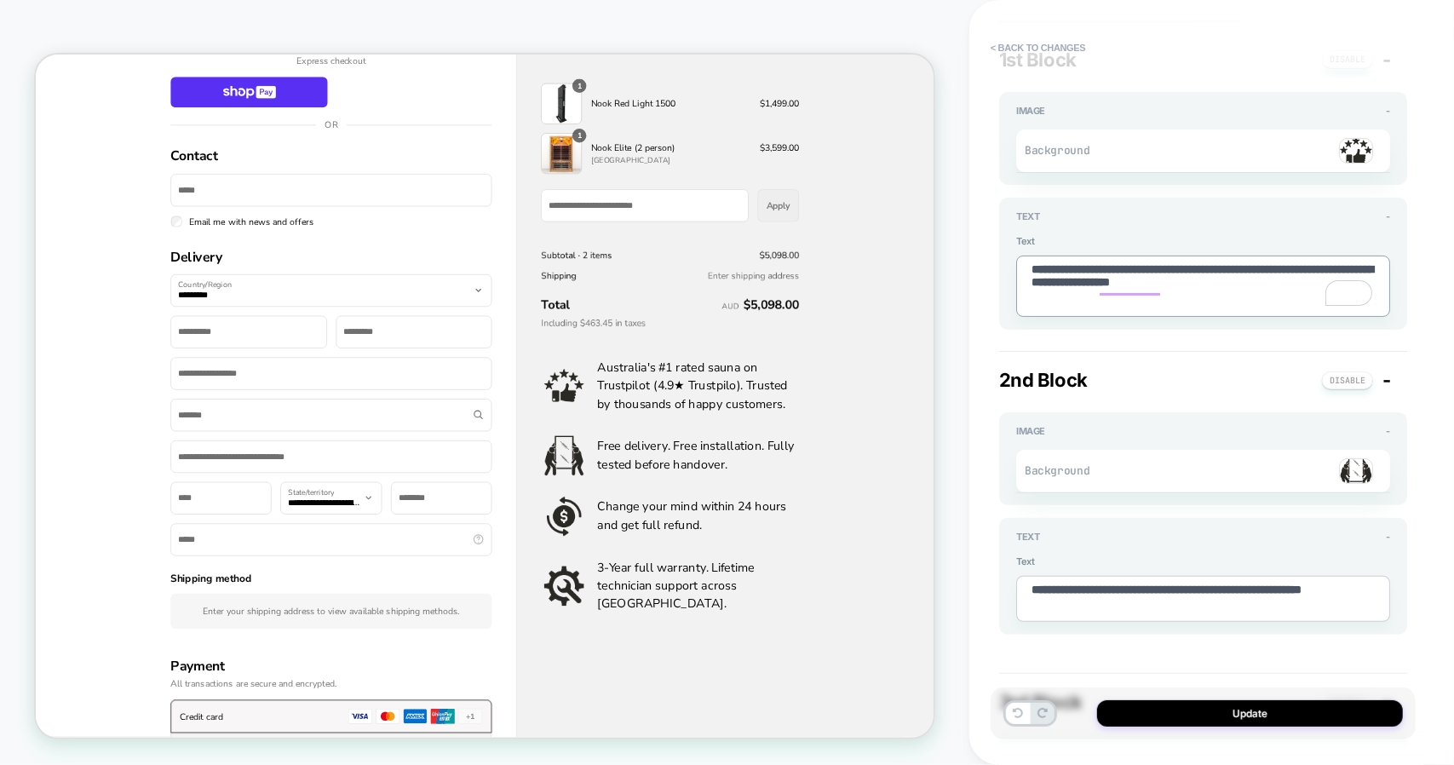
type textarea "**********"
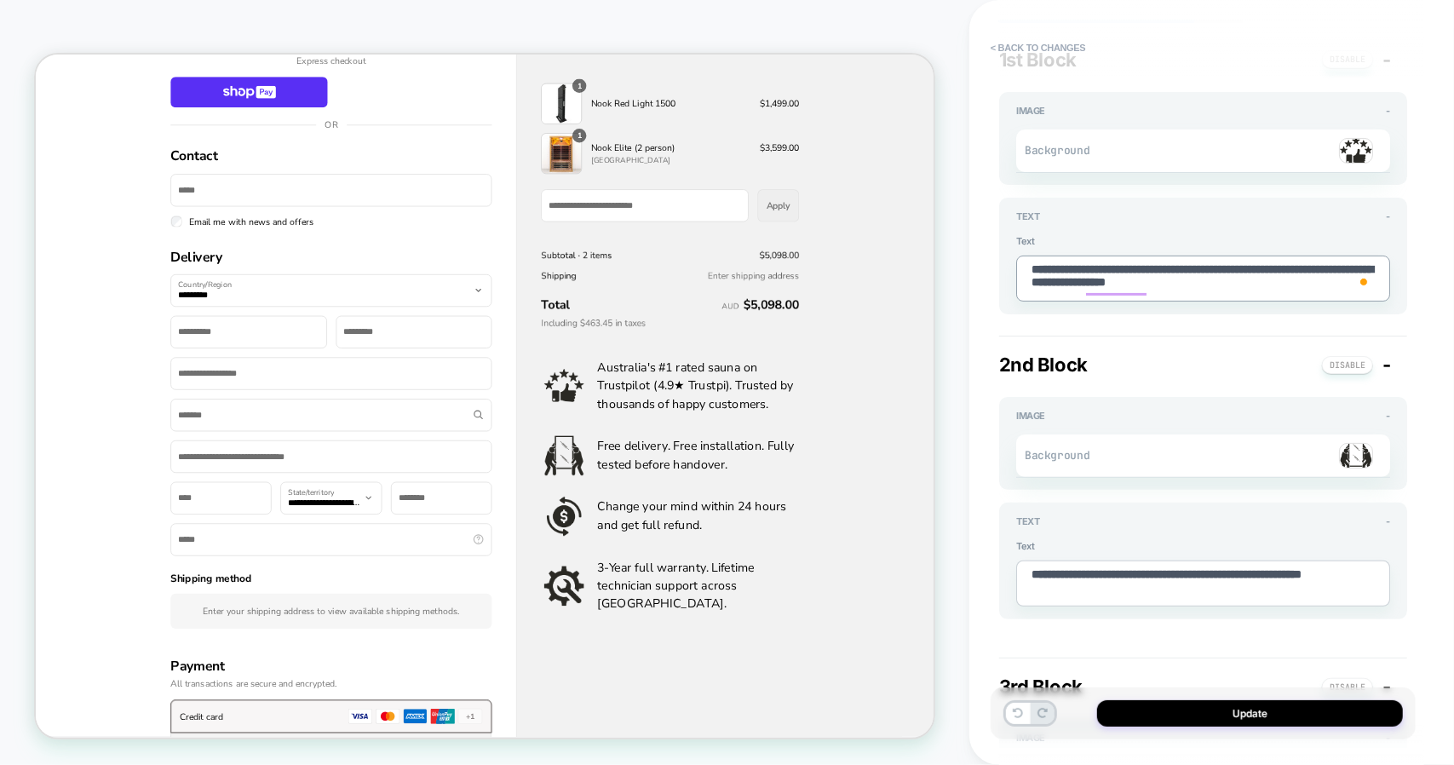
type textarea "*"
type textarea "**********"
type textarea "*"
type textarea "**********"
type textarea "*"
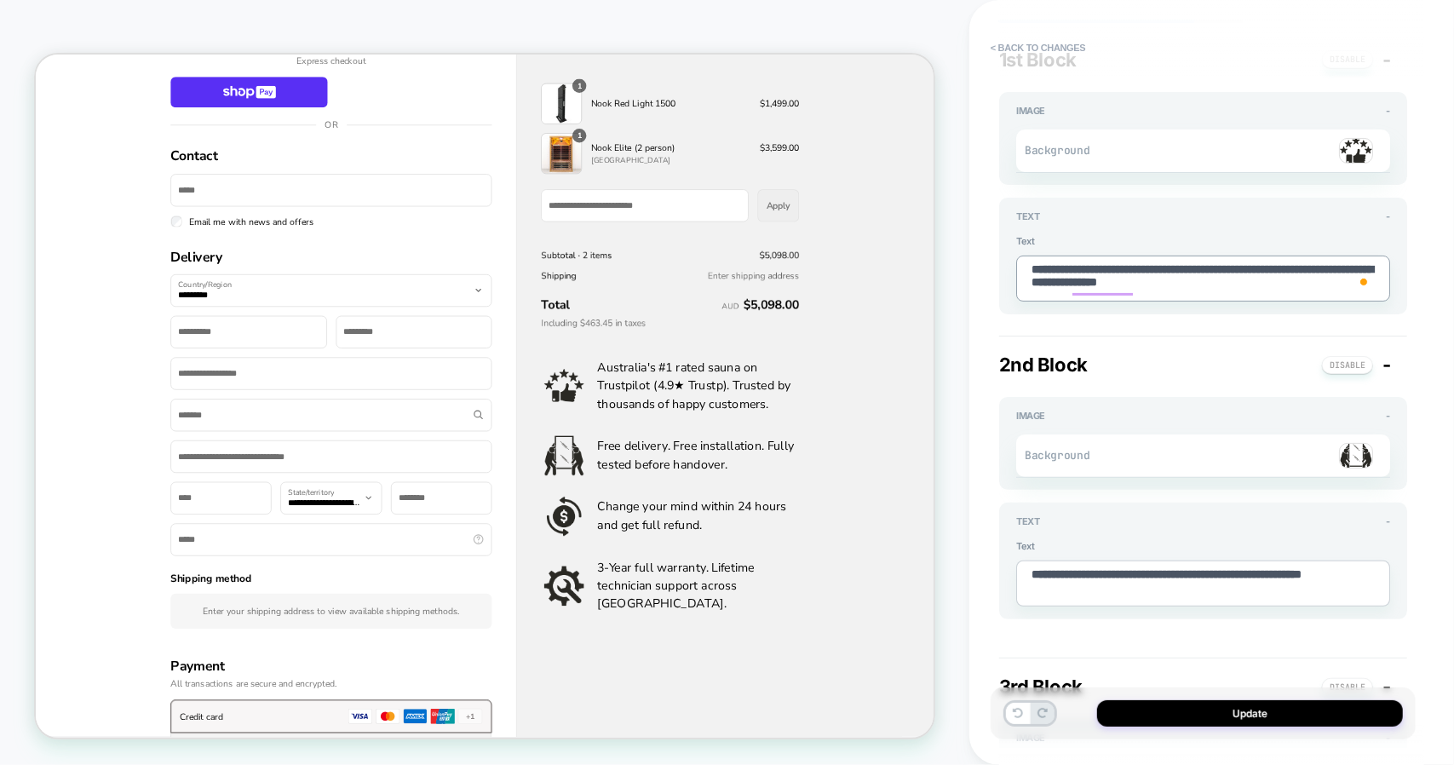
type textarea "**********"
type textarea "*"
type textarea "**********"
type textarea "*"
type textarea "**********"
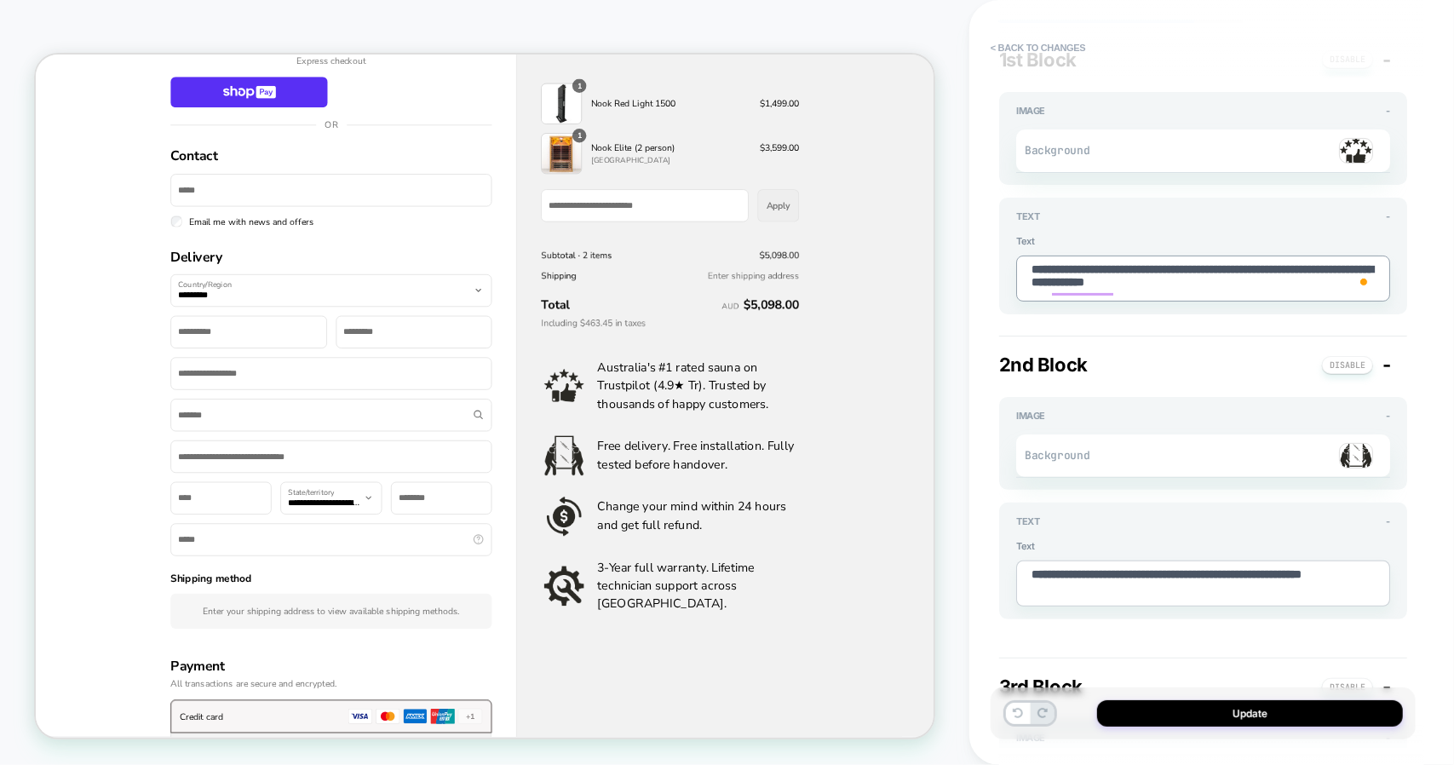
type textarea "*"
type textarea "**********"
type textarea "*"
type textarea "**********"
type textarea "*"
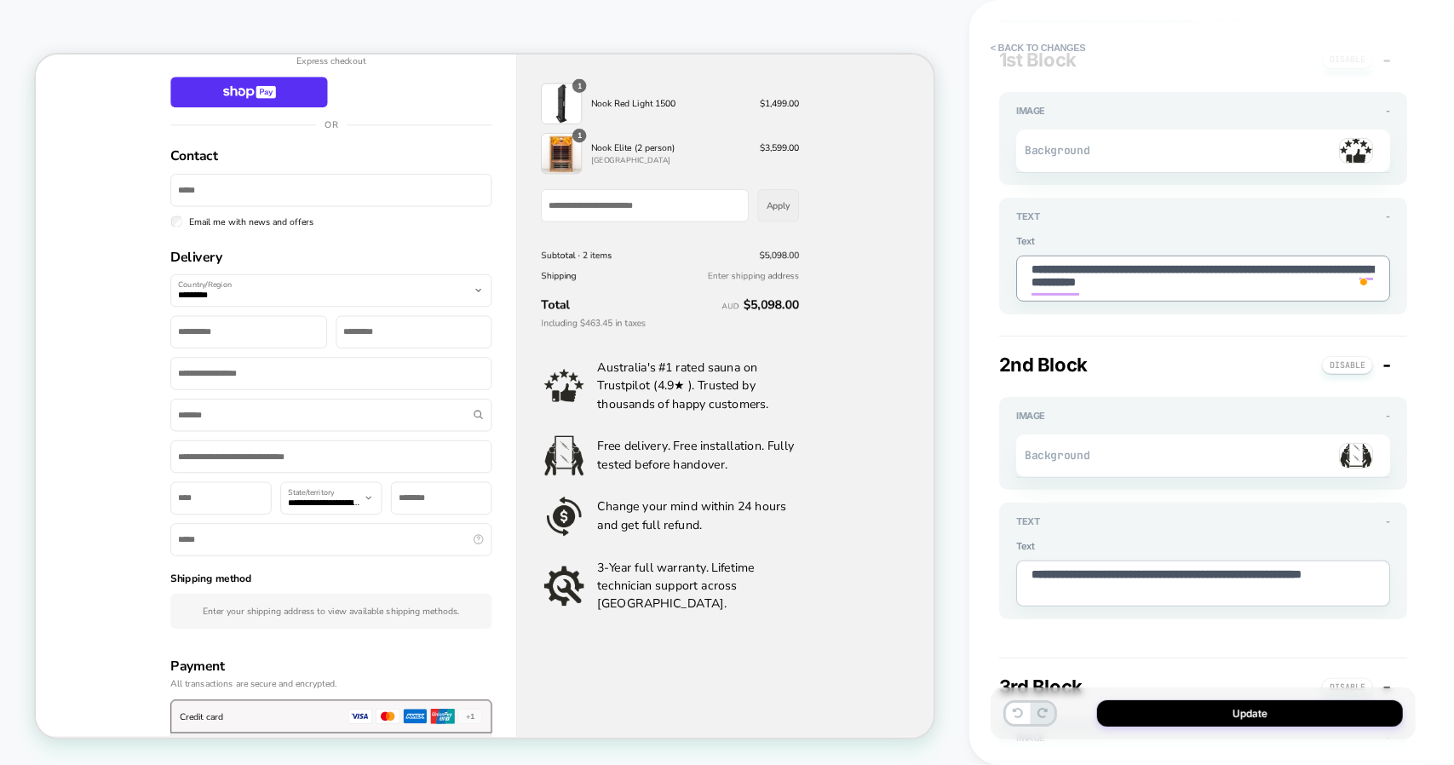
type textarea "**********"
drag, startPoint x: 1315, startPoint y: 285, endPoint x: 943, endPoint y: 302, distance: 371.8
click at [943, 302] on div "**********" at bounding box center [727, 382] width 1454 height 765
type textarea "*"
type textarea "**********"
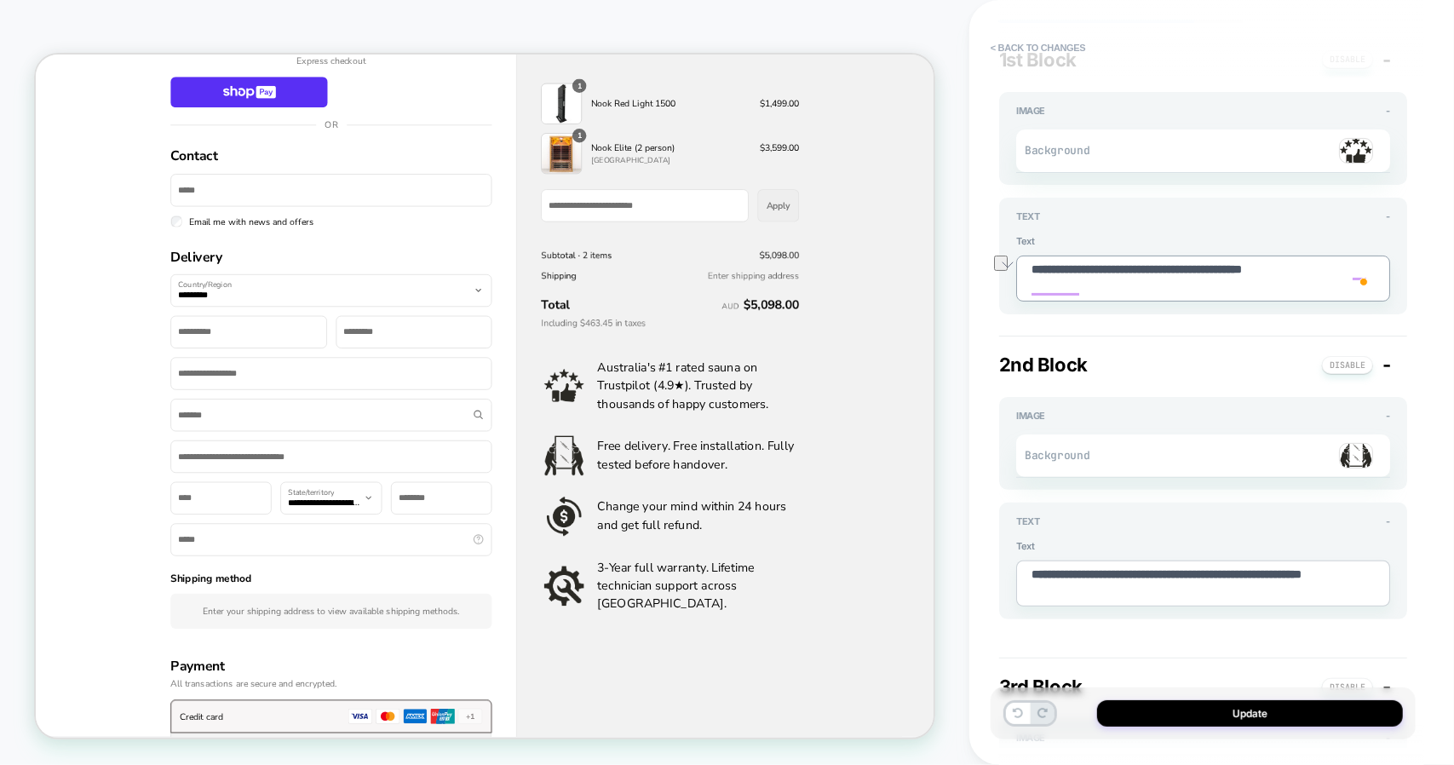
type textarea "*"
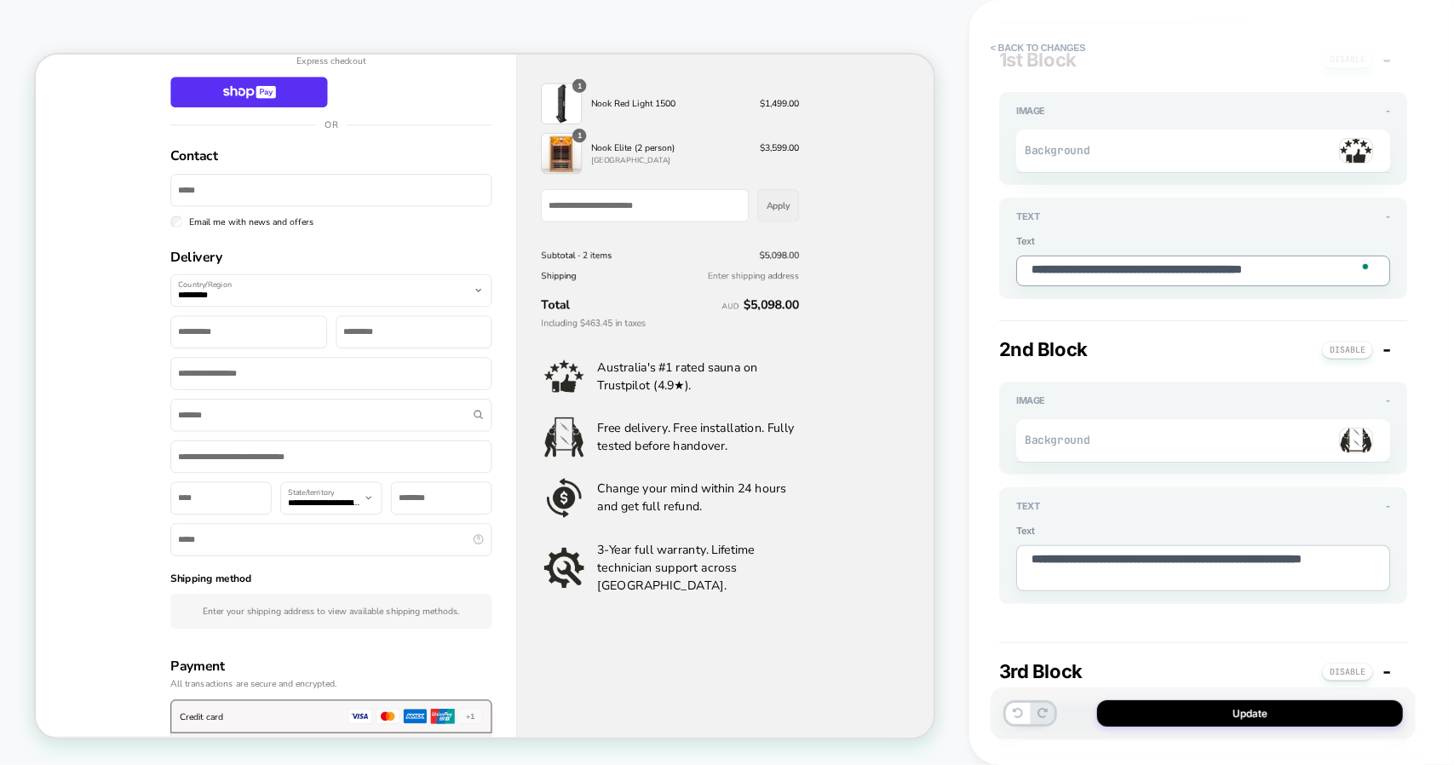
type textarea "**********"
click at [1356, 146] on img at bounding box center [1356, 151] width 34 height 26
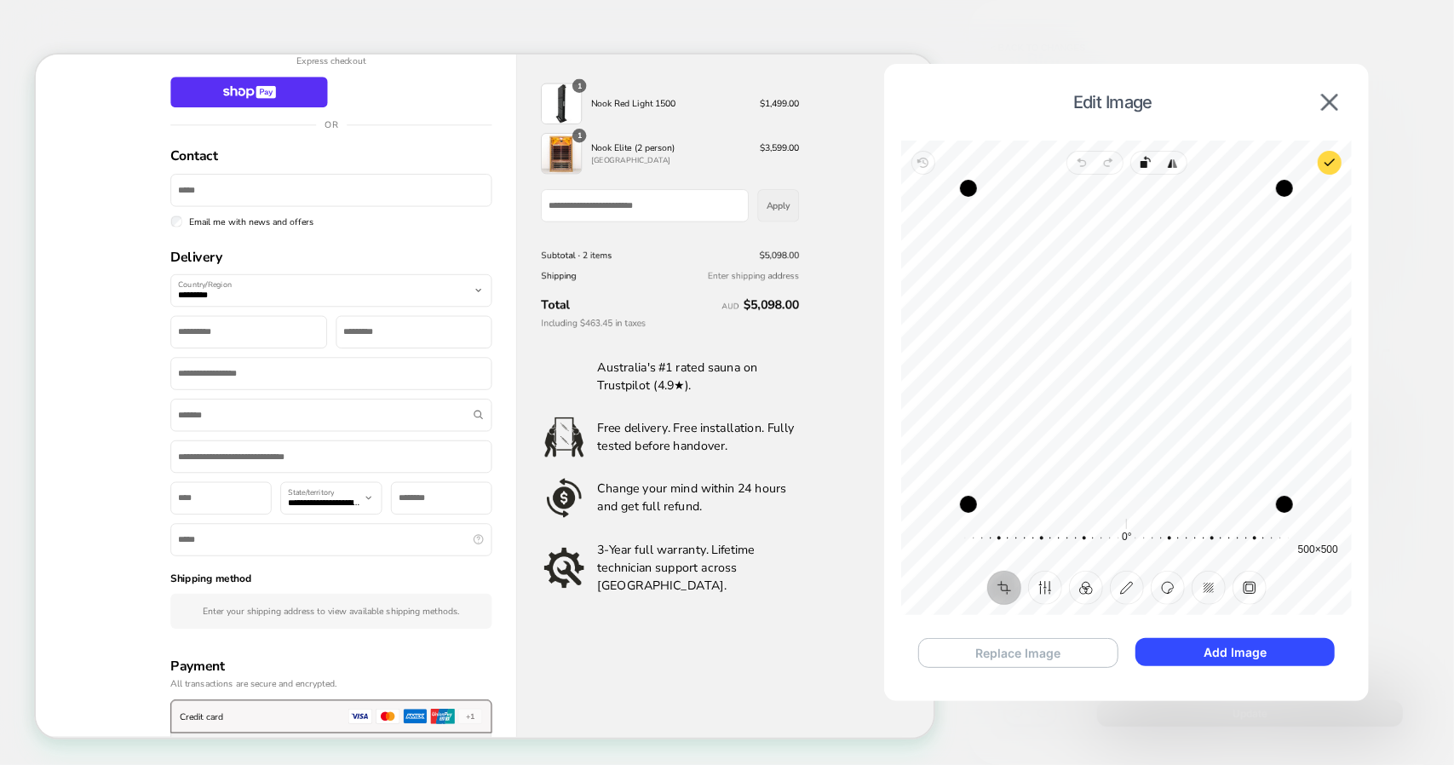
click at [1022, 660] on button "Replace Image" at bounding box center [1018, 653] width 200 height 30
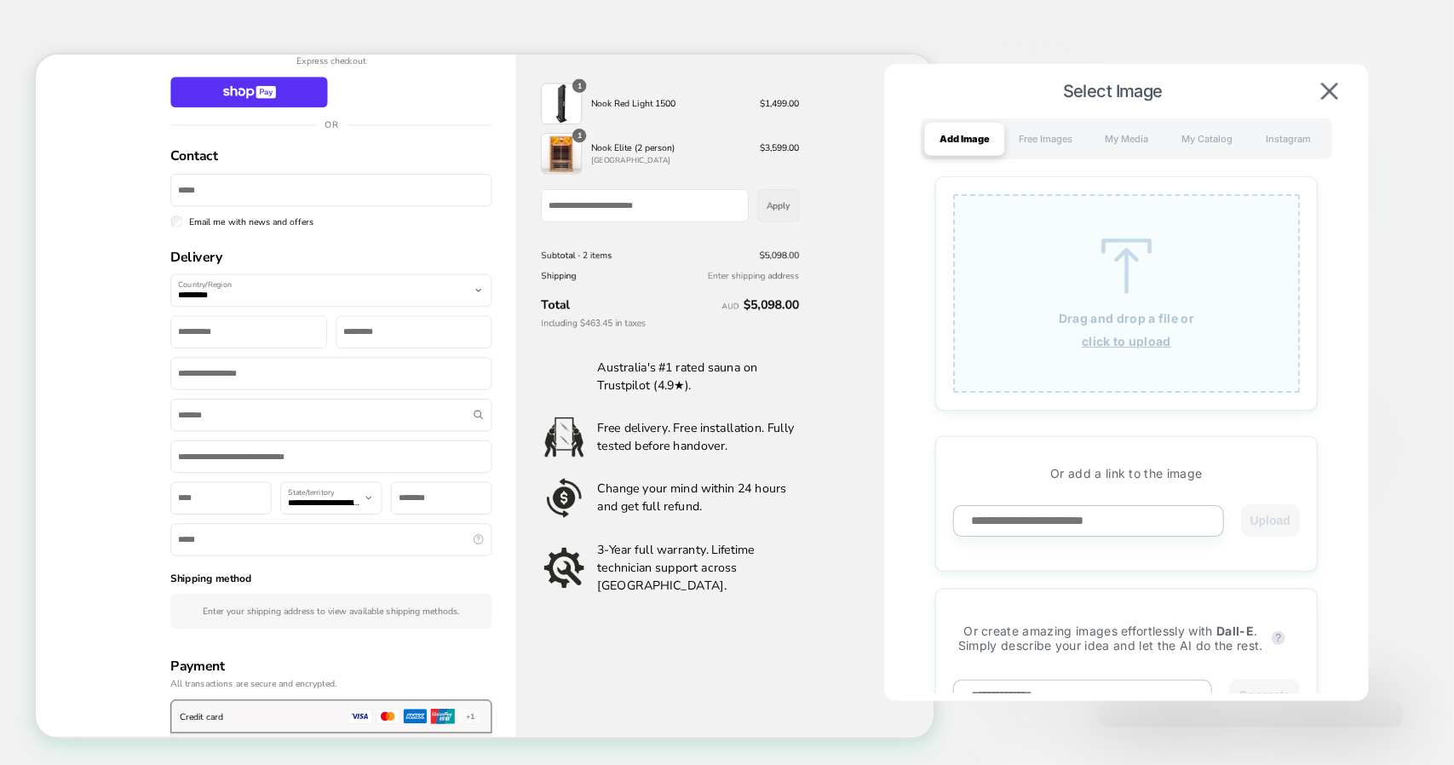
click at [1147, 294] on div "Drag and drop a file or click to upload" at bounding box center [1126, 293] width 347 height 198
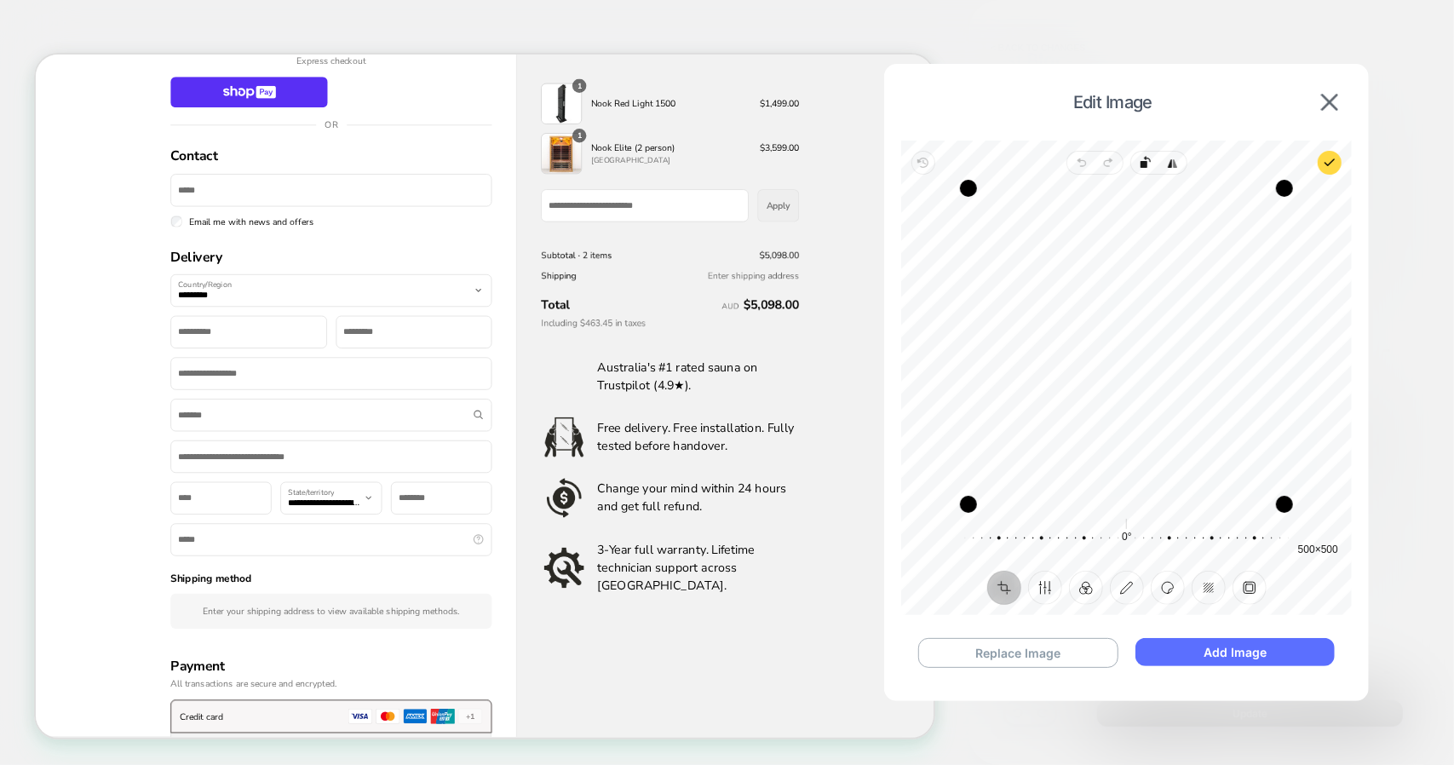
click at [1247, 652] on button "Add Image" at bounding box center [1235, 652] width 199 height 28
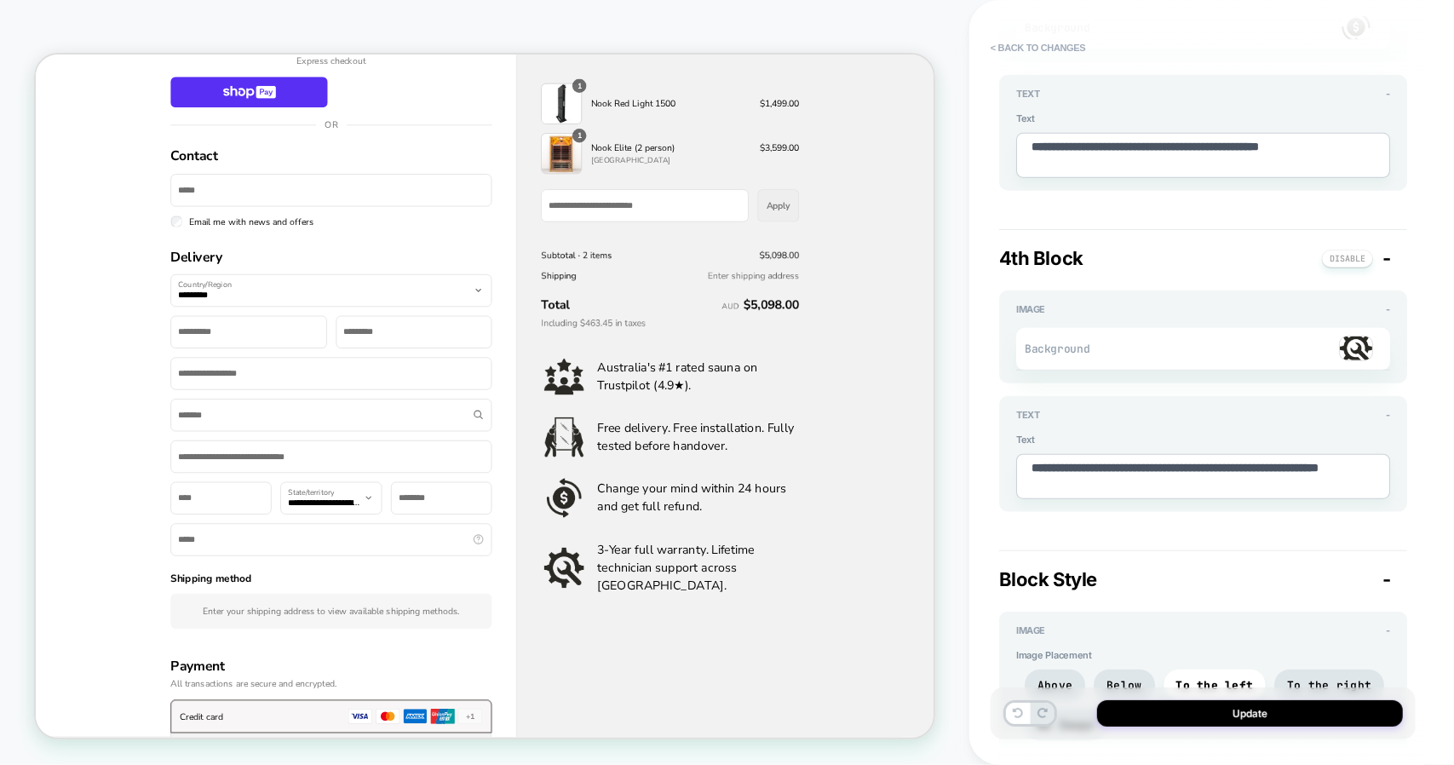
scroll to position [826, 0]
drag, startPoint x: 1043, startPoint y: 257, endPoint x: 1022, endPoint y: 121, distance: 137.8
click at [1074, 462] on textarea "**********" at bounding box center [1203, 475] width 374 height 45
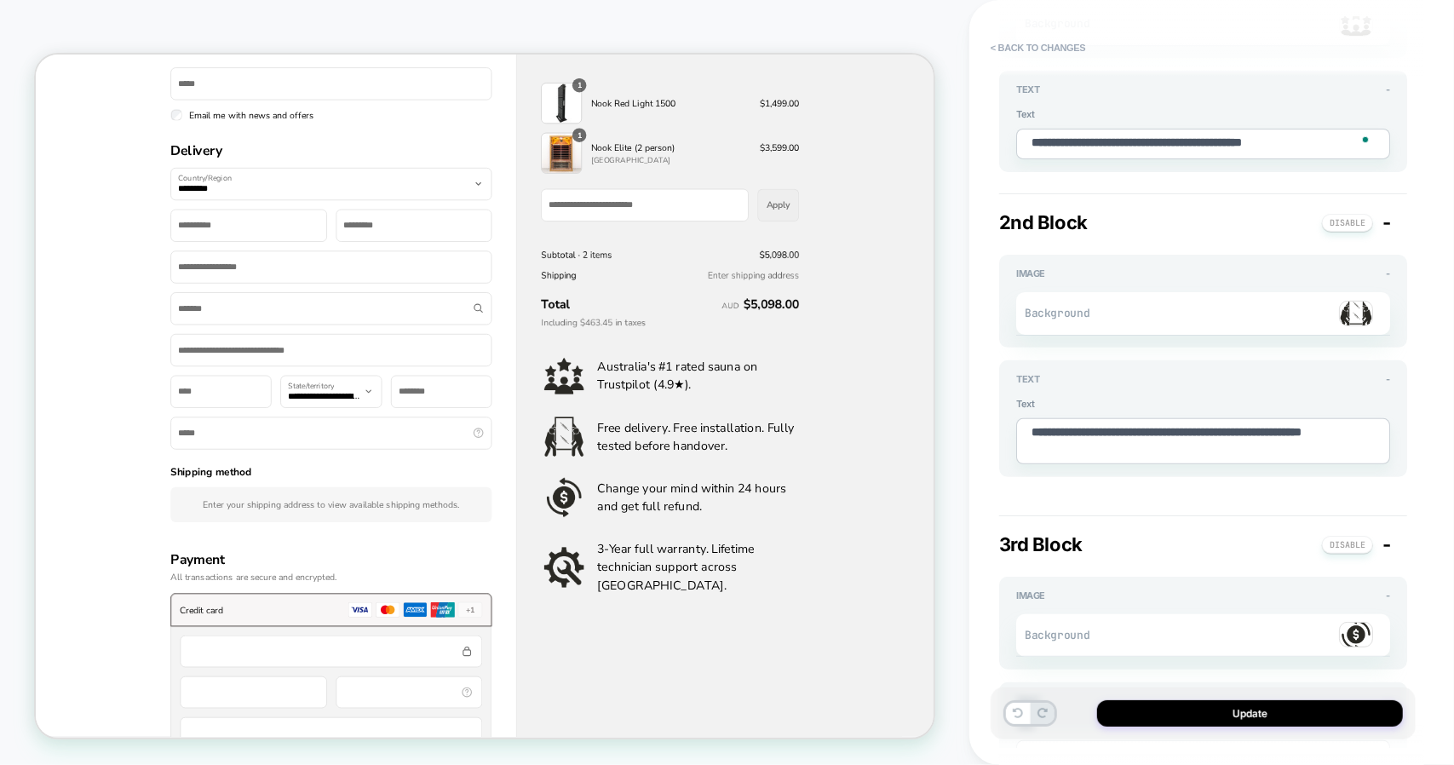
scroll to position [262, 0]
click at [1086, 425] on textarea "**********" at bounding box center [1203, 440] width 374 height 45
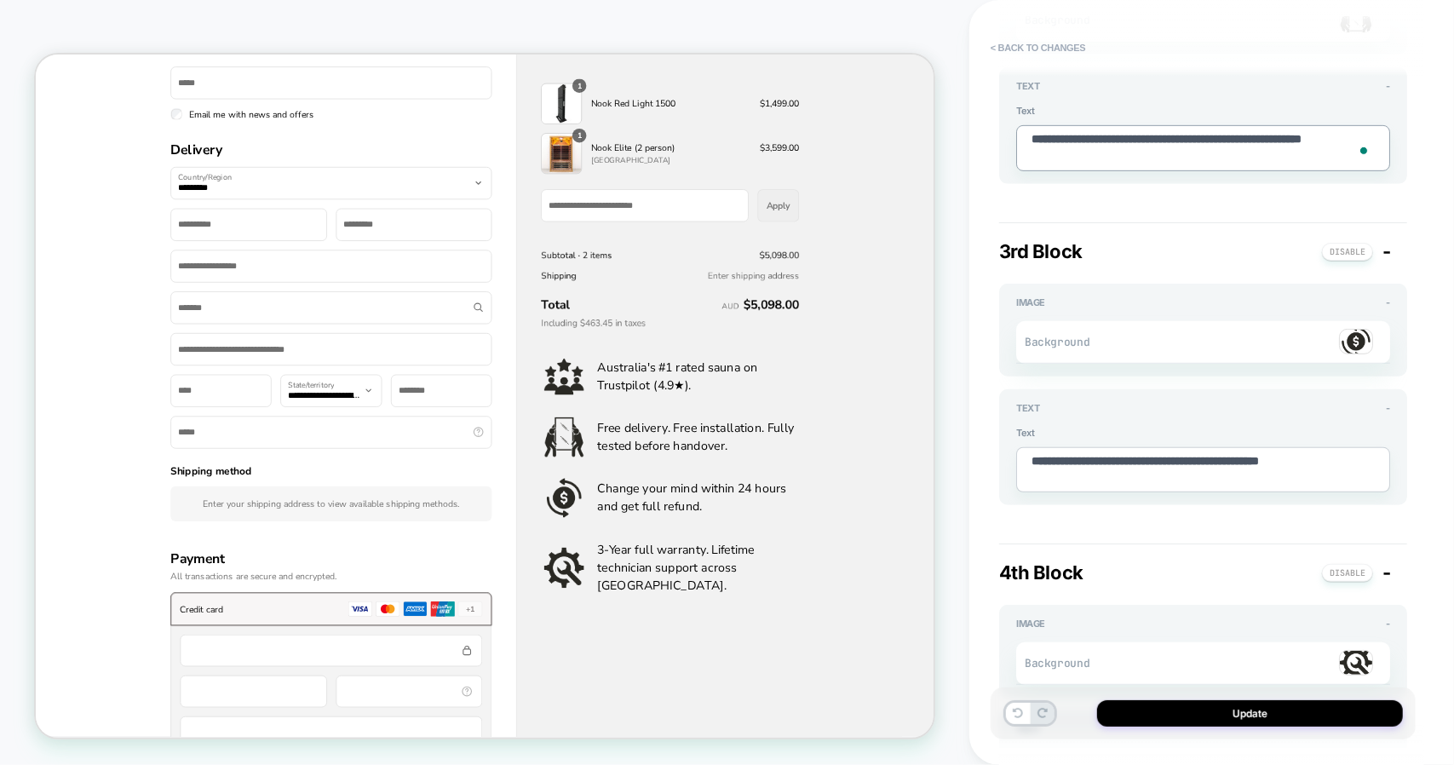
scroll to position [513, 0]
drag, startPoint x: 1098, startPoint y: 475, endPoint x: 972, endPoint y: 423, distance: 136.4
click at [972, 423] on div "**********" at bounding box center [1211, 382] width 485 height 765
paste textarea "To enrich screen reader interactions, please activate Accessibility in Grammarl…"
type textarea "*"
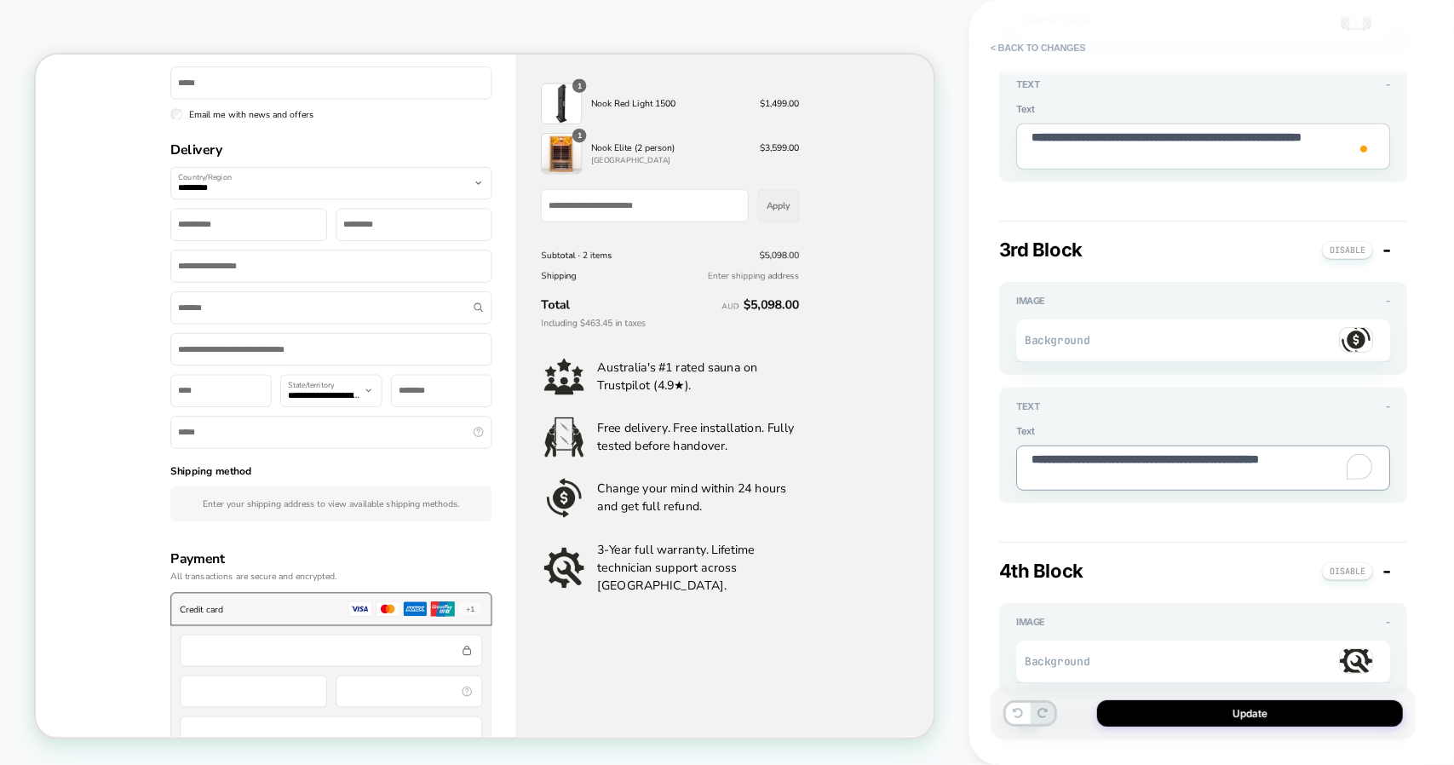
type textarea "**********"
type textarea "*"
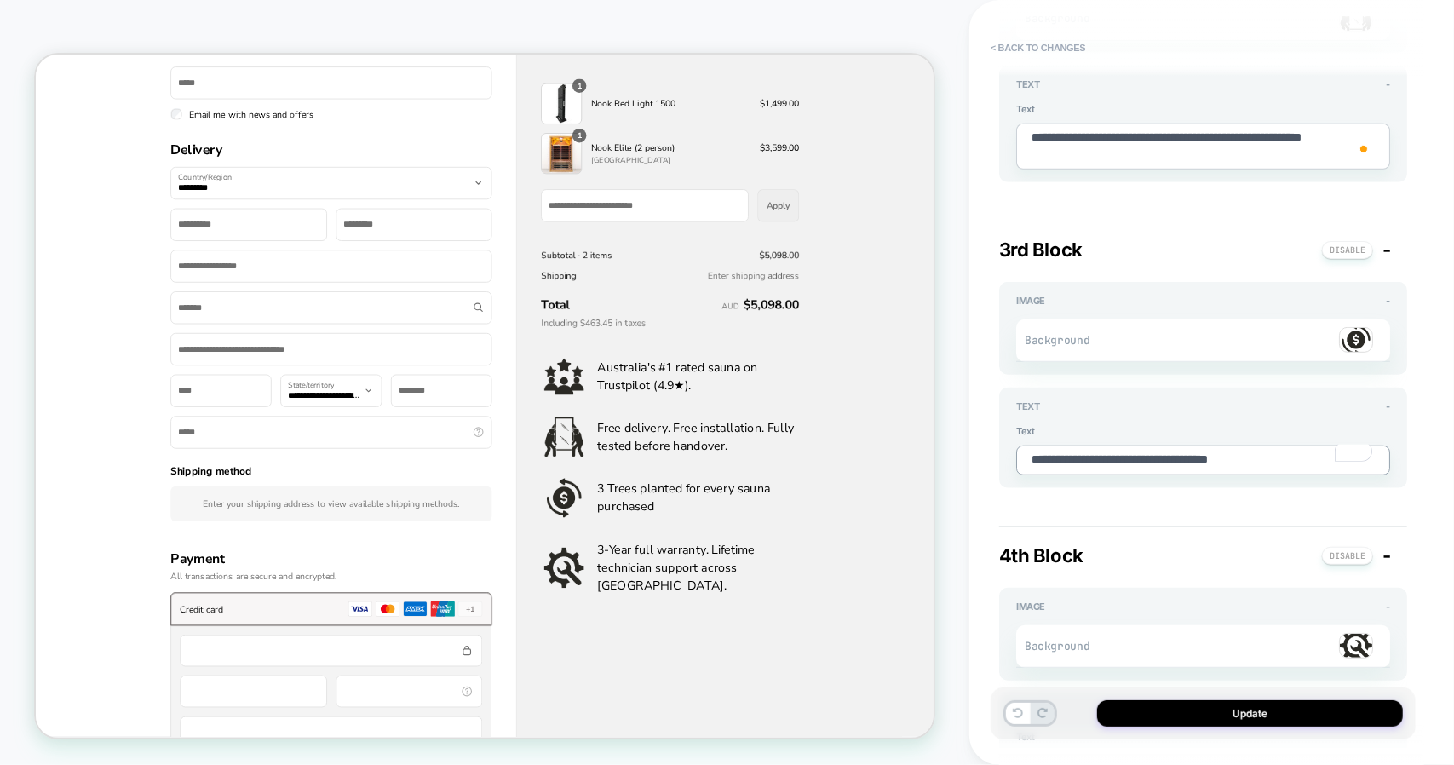
scroll to position [0, 0]
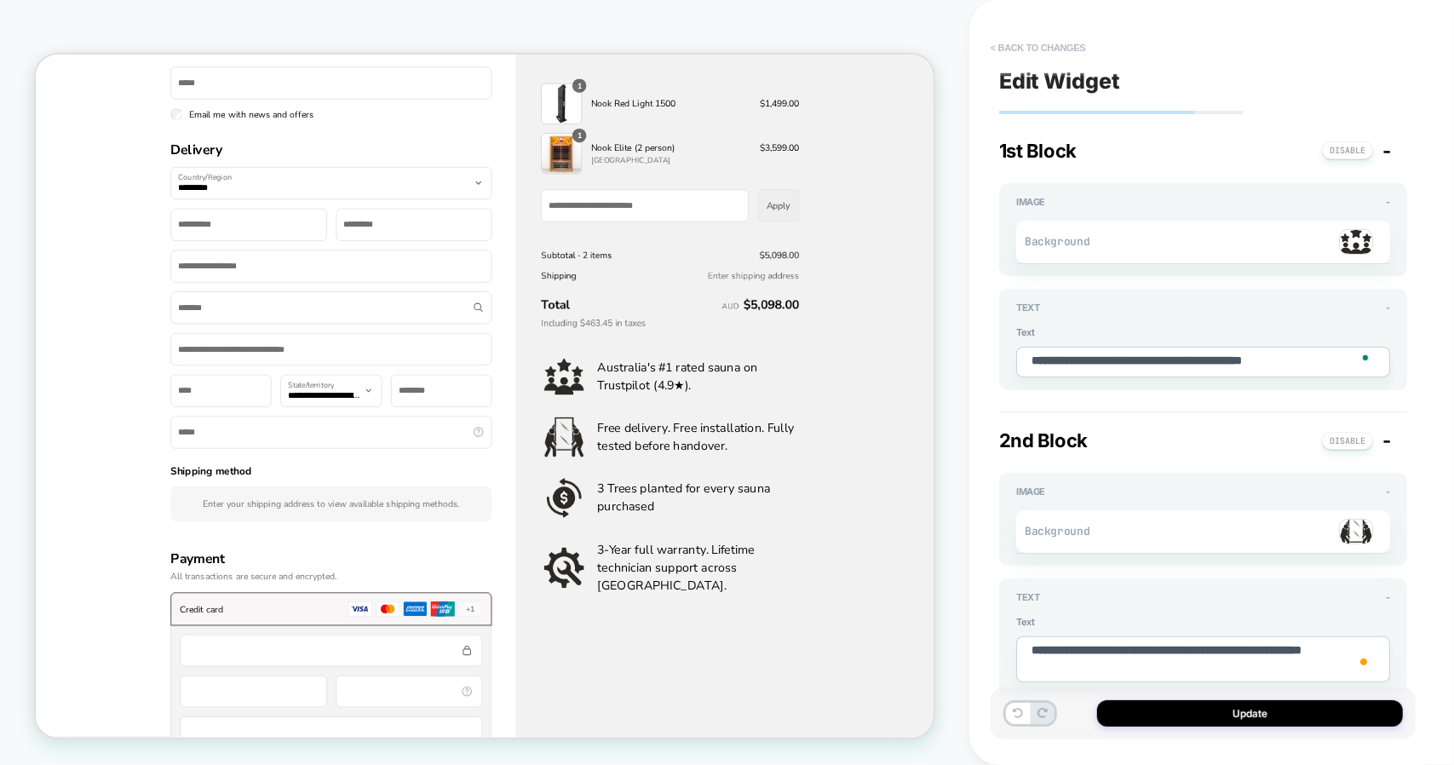
type textarea "**********"
click at [1068, 45] on button "< Back to changes" at bounding box center [1038, 47] width 112 height 27
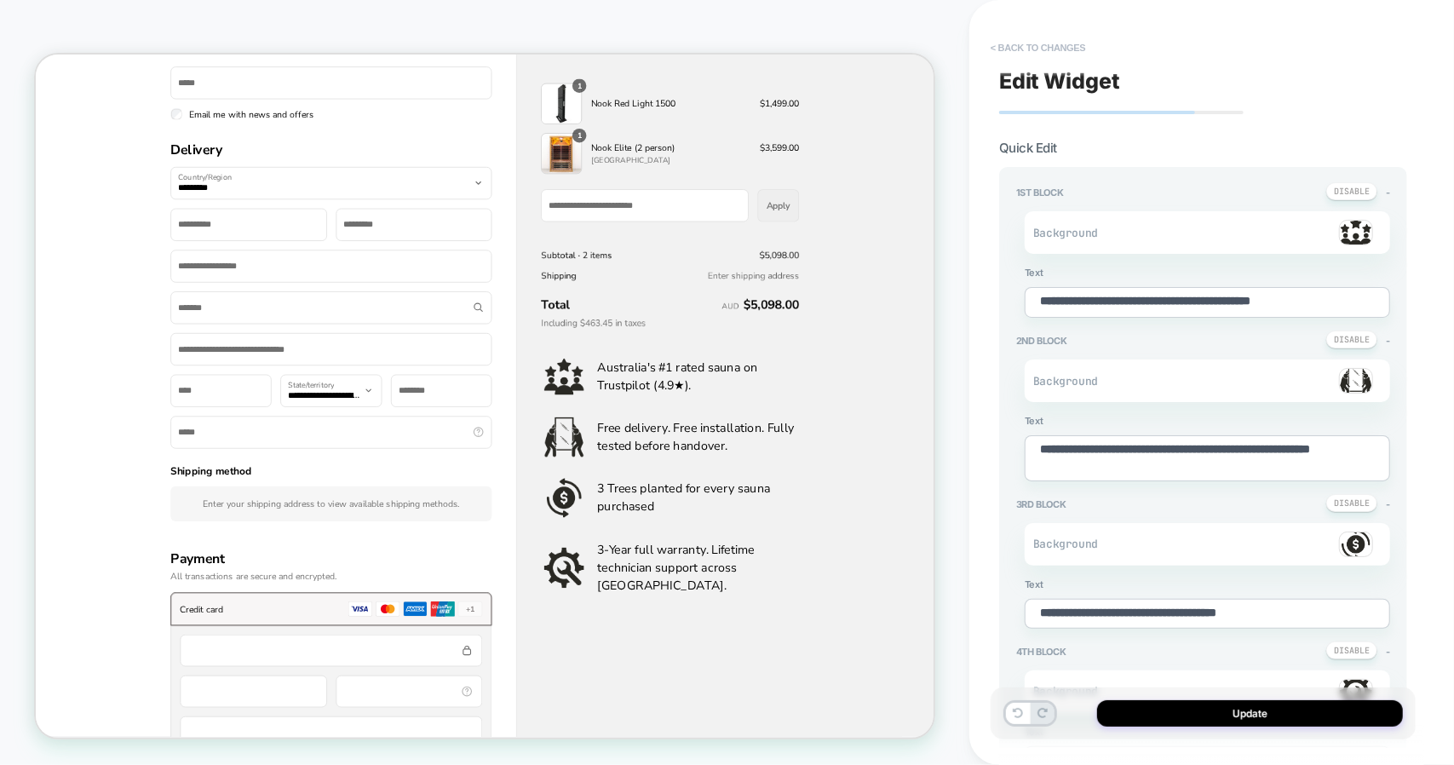
click at [1068, 45] on button "< Back to changes" at bounding box center [1038, 47] width 112 height 27
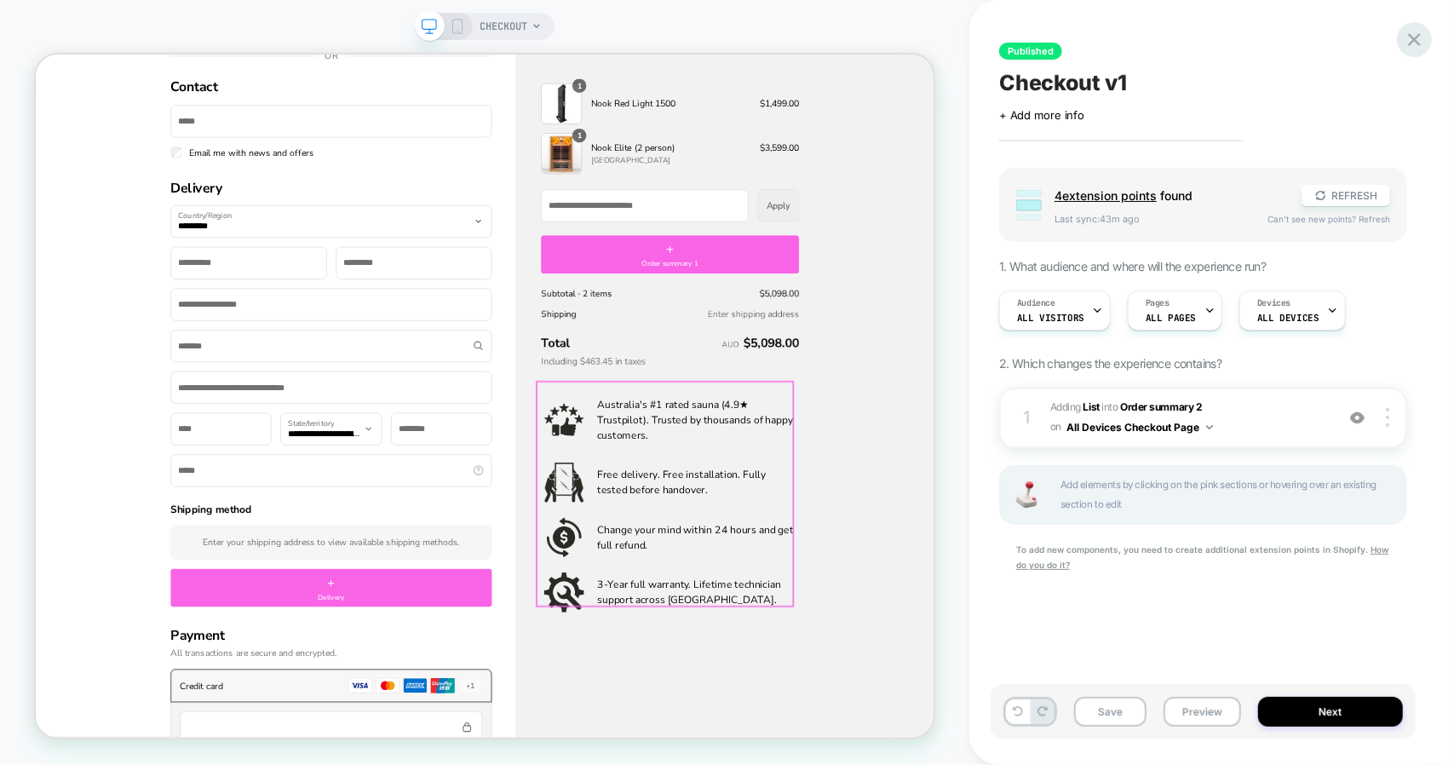
click at [1421, 41] on icon at bounding box center [1414, 39] width 23 height 23
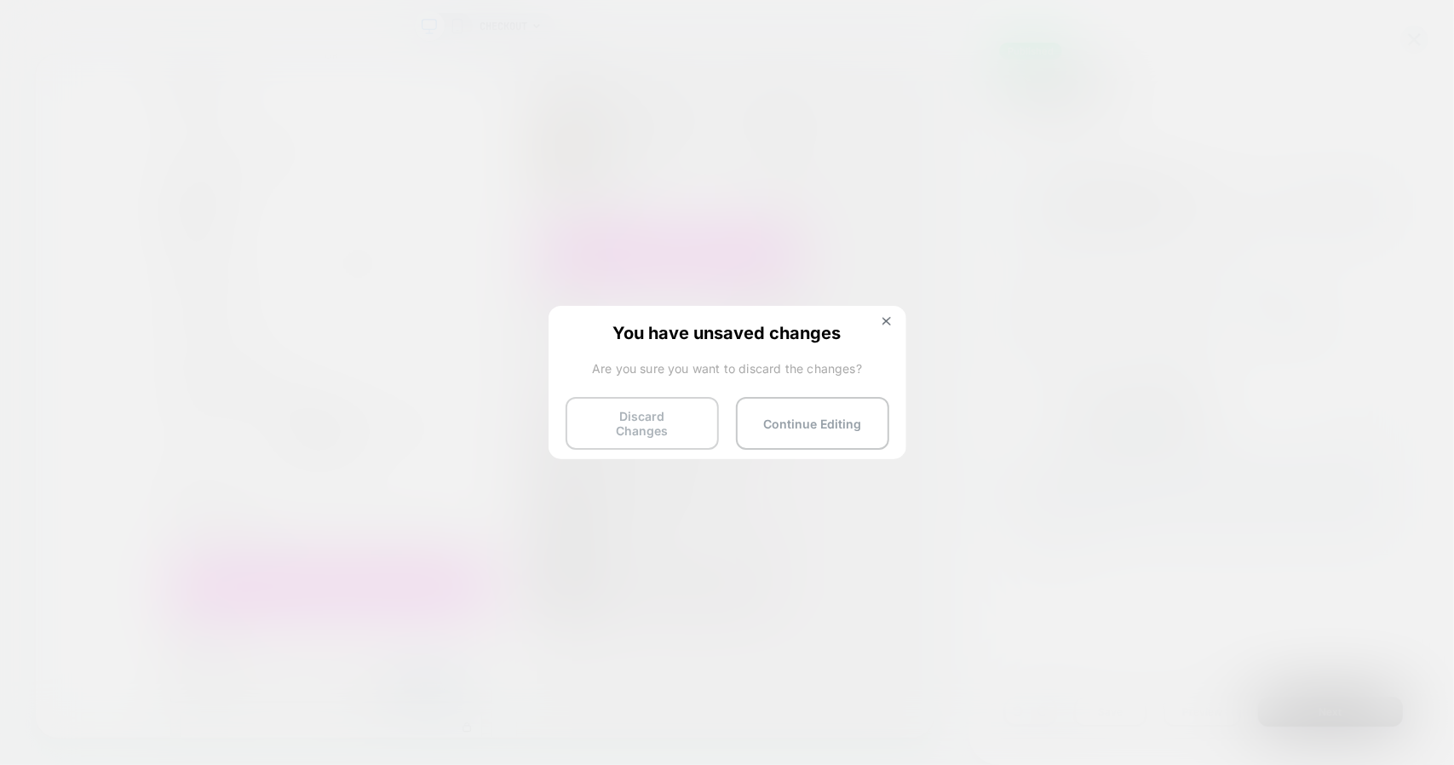
click at [678, 429] on button "Discard Changes" at bounding box center [642, 423] width 153 height 53
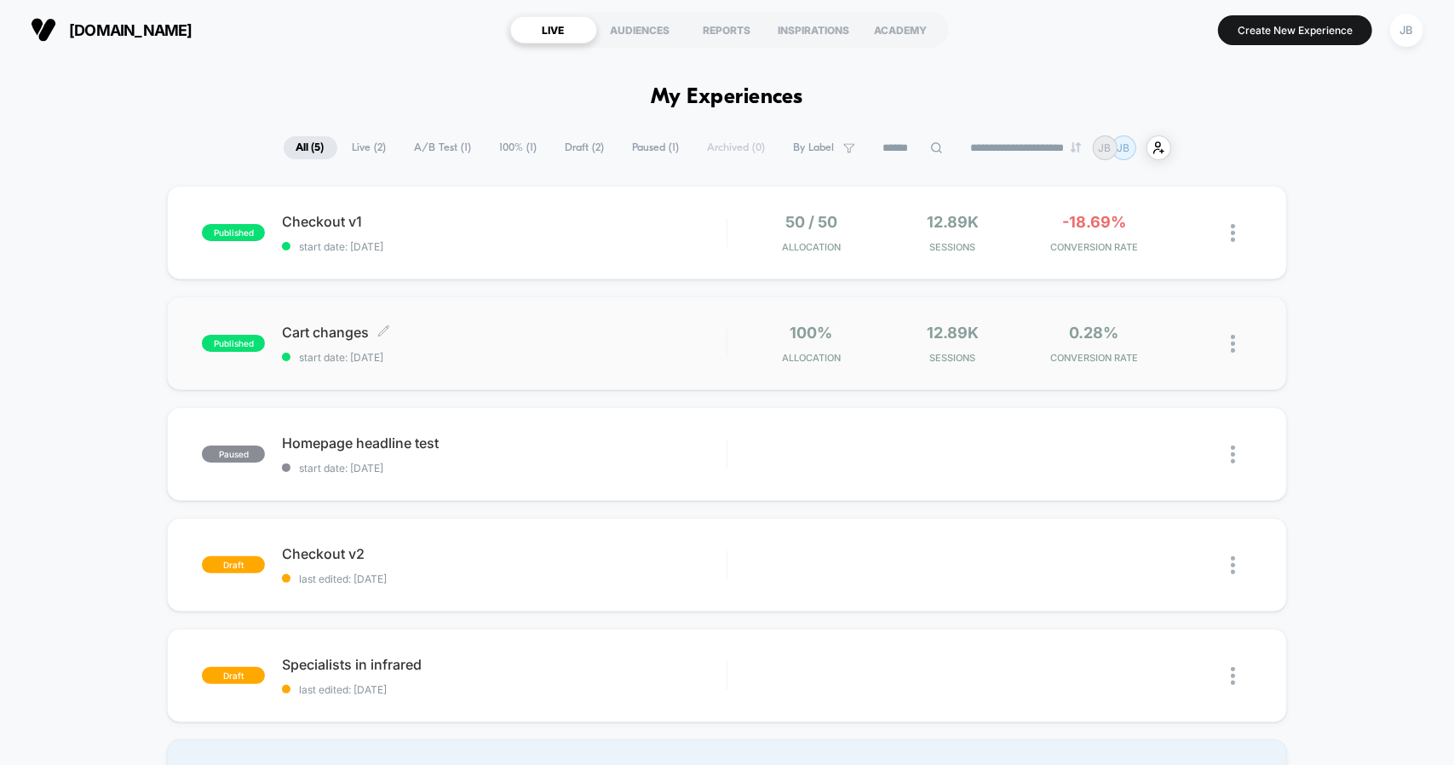
click at [519, 348] on div "Cart changes Click to edit experience details Click to edit experience details …" at bounding box center [504, 344] width 444 height 40
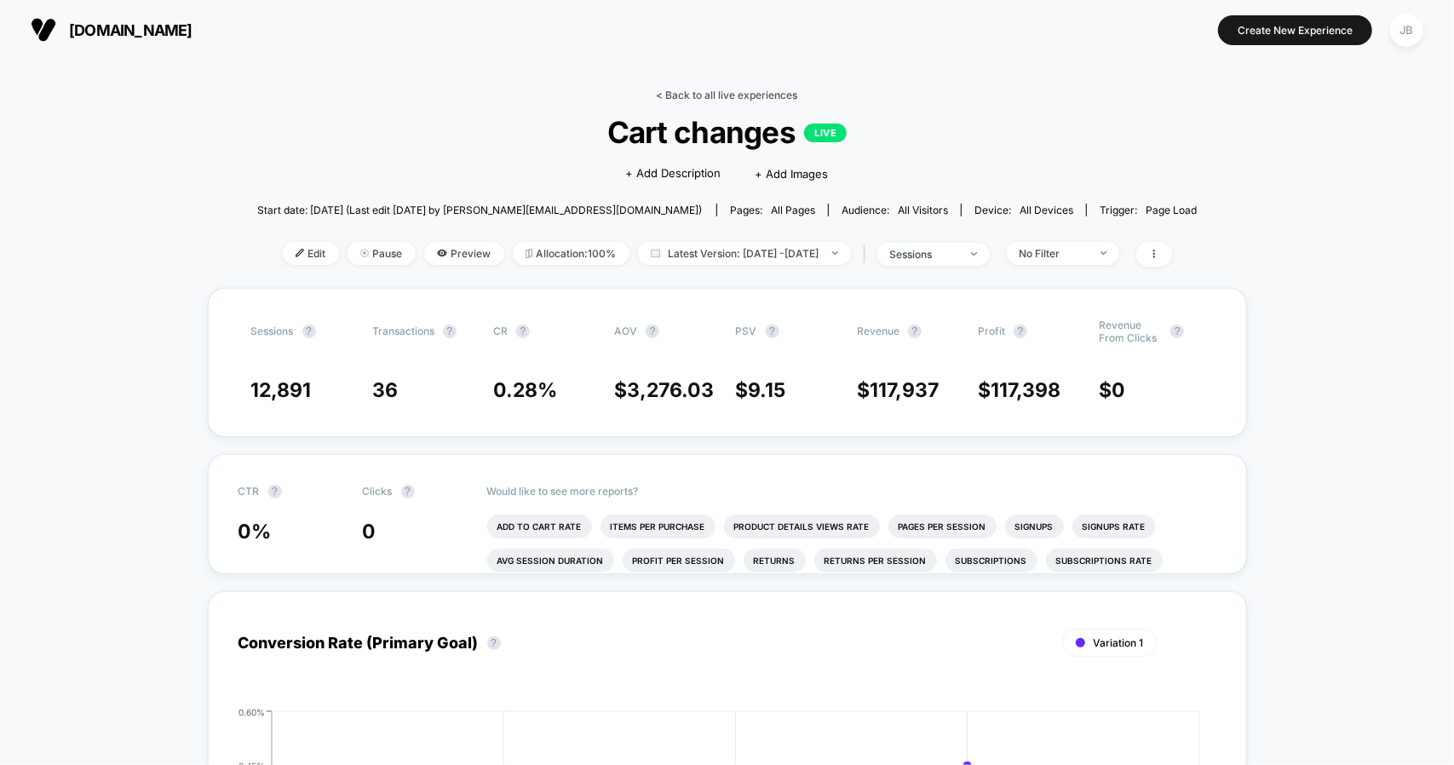
click at [768, 89] on link "< Back to all live experiences" at bounding box center [727, 95] width 141 height 13
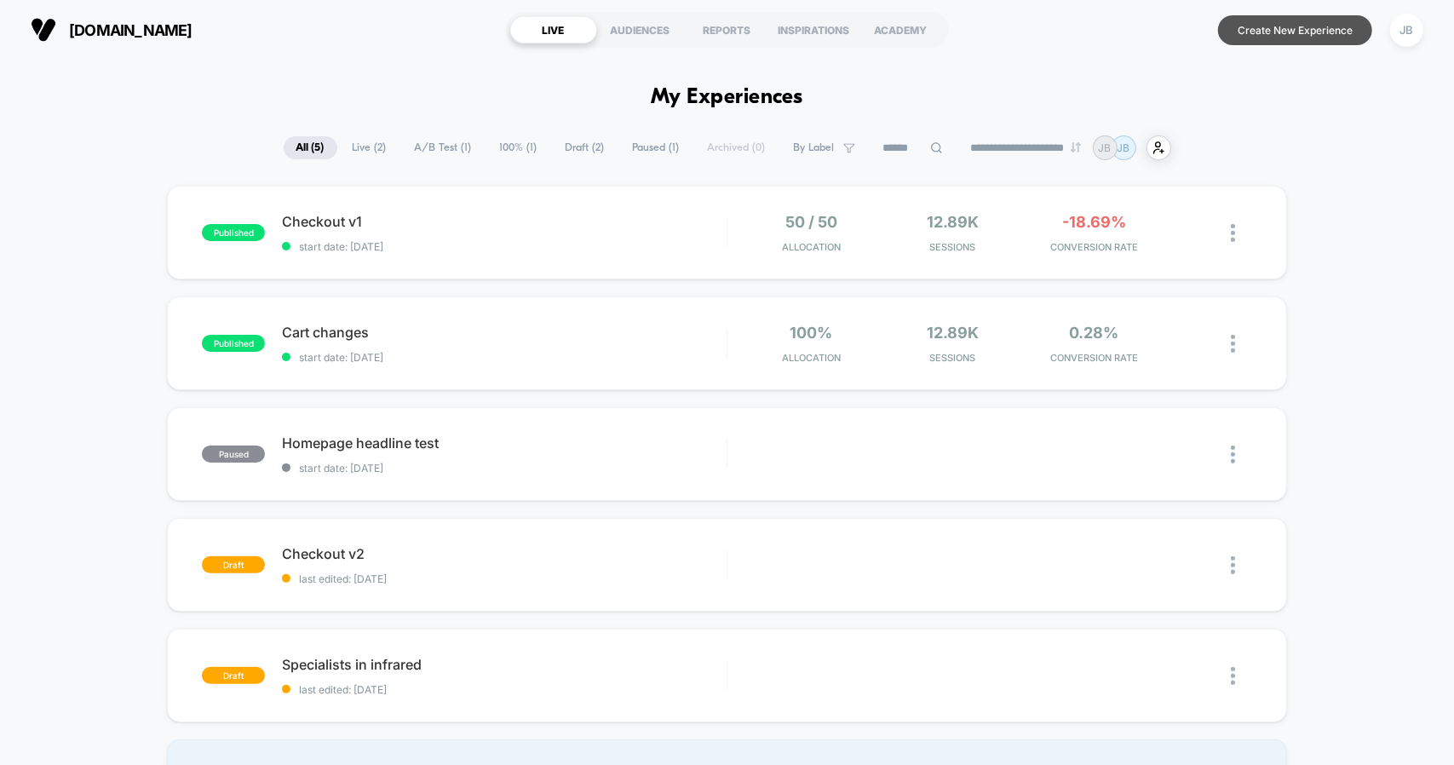
click at [1247, 30] on button "Create New Experience" at bounding box center [1295, 30] width 154 height 30
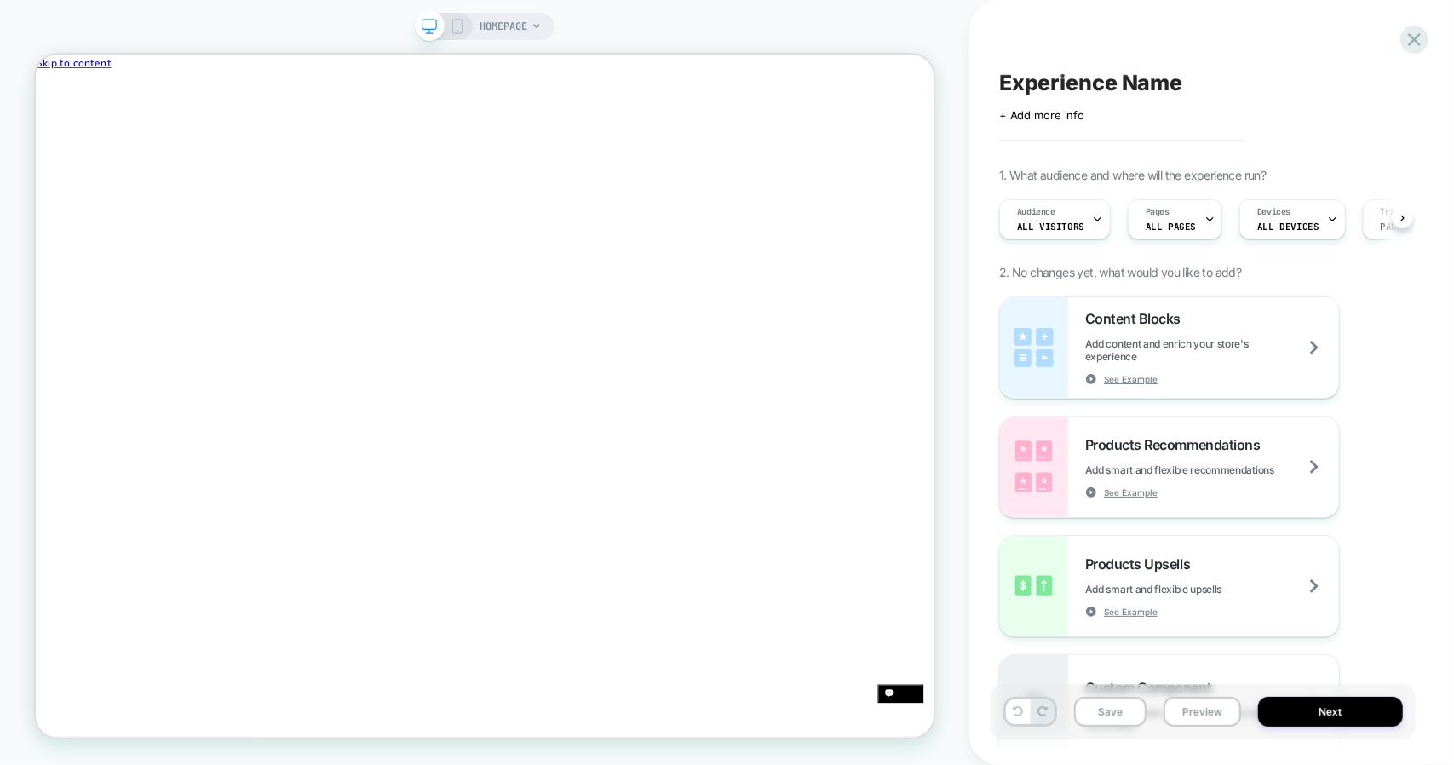
scroll to position [0, 1]
click at [528, 30] on div "HOMEPAGE" at bounding box center [511, 26] width 62 height 27
click at [538, 23] on icon at bounding box center [537, 26] width 10 height 10
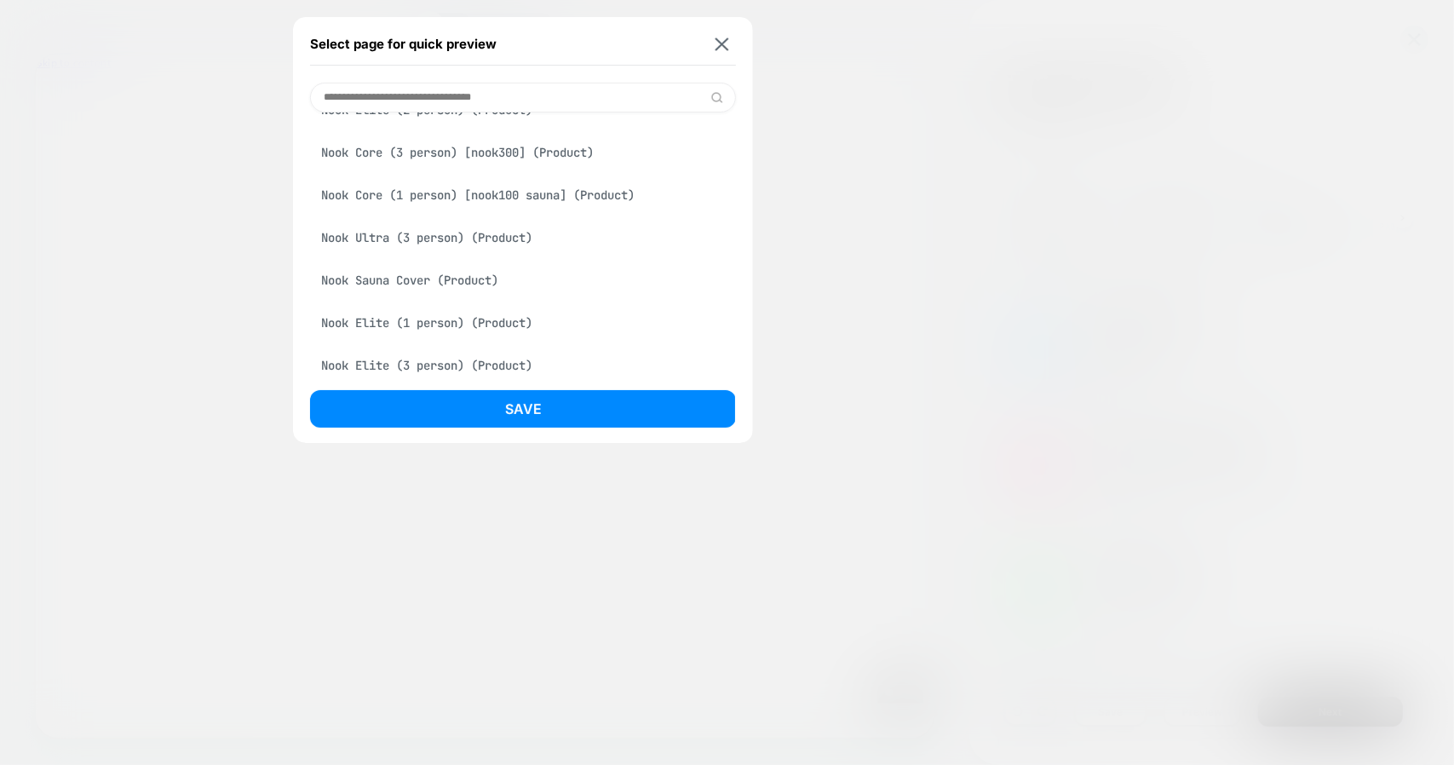
scroll to position [448, 0]
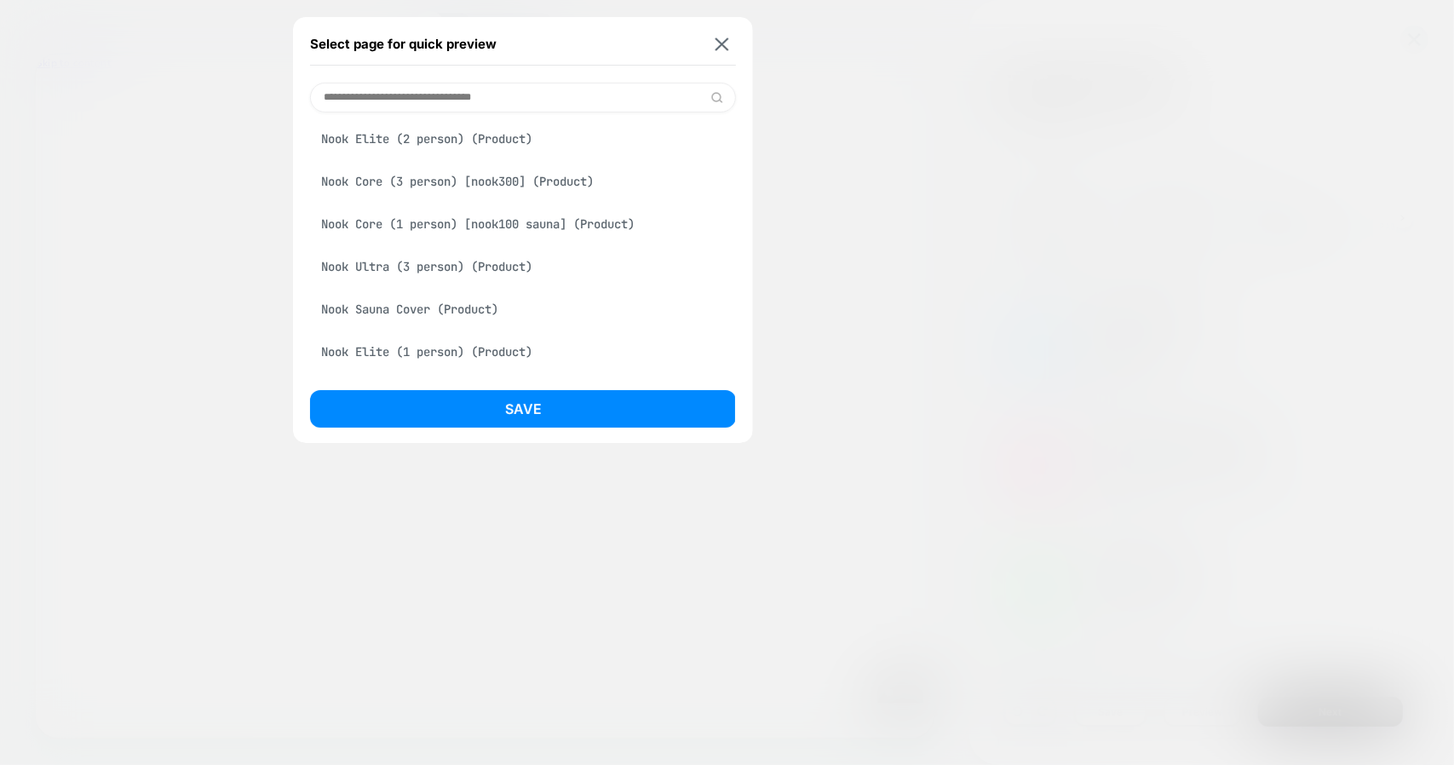
click at [490, 268] on div "Nook Ultra (3 person) (Product)" at bounding box center [523, 266] width 426 height 32
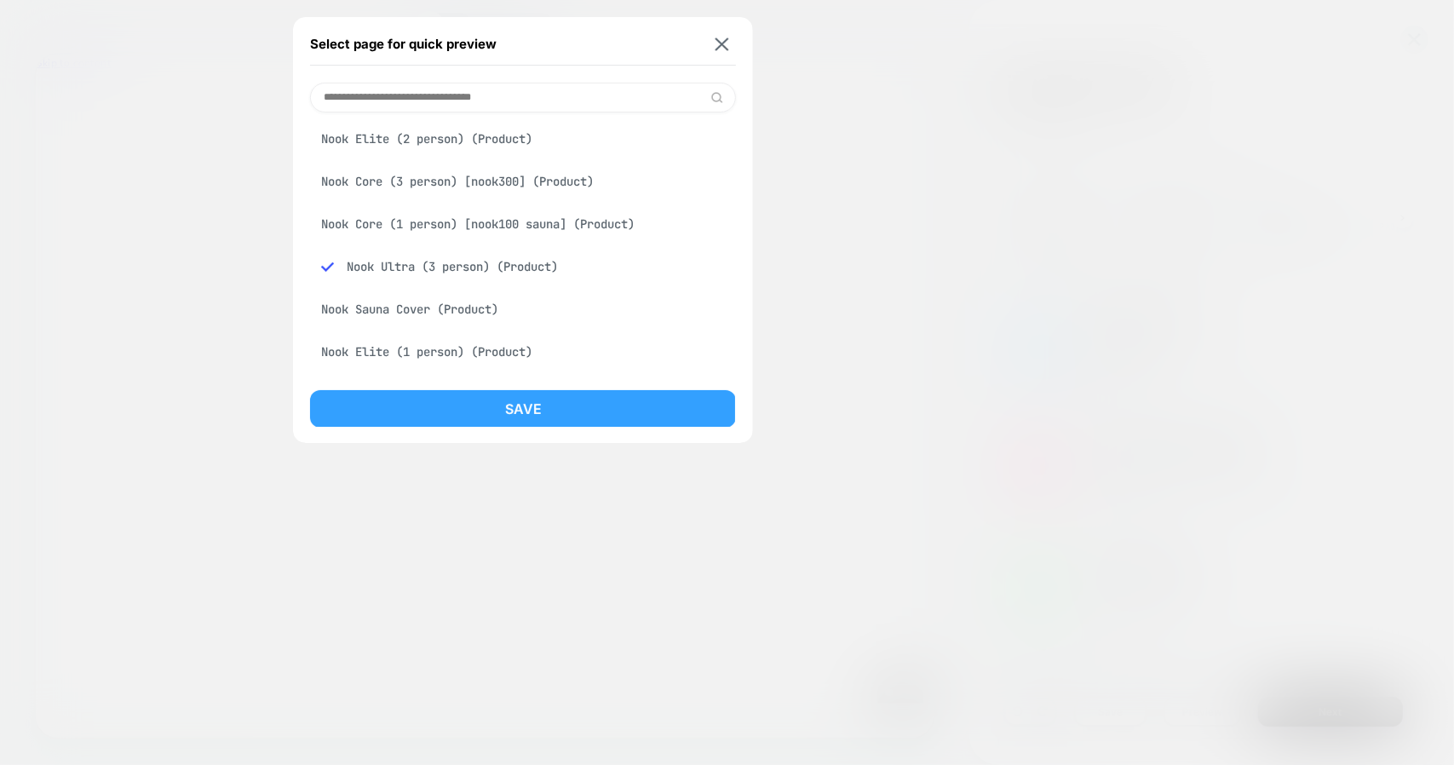
click at [566, 405] on button "Save" at bounding box center [523, 408] width 426 height 37
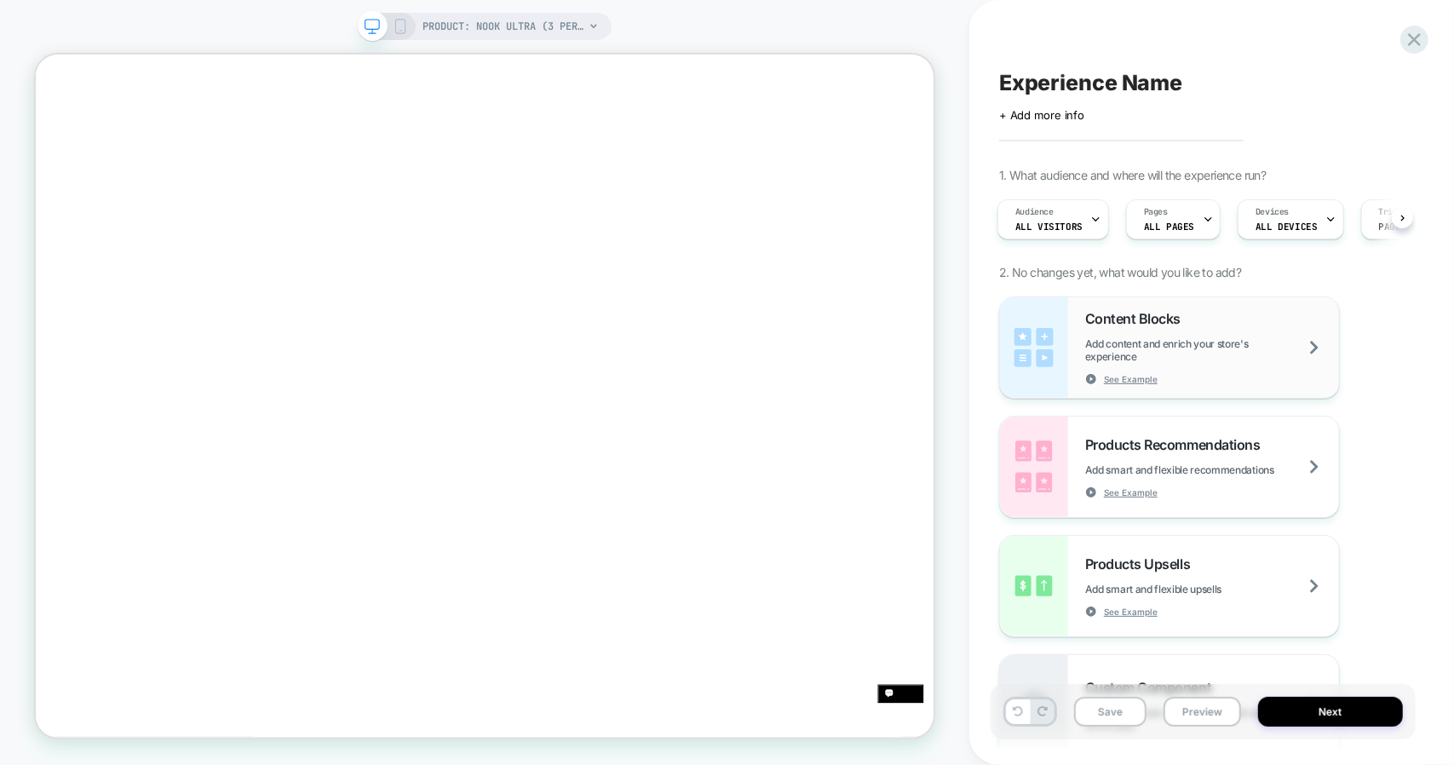
scroll to position [0, 0]
click at [1237, 325] on div "Content Blocks Add content and enrich your store's experience See Example" at bounding box center [1212, 347] width 254 height 75
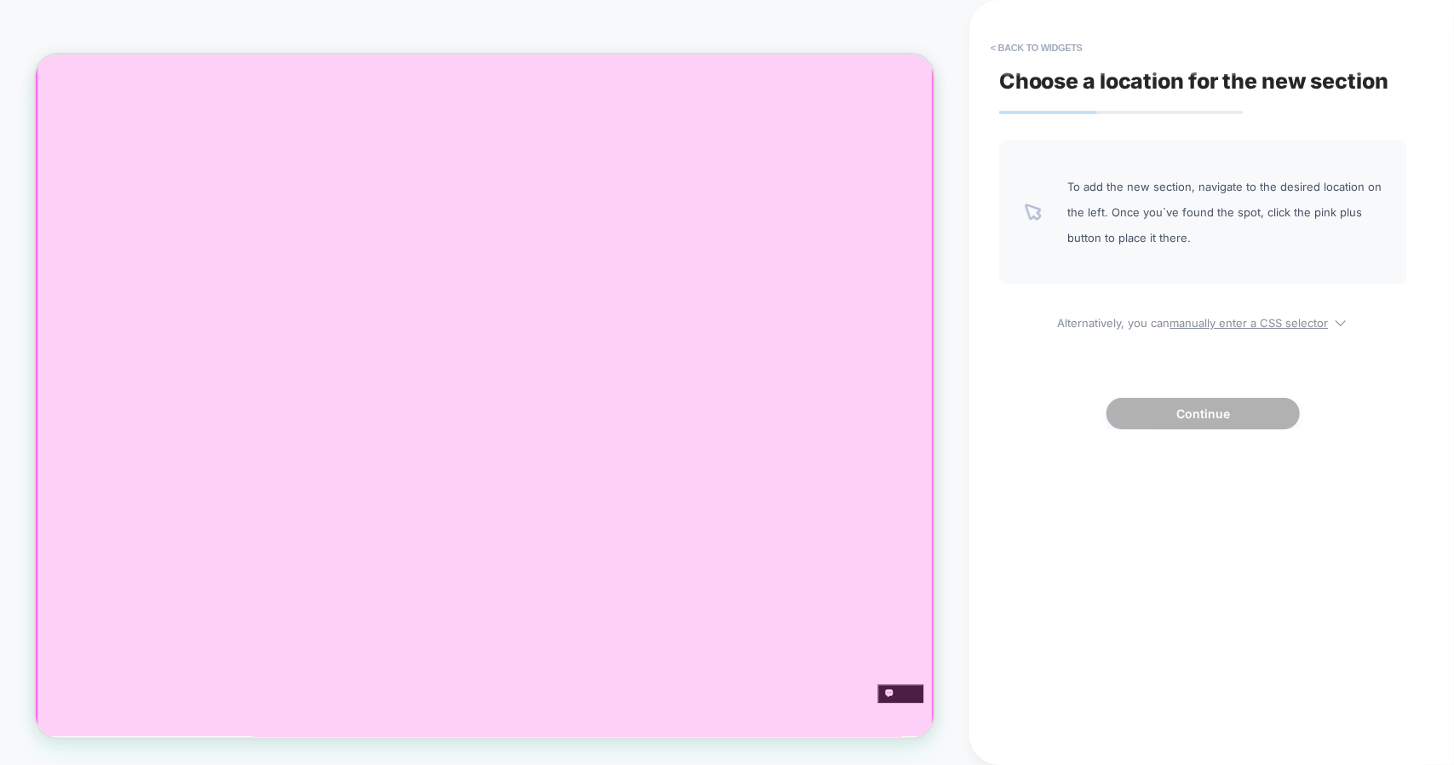
scroll to position [0, 922]
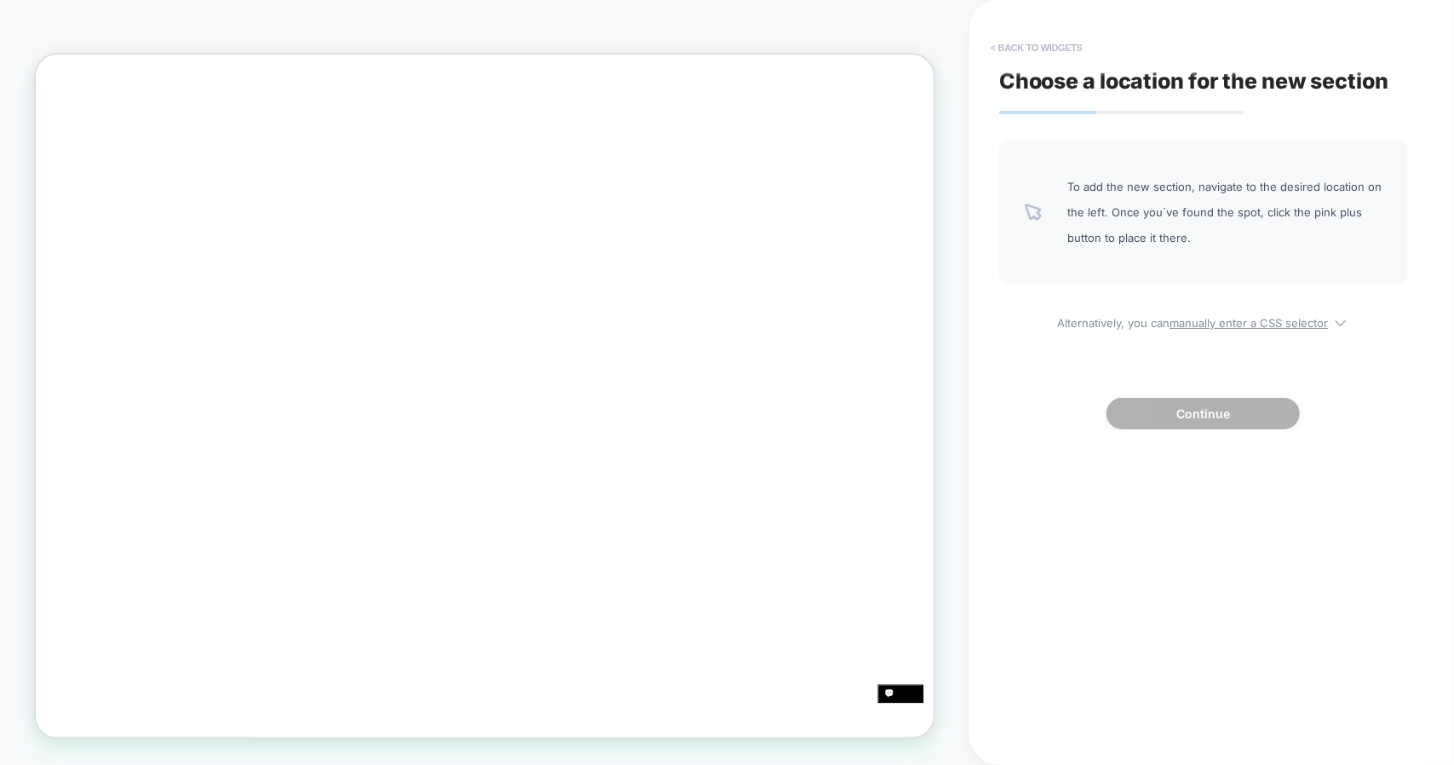
click at [1044, 54] on button "< Back to widgets" at bounding box center [1036, 47] width 109 height 27
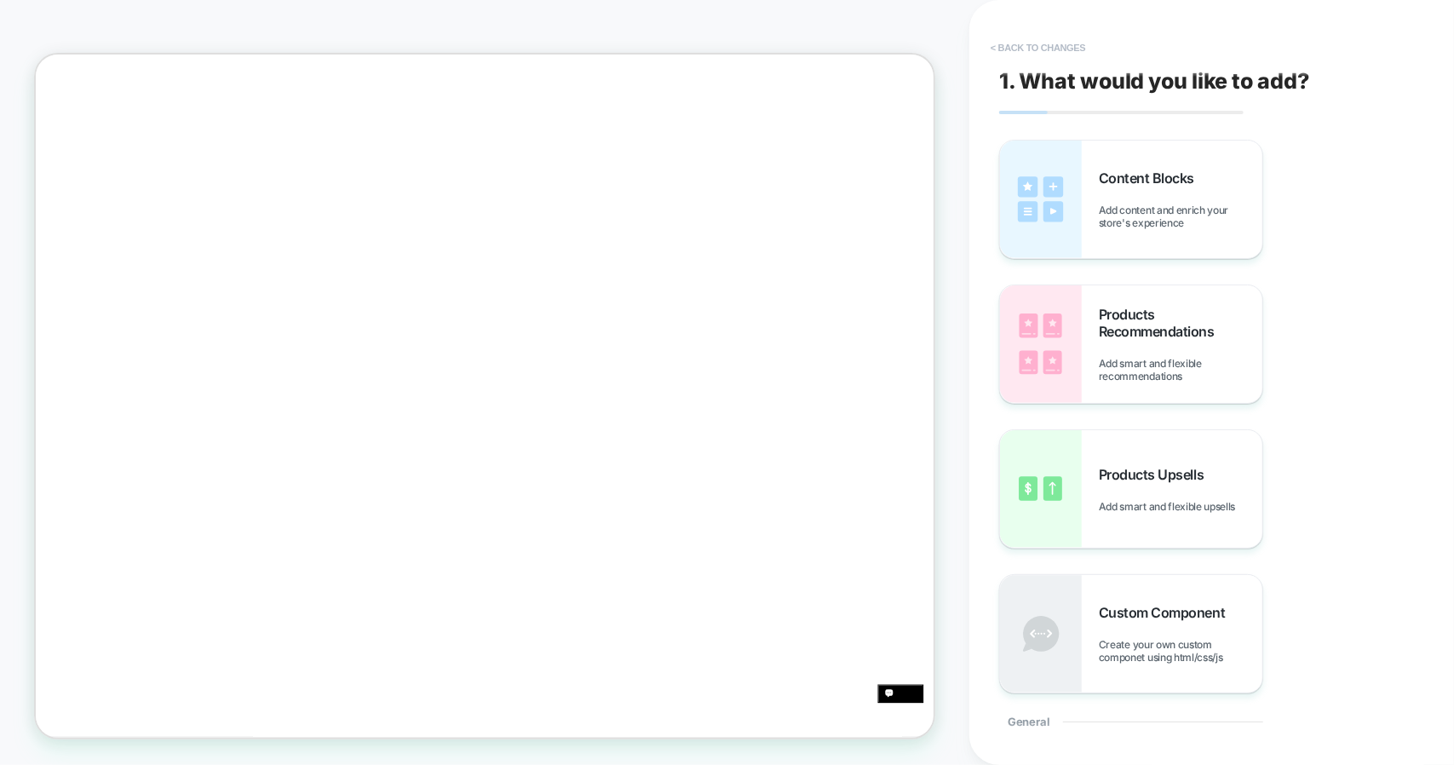
click at [1060, 49] on button "< Back to changes" at bounding box center [1038, 47] width 112 height 27
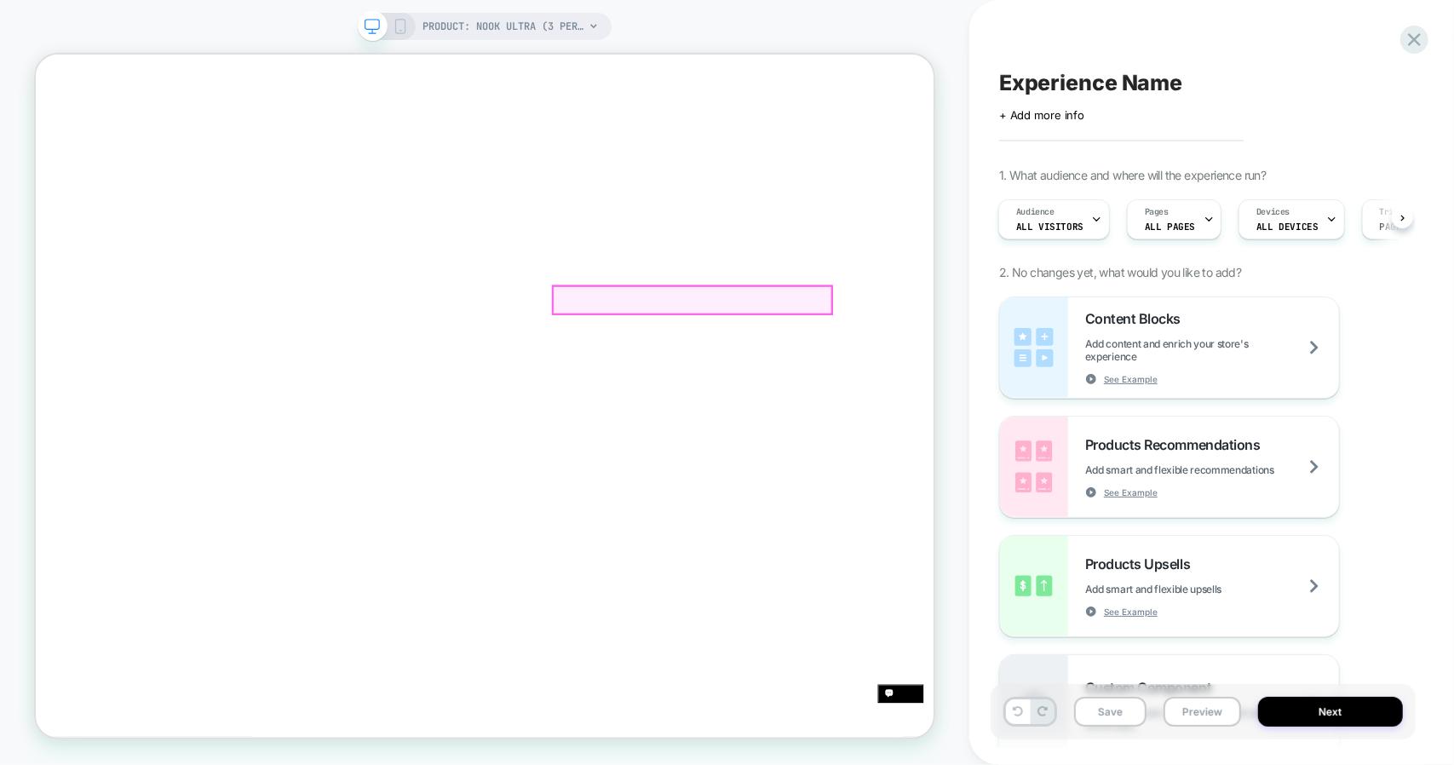
scroll to position [0, 1844]
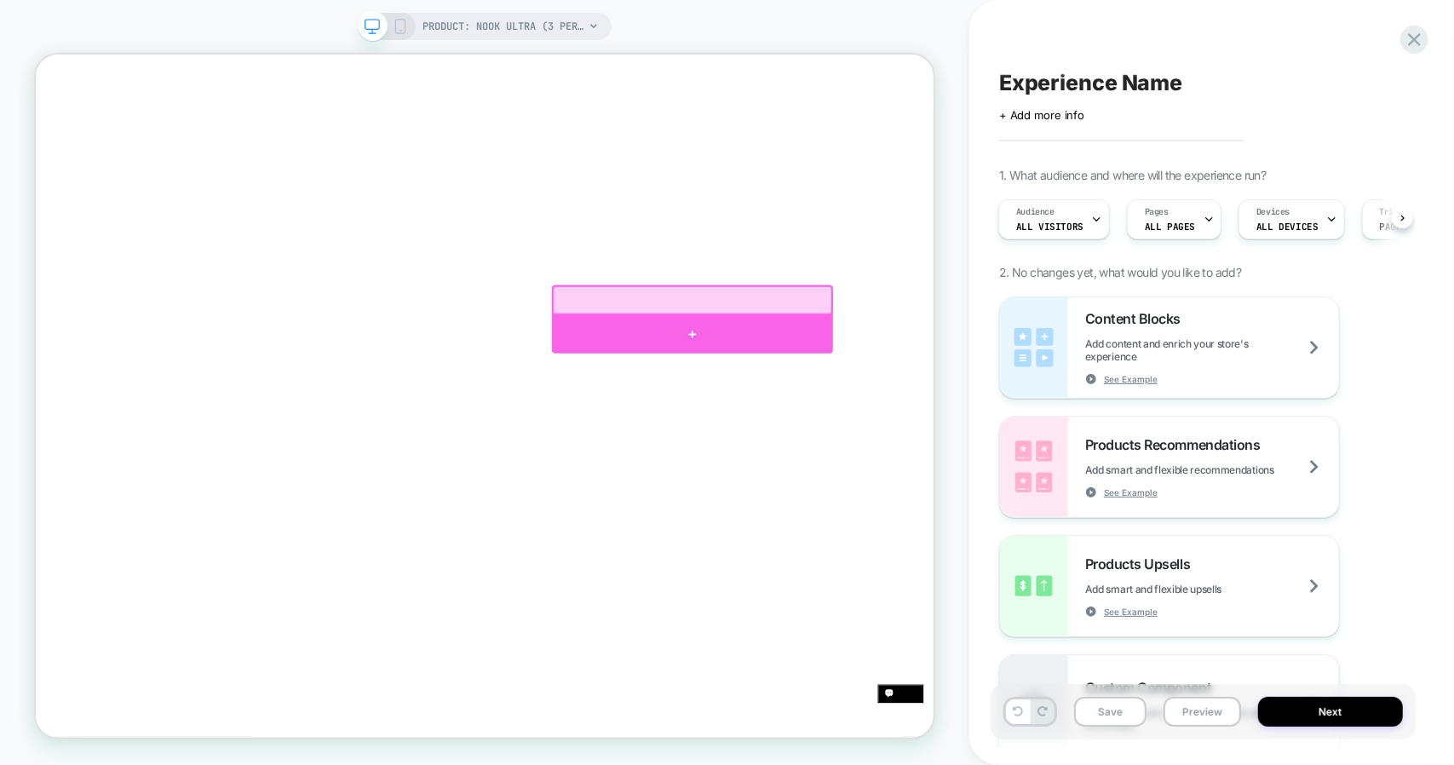
click at [918, 421] on div at bounding box center [910, 426] width 375 height 51
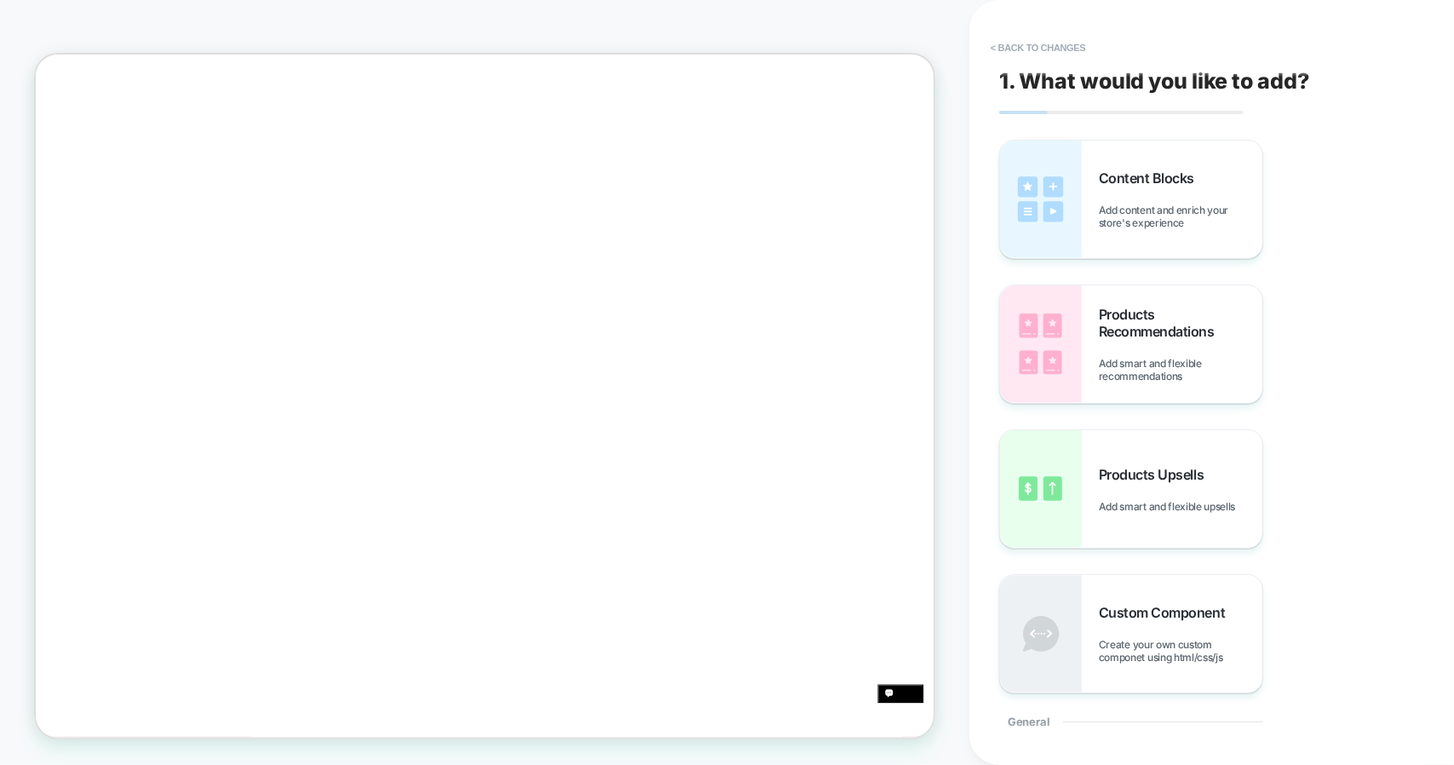
scroll to position [247, 0]
click at [1122, 239] on div "Content Blocks Add content and enrich your store's experience" at bounding box center [1131, 200] width 262 height 118
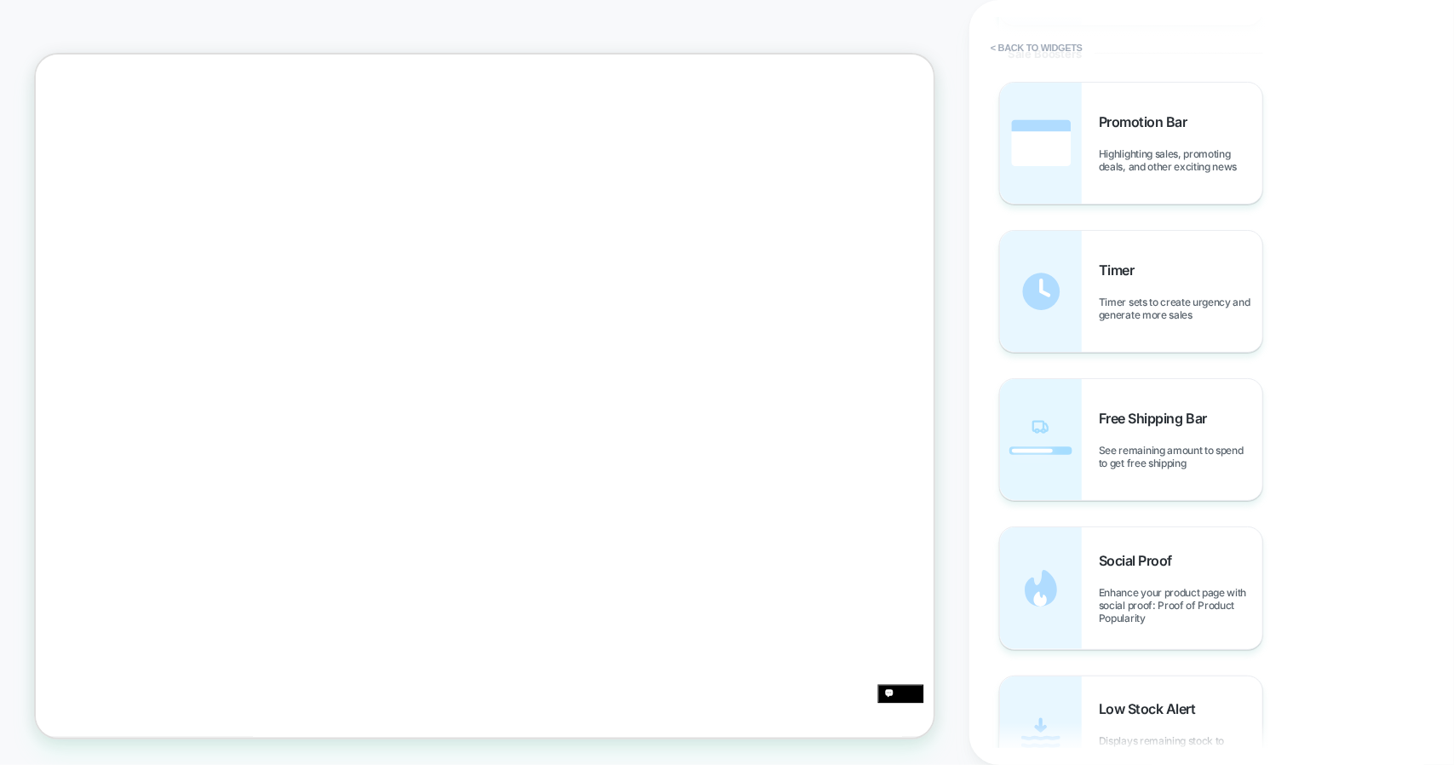
scroll to position [1690, 0]
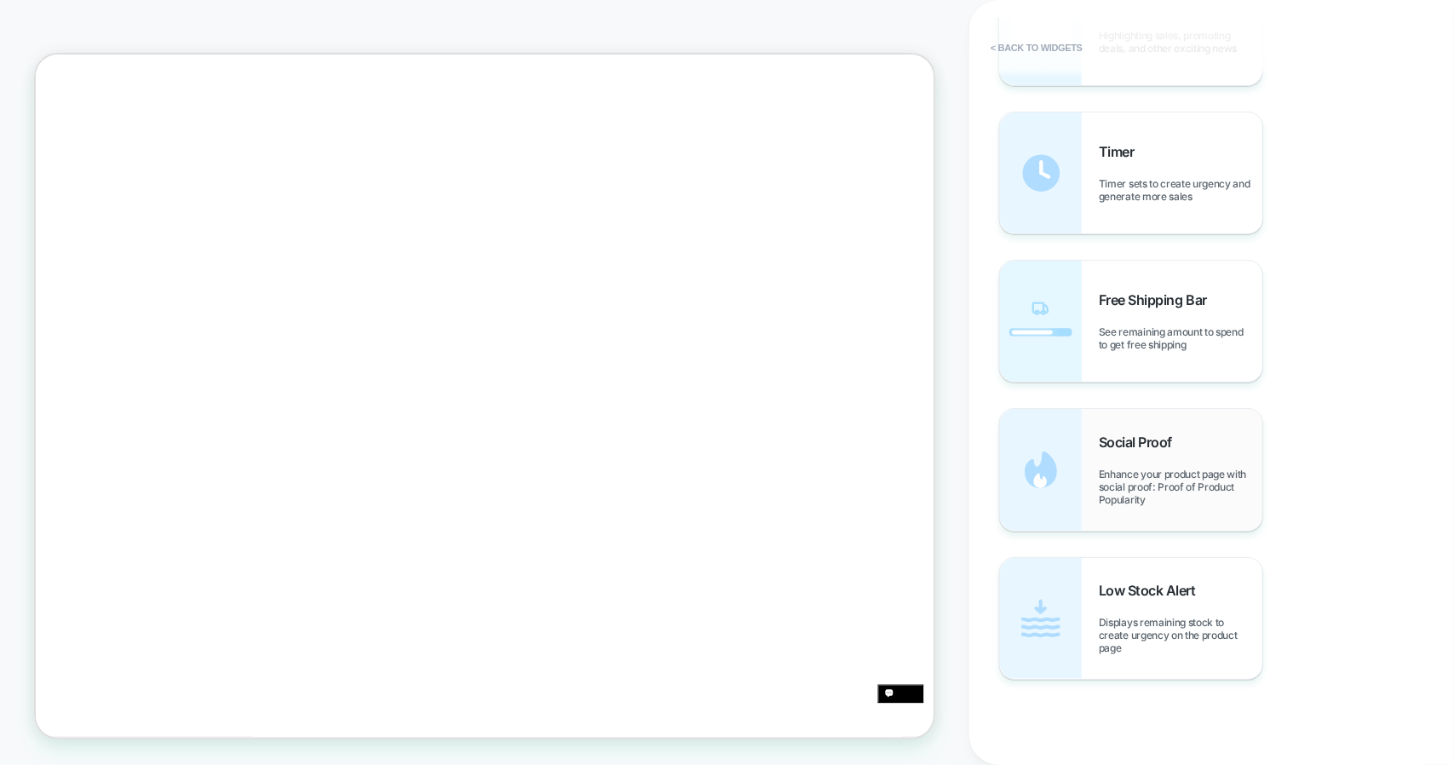
click at [1164, 498] on span "Enhance your product page with social proof: Proof of Product Popularity" at bounding box center [1181, 487] width 164 height 38
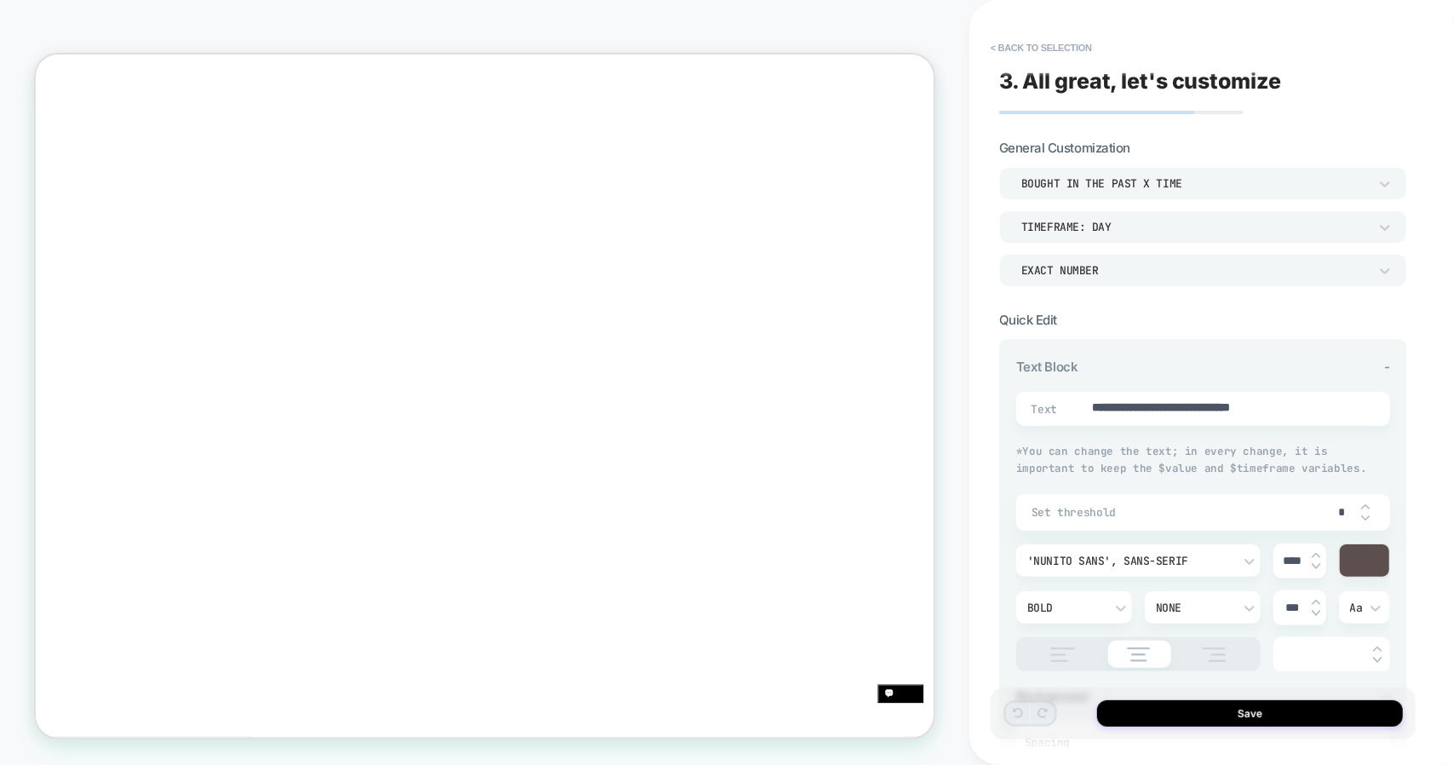
type textarea "*"
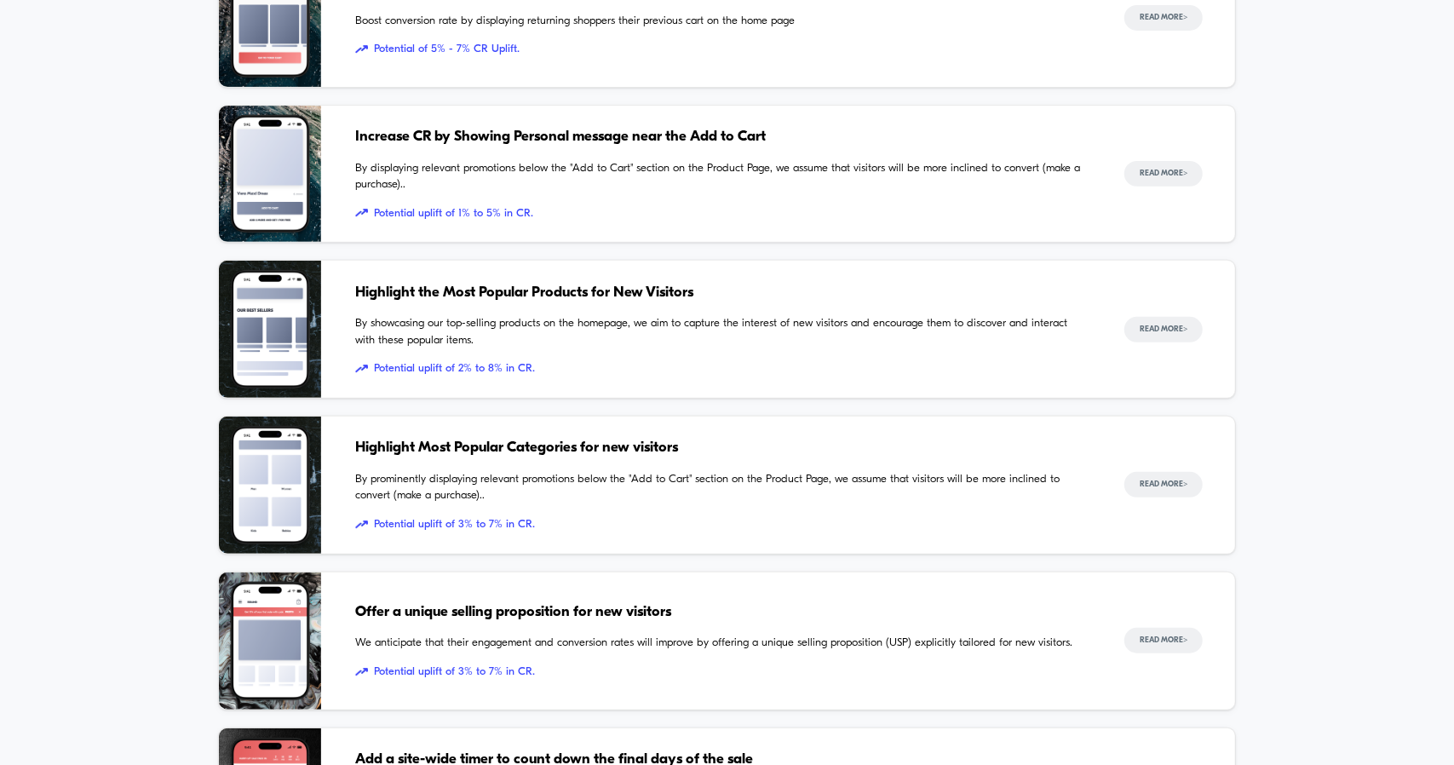
scroll to position [365, 0]
click at [1176, 172] on button "Read More >" at bounding box center [1164, 173] width 78 height 26
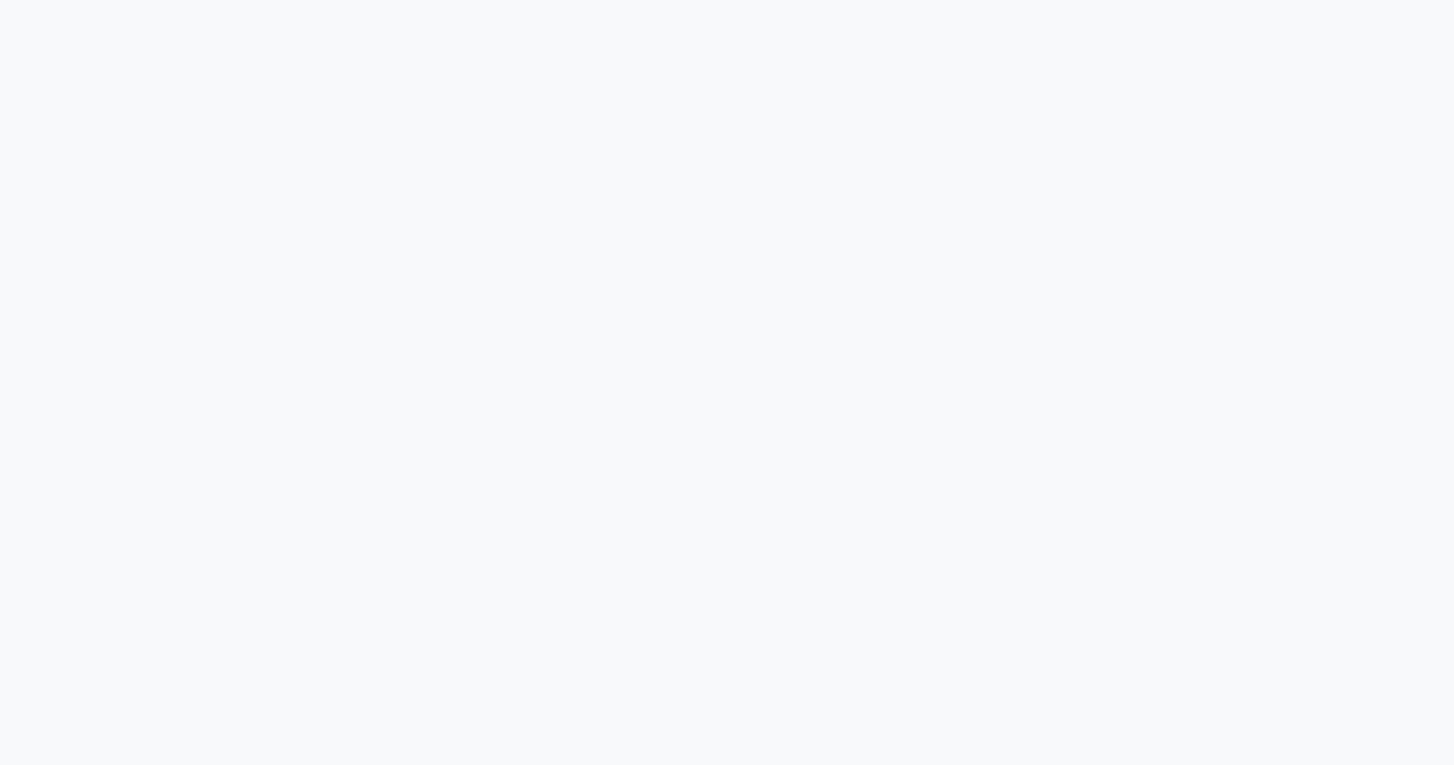
scroll to position [1136, 0]
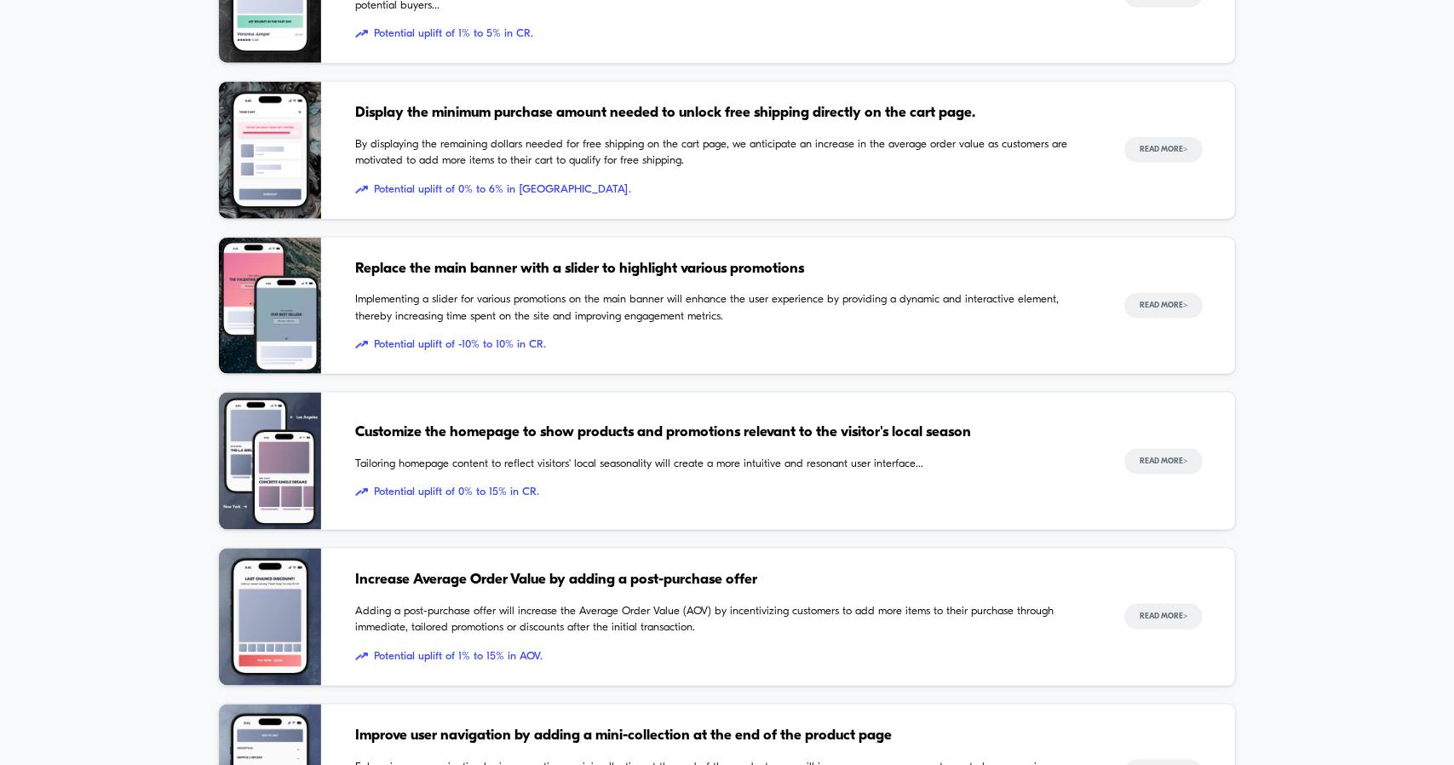
scroll to position [1368, 0]
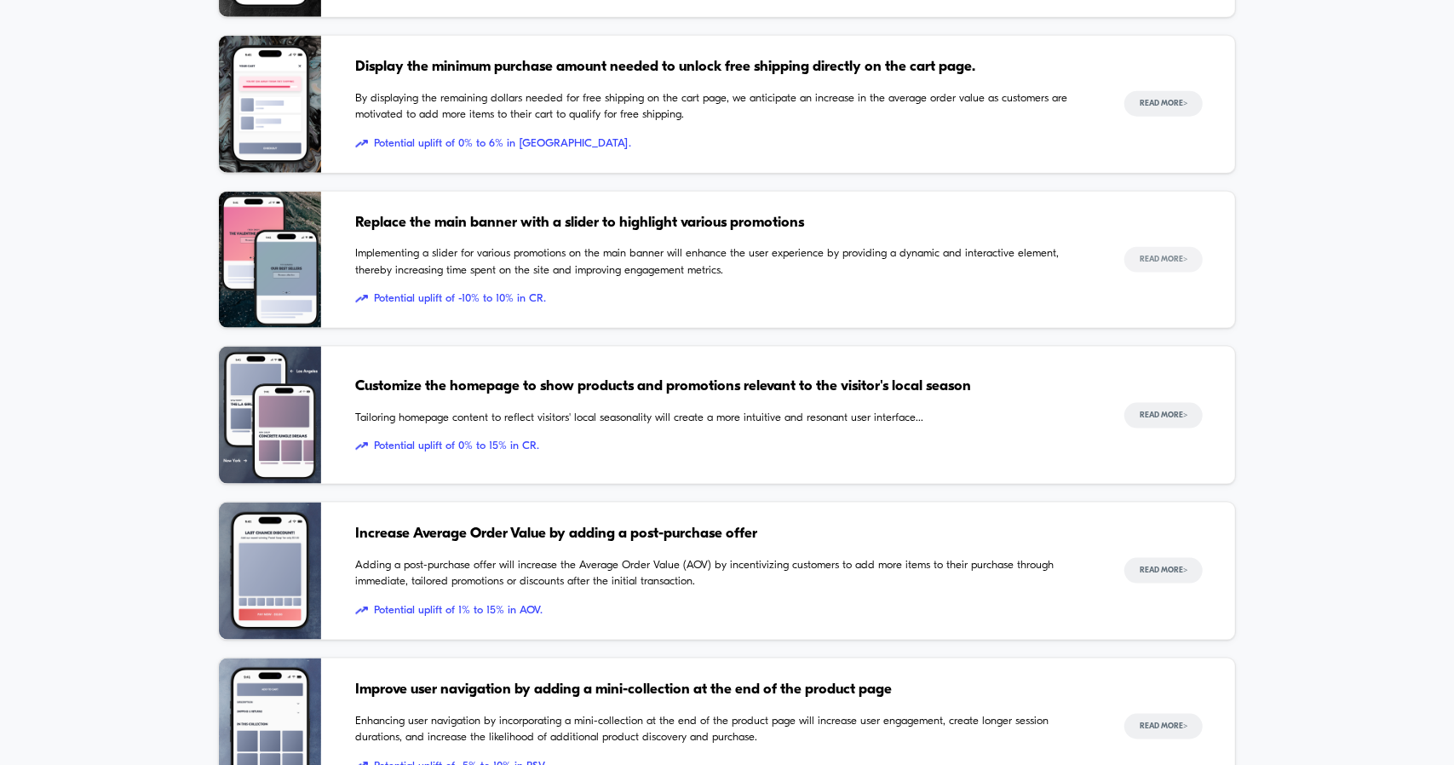
click at [1164, 264] on button "Read More >" at bounding box center [1164, 260] width 78 height 26
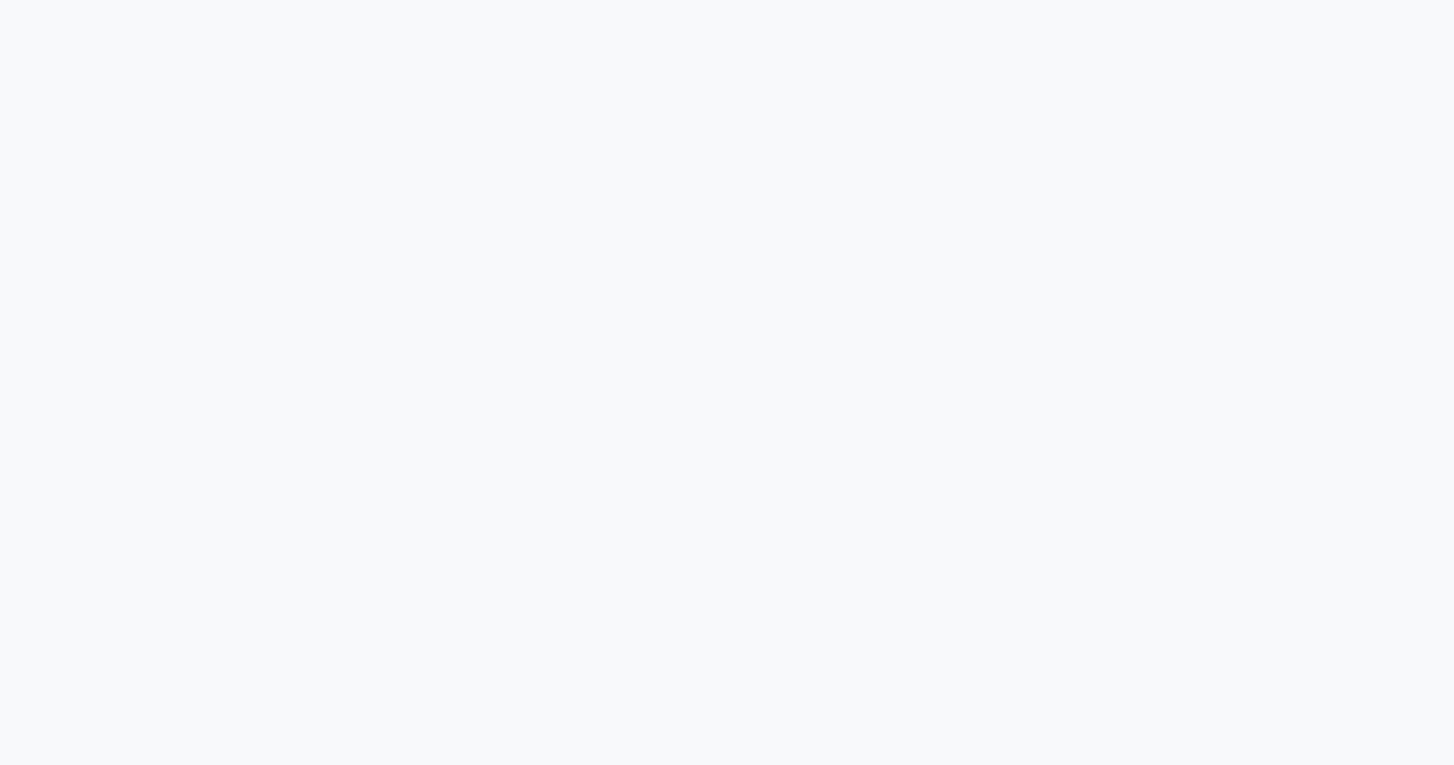
scroll to position [6987, 0]
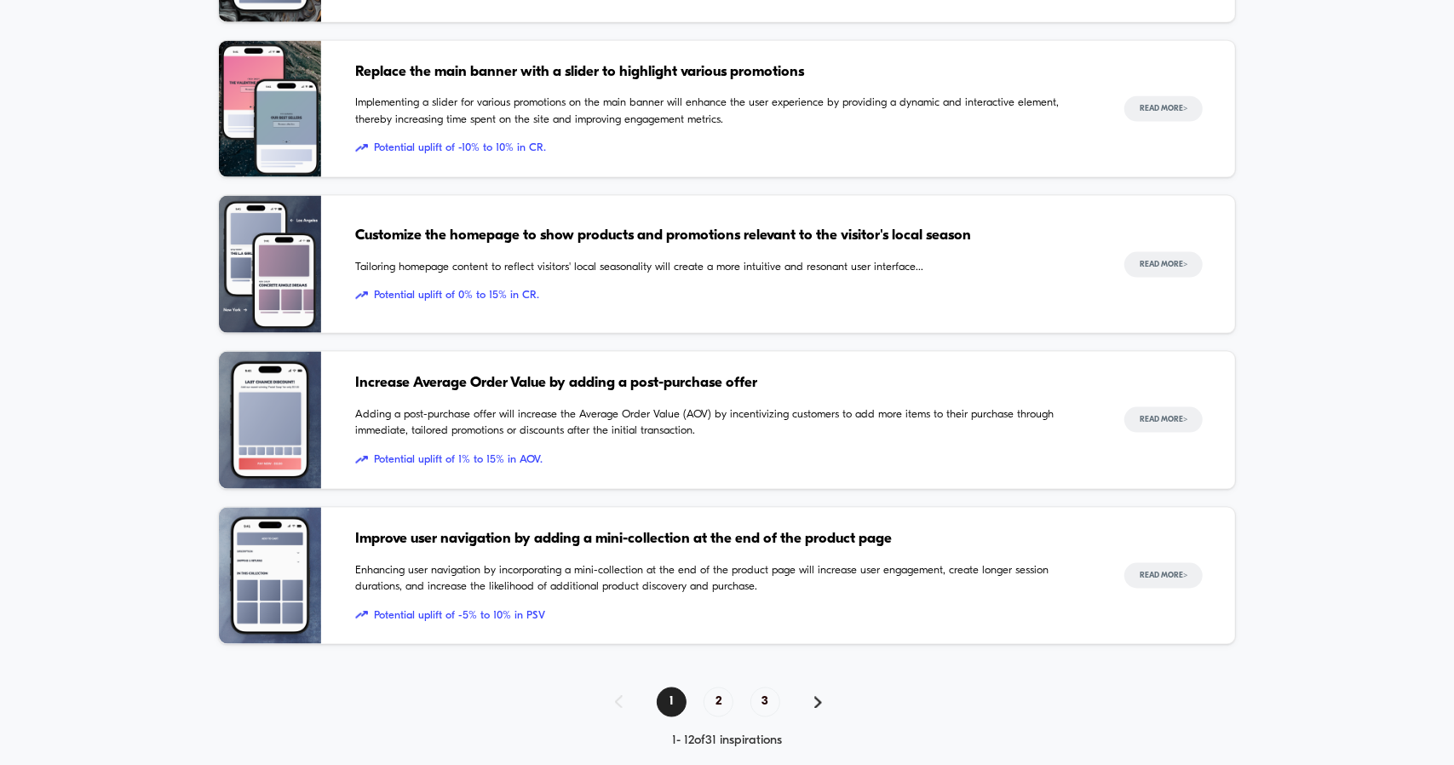
scroll to position [1521, 0]
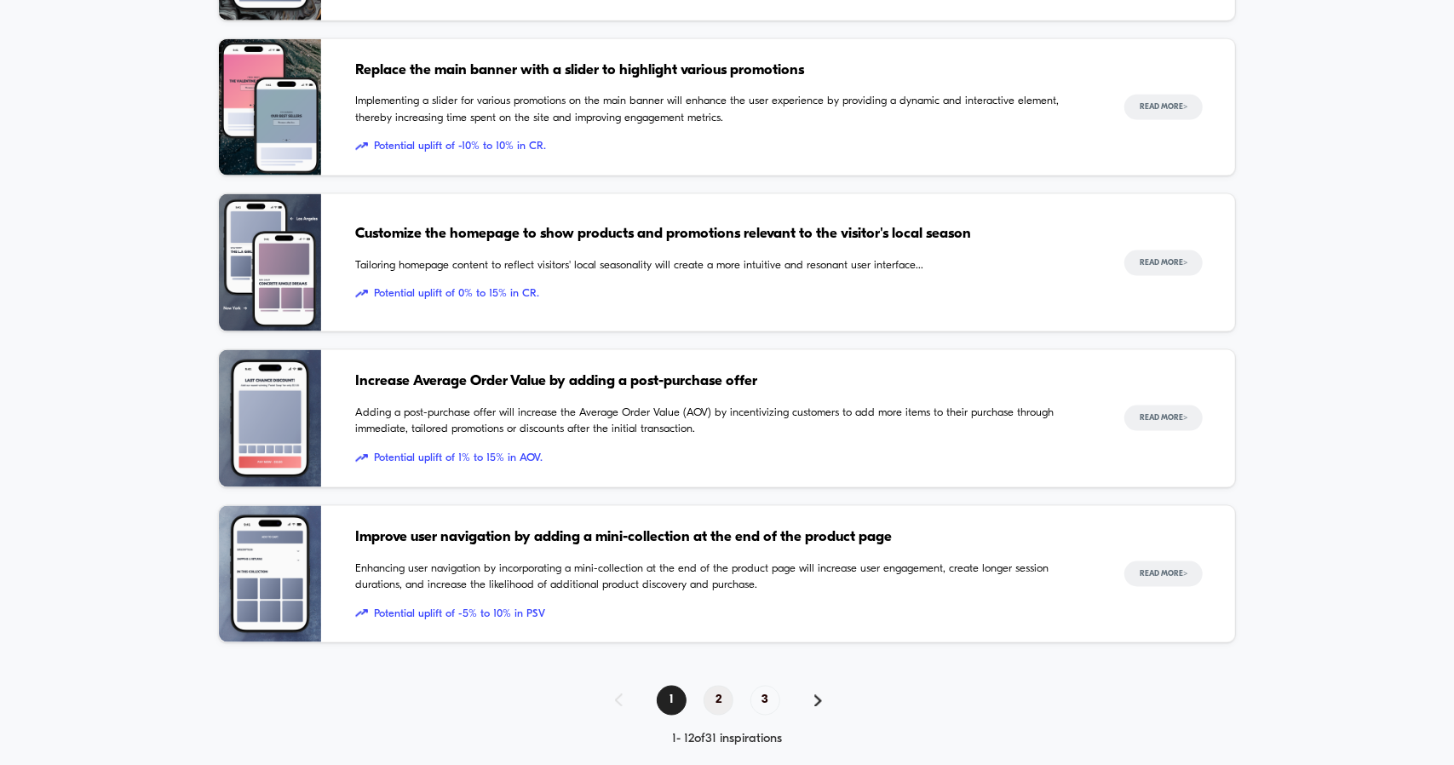
click at [716, 692] on span "2" at bounding box center [719, 701] width 30 height 30
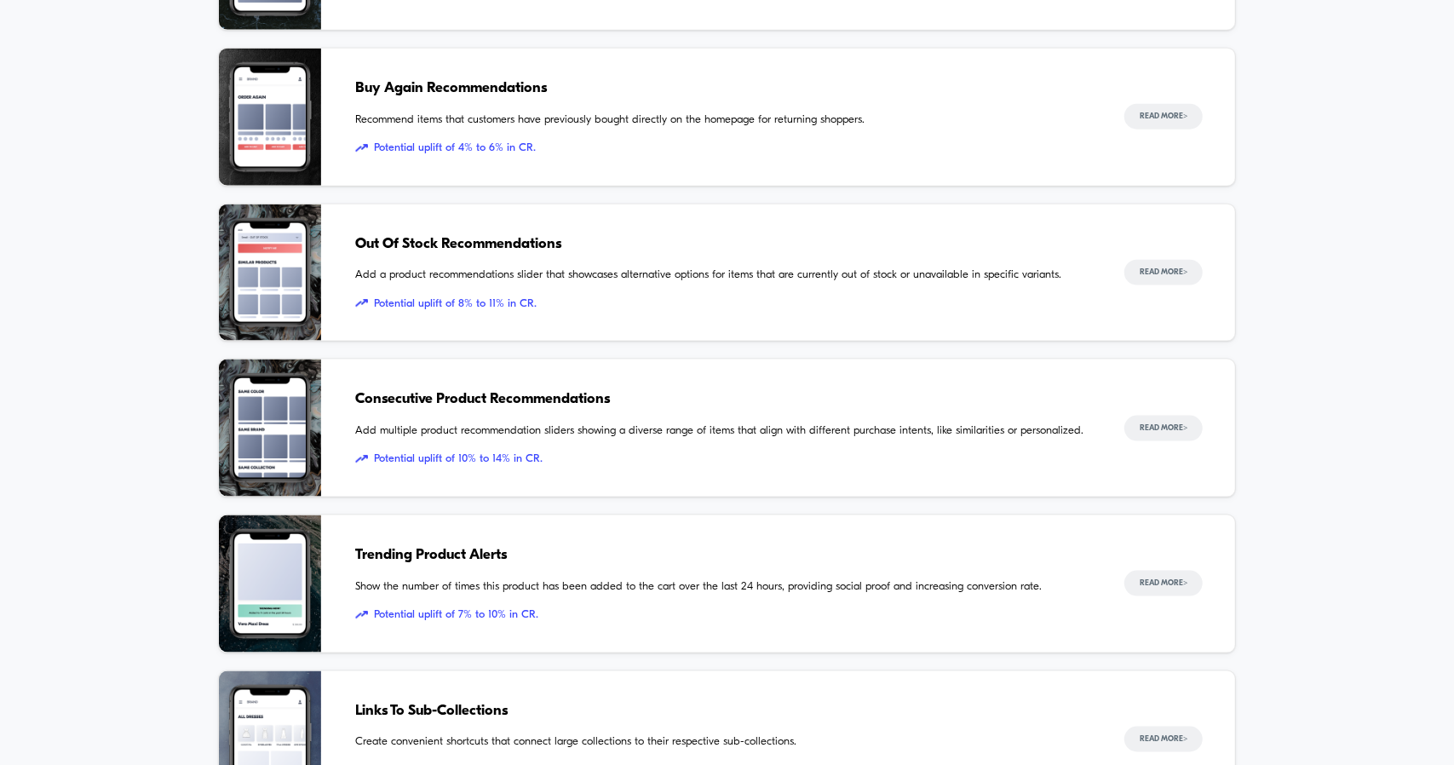
scroll to position [1540, 0]
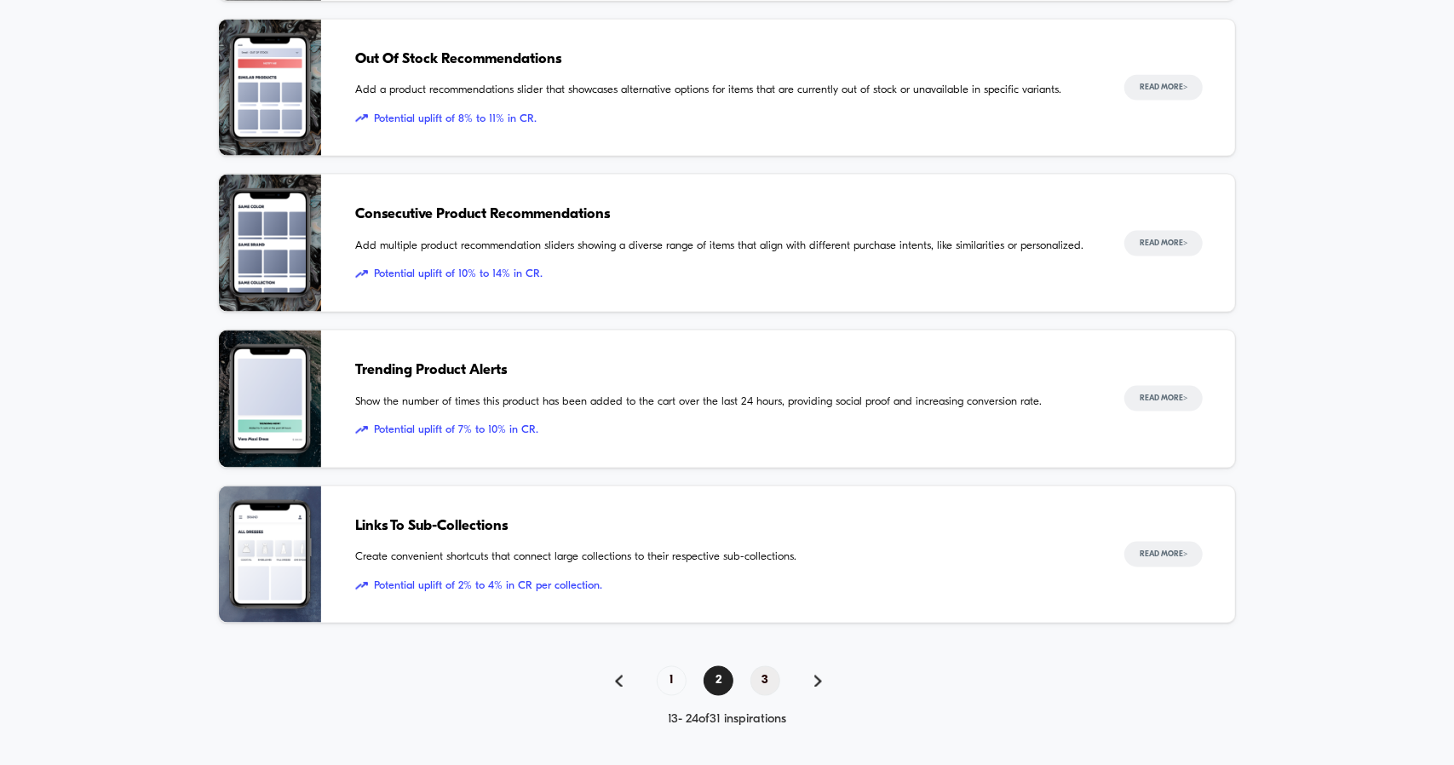
click at [772, 682] on span "3" at bounding box center [766, 681] width 30 height 30
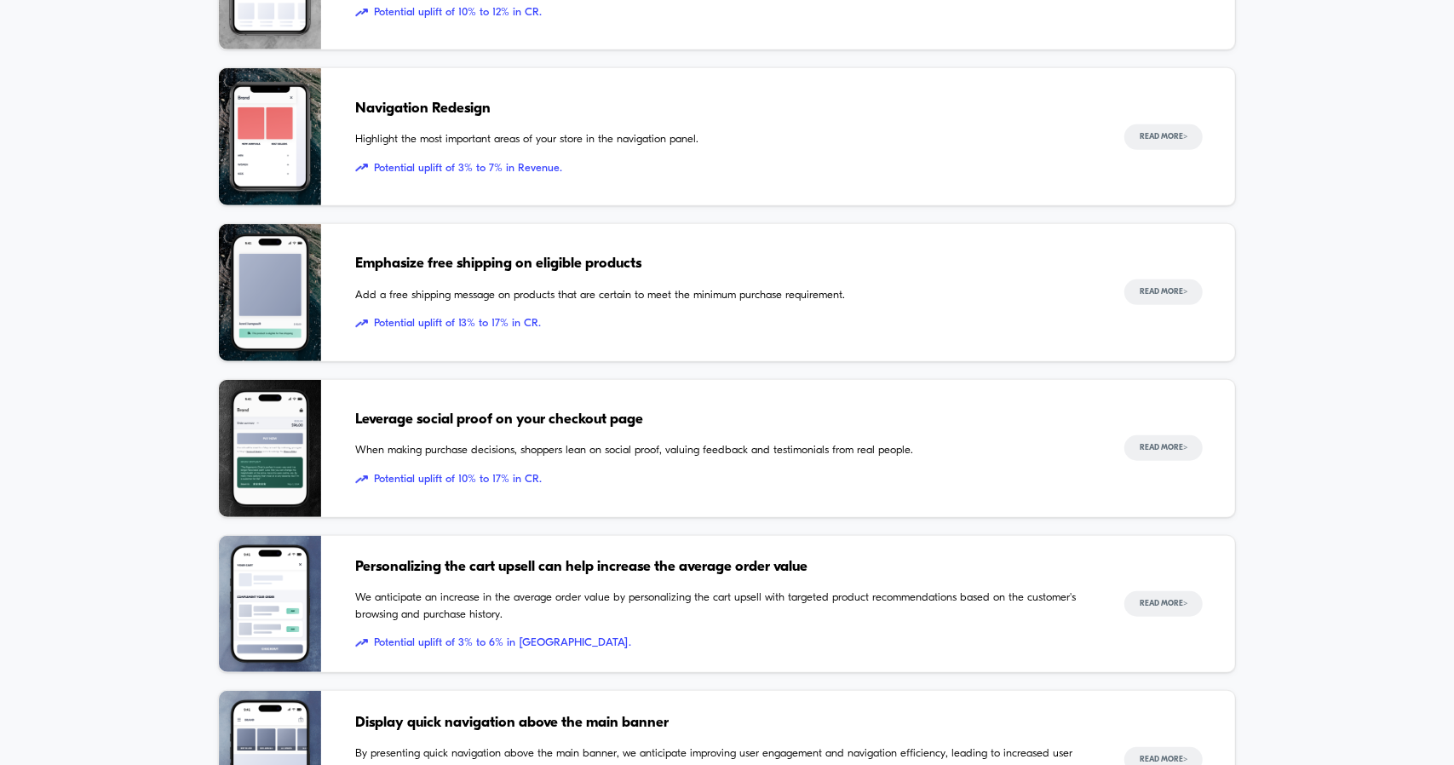
scroll to position [765, 0]
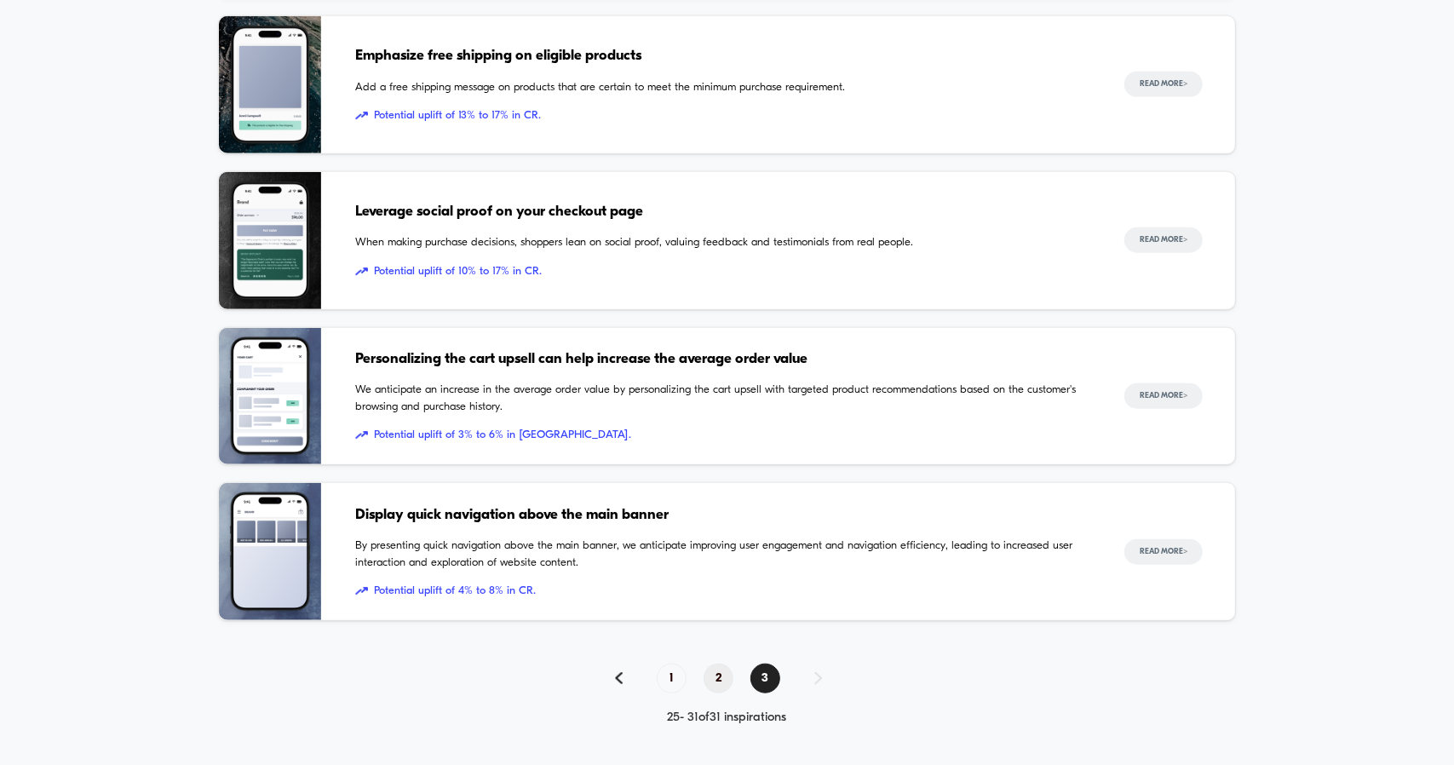
click at [721, 670] on span "2" at bounding box center [719, 679] width 30 height 30
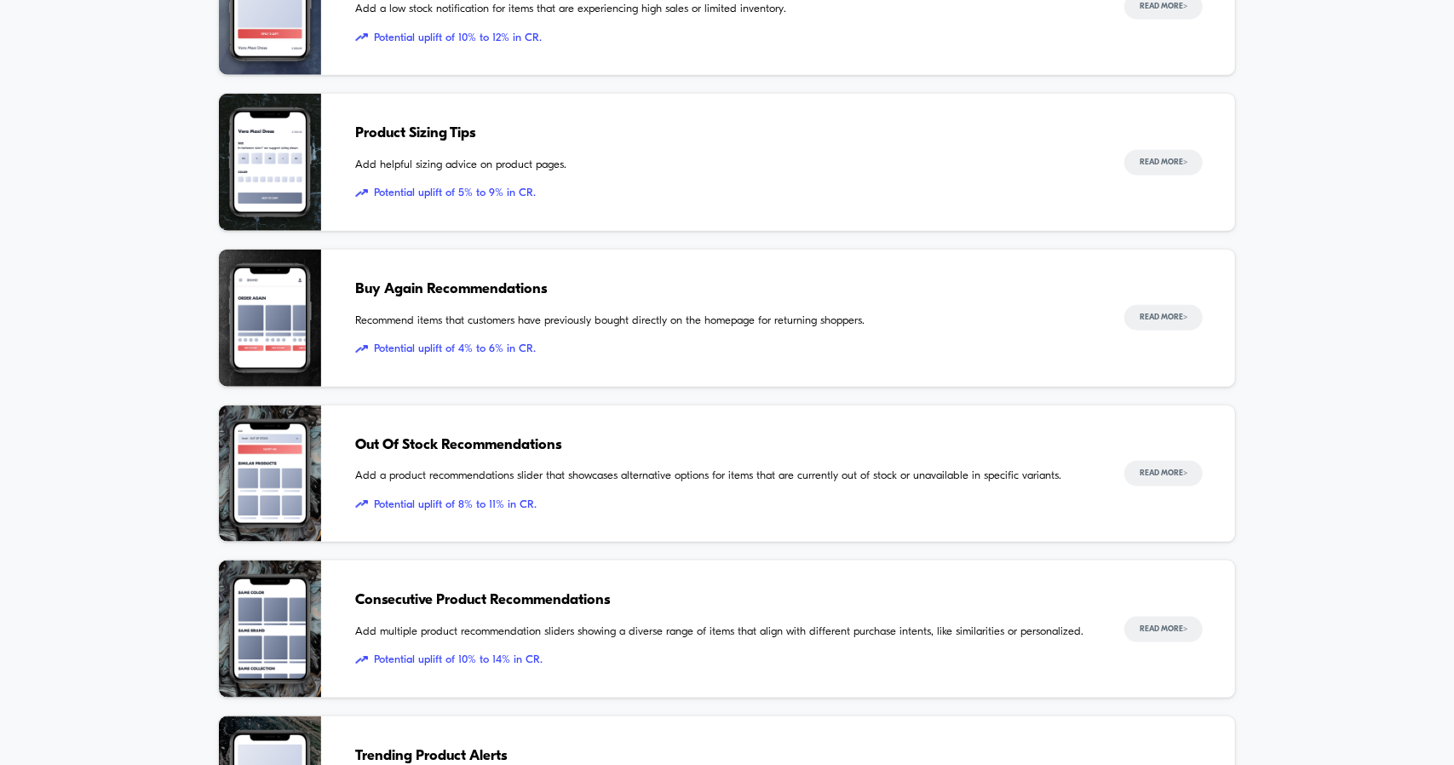
scroll to position [1540, 0]
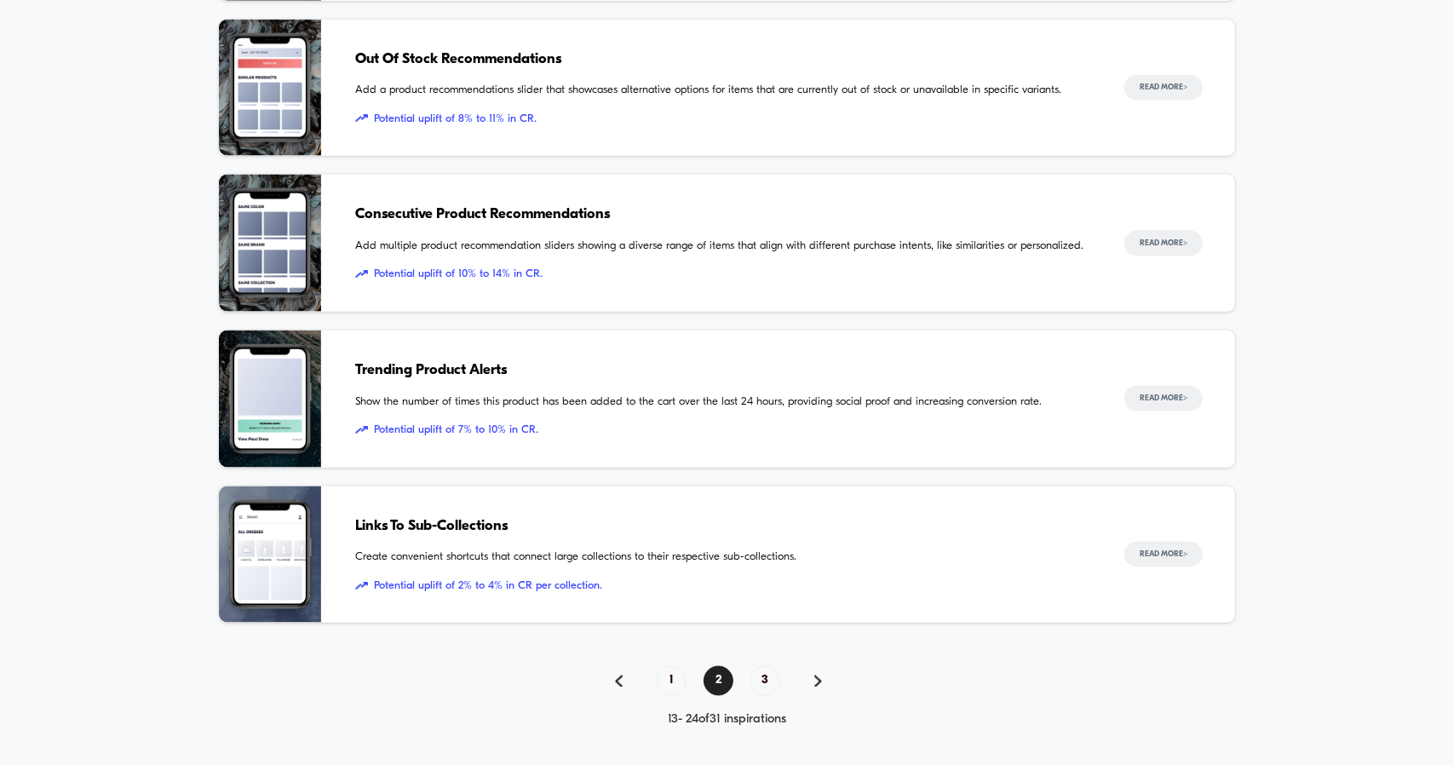
click at [480, 376] on span "Trending Product Alerts" at bounding box center [722, 371] width 735 height 22
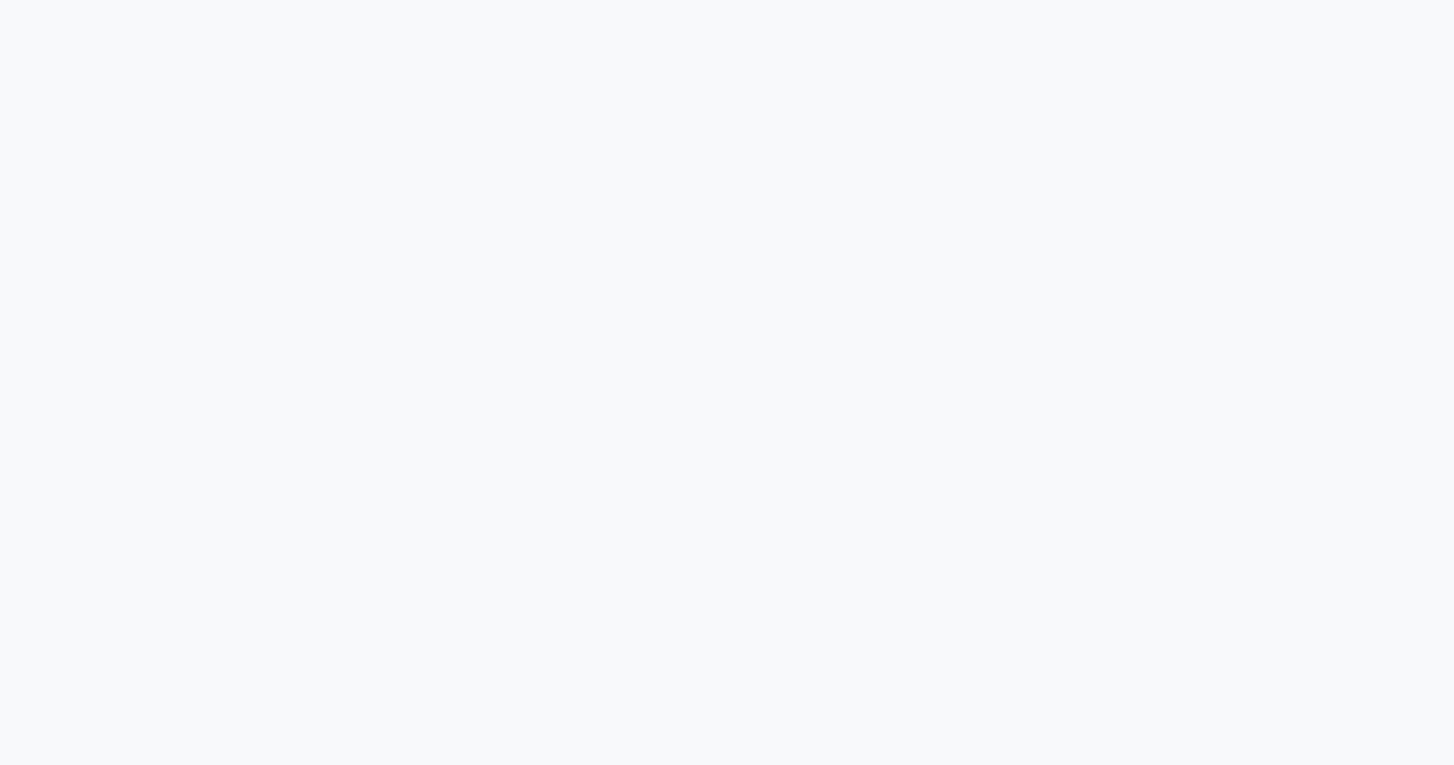
scroll to position [831, 0]
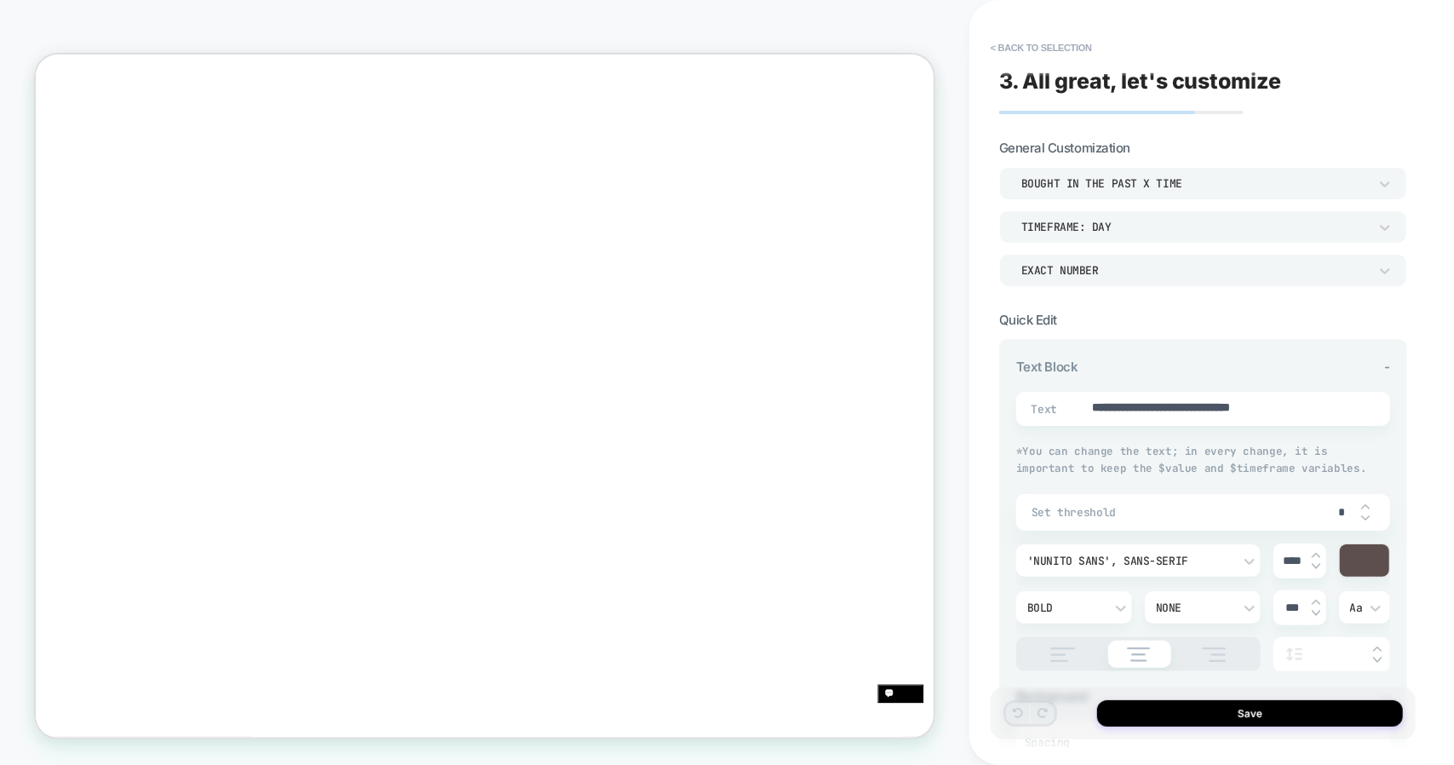
click at [1159, 175] on div "bought in the past x time" at bounding box center [1195, 184] width 364 height 18
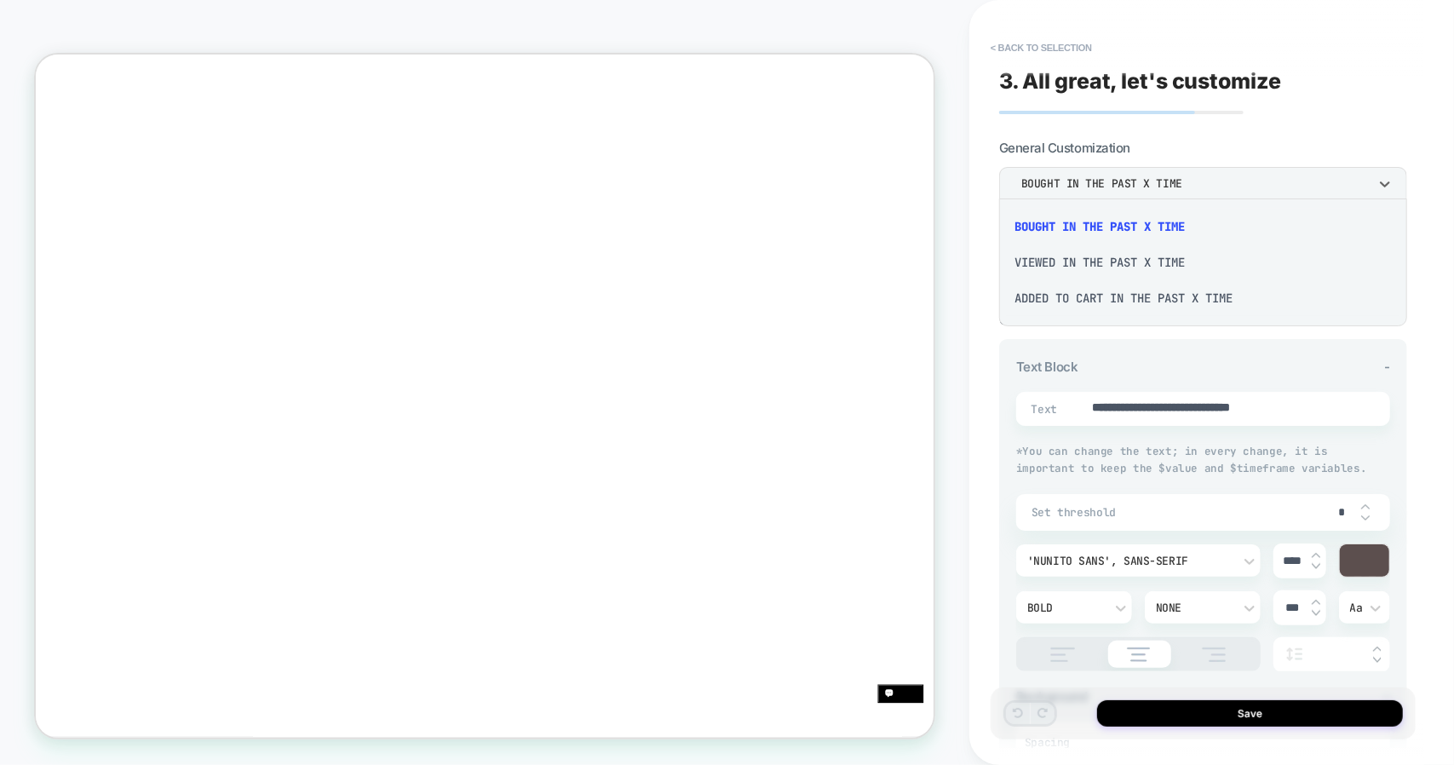
click at [1156, 302] on div "Added to cart in the past x time" at bounding box center [1203, 298] width 394 height 36
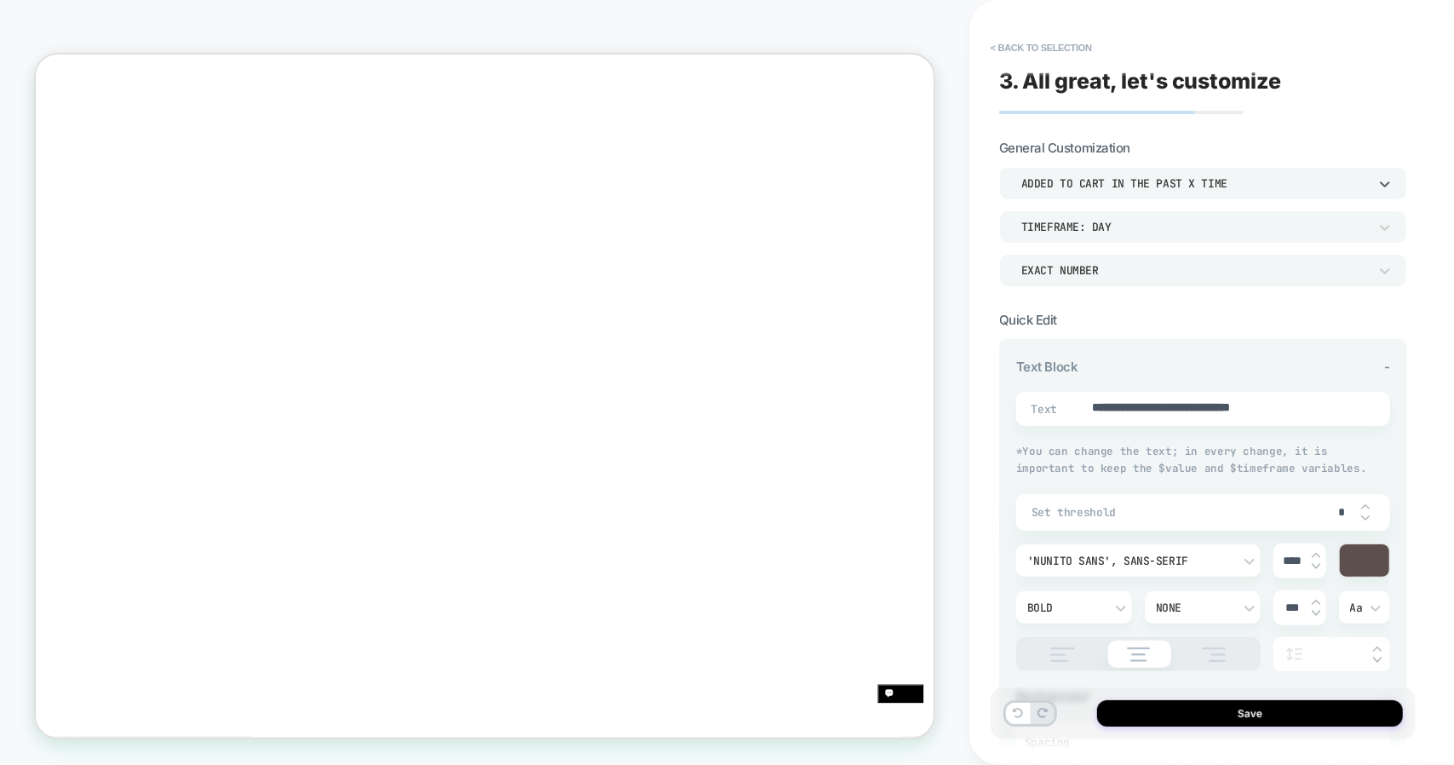
type textarea "*"
click at [0, 0] on div "TIMEFRAME: day" at bounding box center [0, 0] width 0 height 0
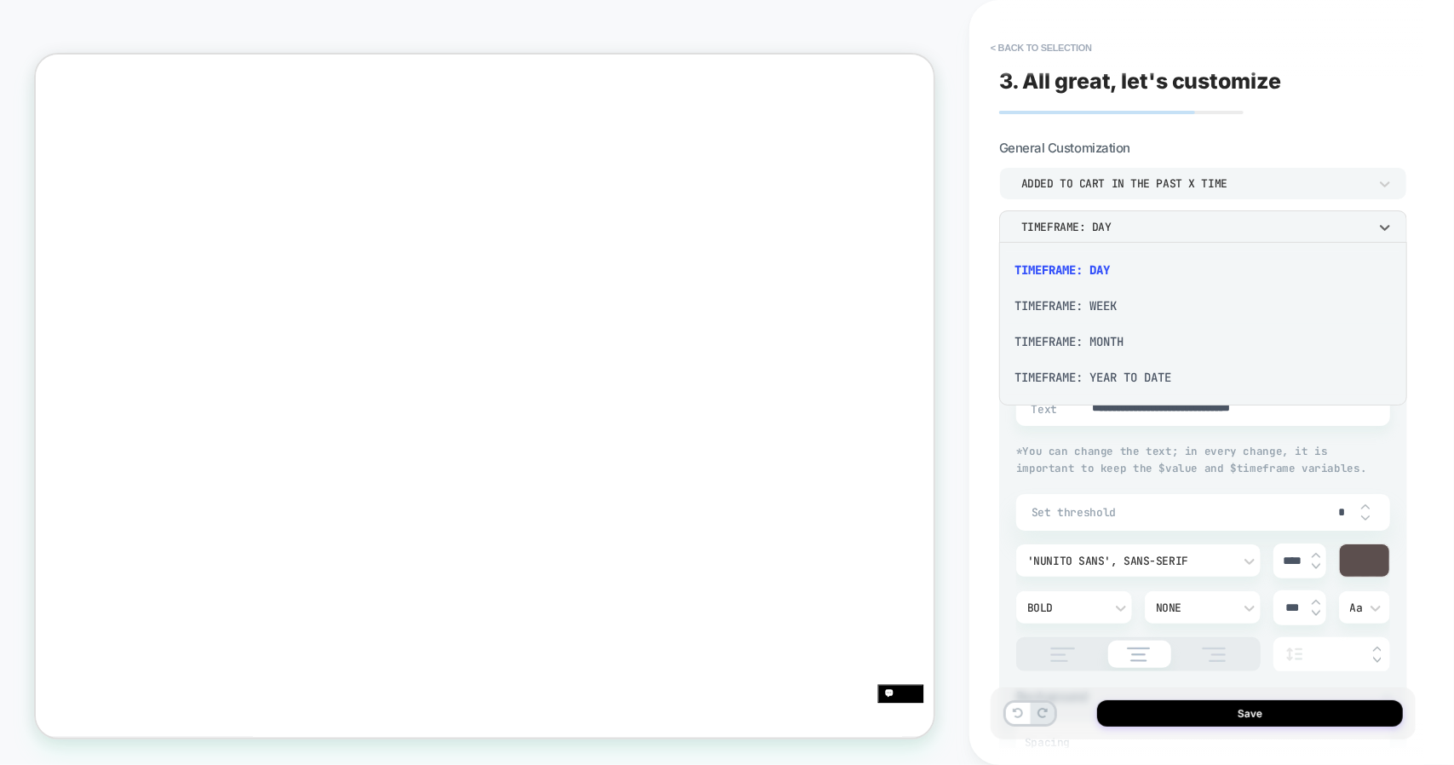
scroll to position [0, 922]
click at [0, 0] on div at bounding box center [0, 0] width 0 height 0
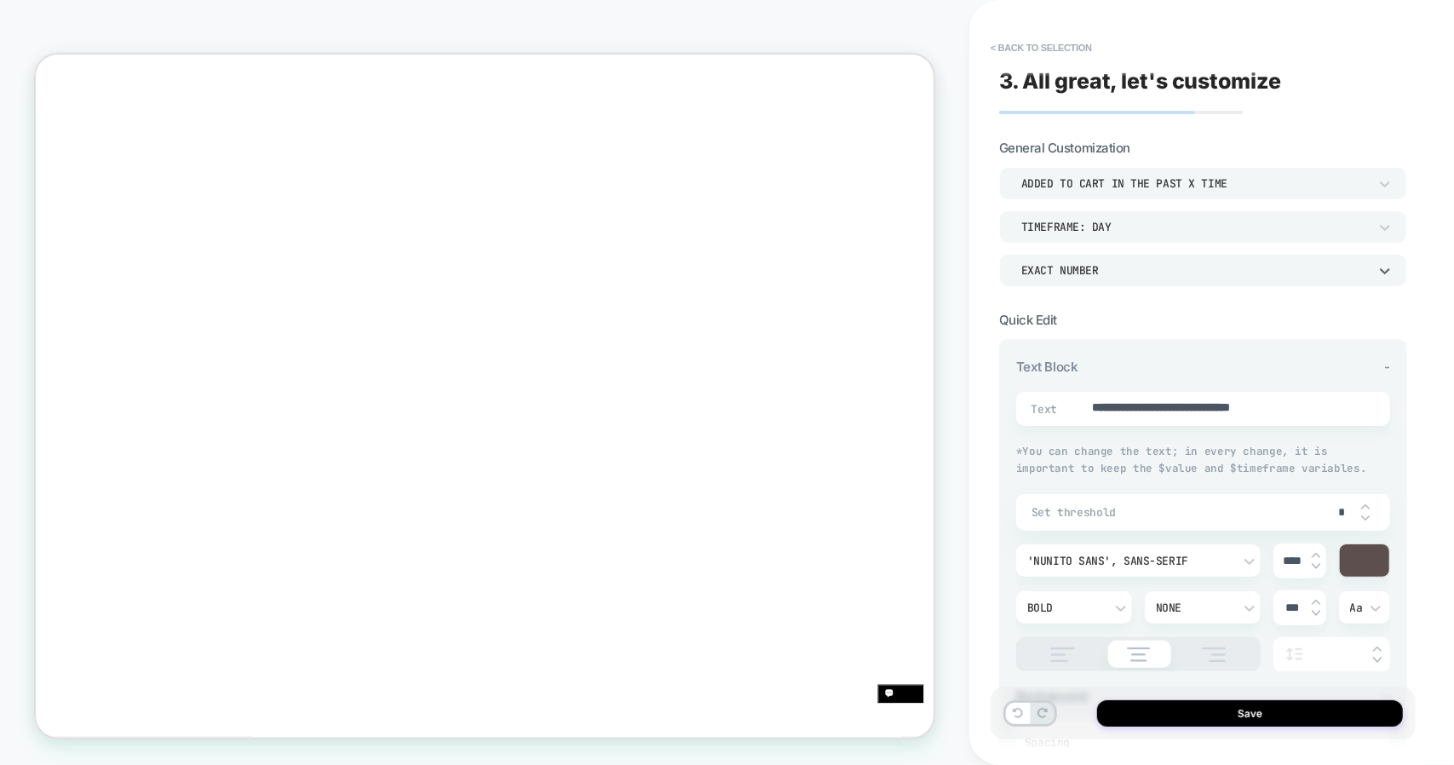
click at [1169, 278] on div "EXACT NUMBER" at bounding box center [1195, 271] width 364 height 18
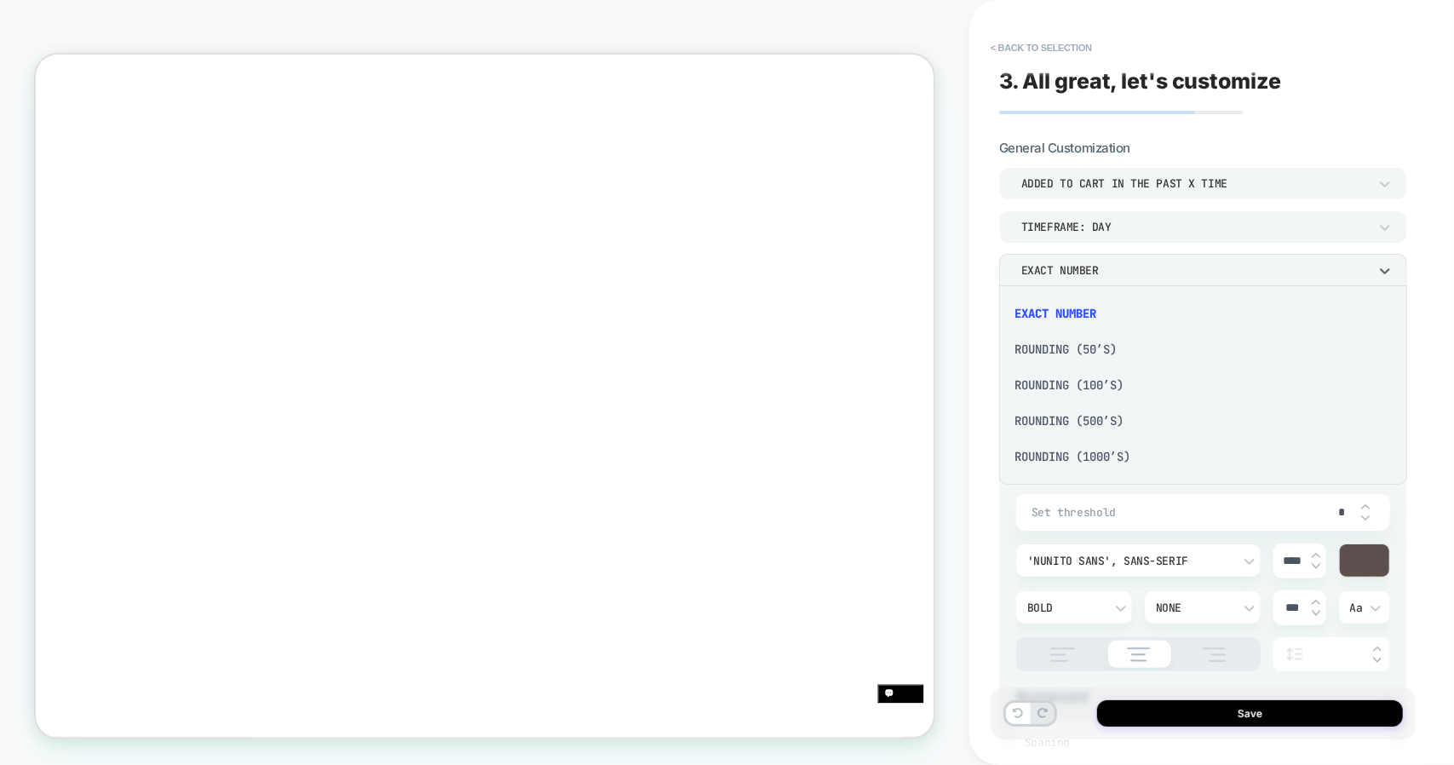
scroll to position [0, 1844]
click at [996, 199] on div at bounding box center [727, 382] width 1454 height 765
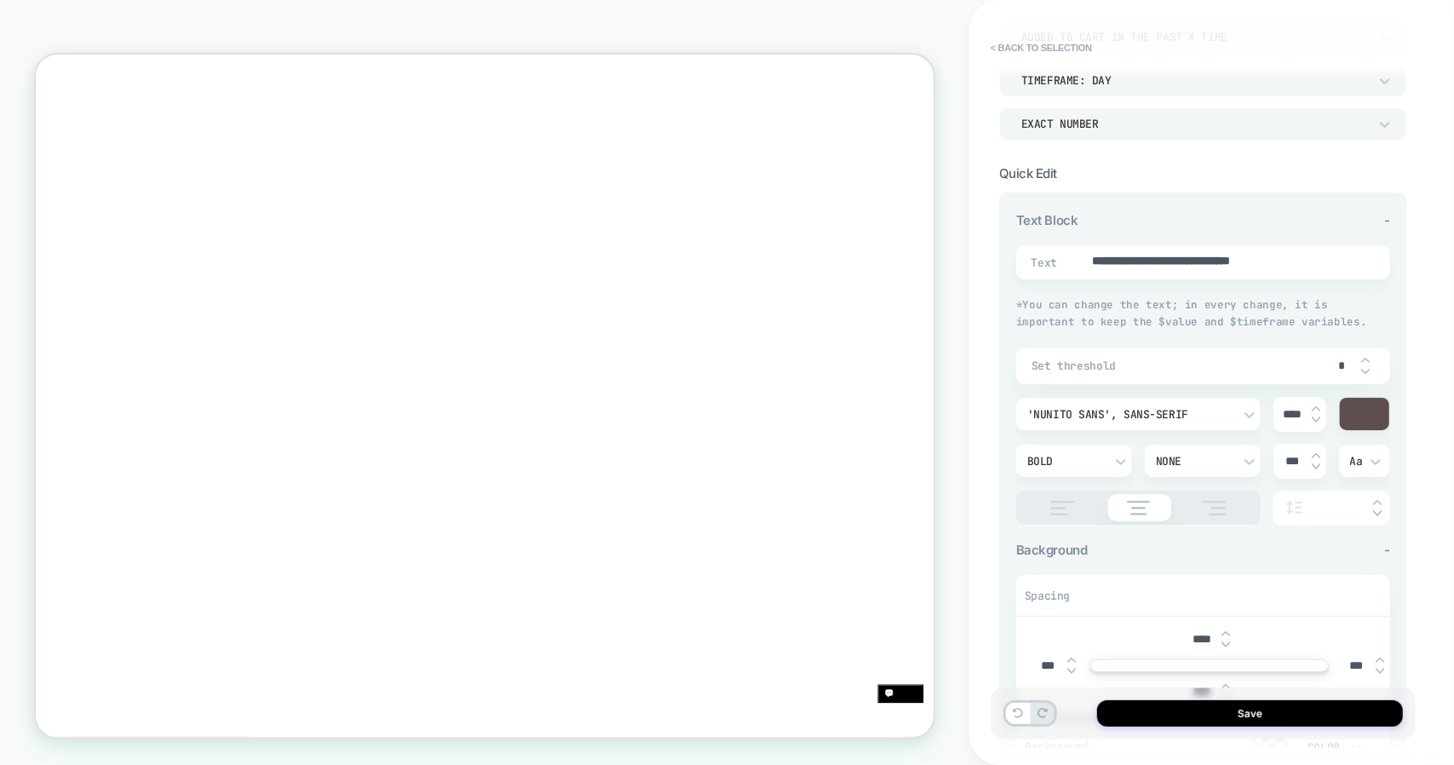
scroll to position [0, 2765]
